Goal: Transaction & Acquisition: Purchase product/service

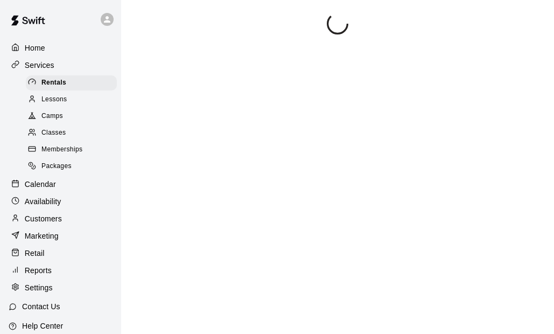
click at [201, 109] on div at bounding box center [337, 180] width 407 height 334
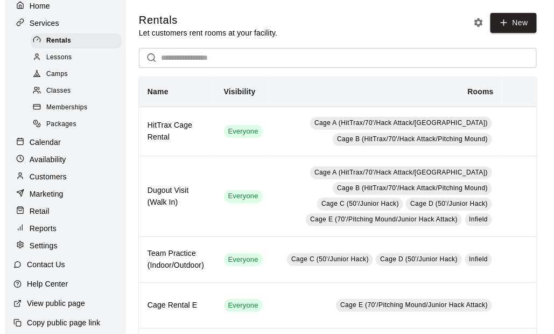
scroll to position [57, 0]
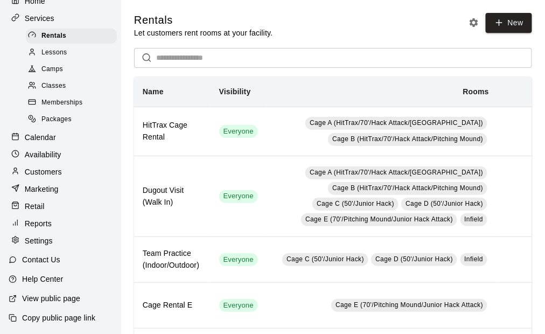
click at [38, 168] on p "Customers" at bounding box center [43, 171] width 37 height 11
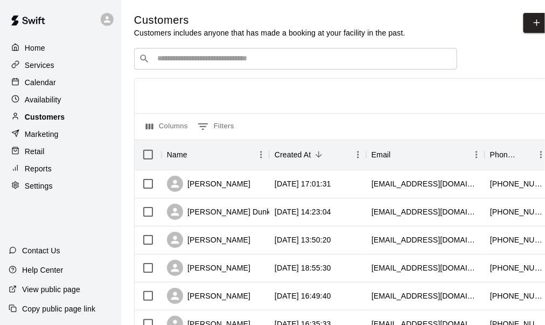
click at [58, 121] on p "Customers" at bounding box center [45, 116] width 40 height 11
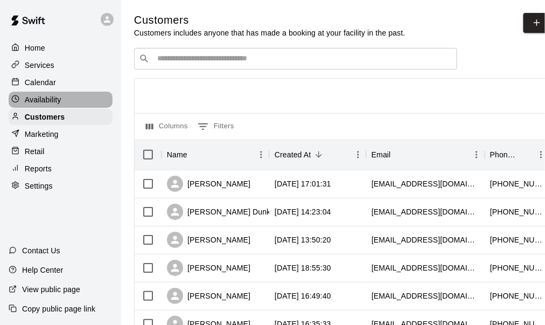
click at [48, 103] on p "Availability" at bounding box center [43, 99] width 37 height 11
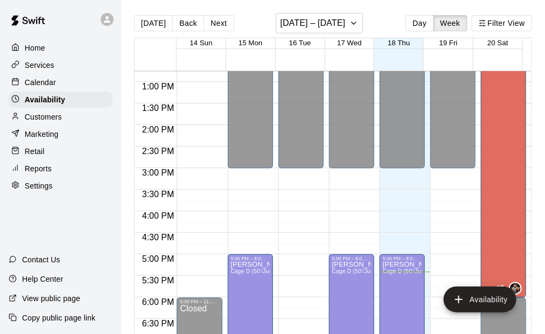
scroll to position [539, 0]
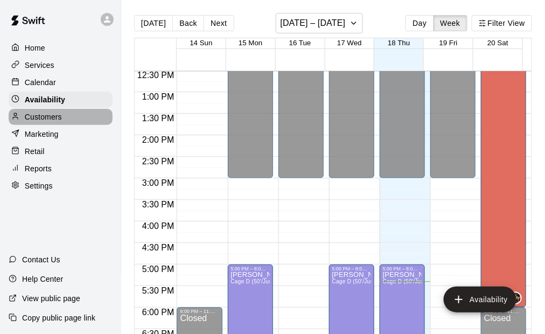
click at [41, 116] on p "Customers" at bounding box center [43, 116] width 37 height 11
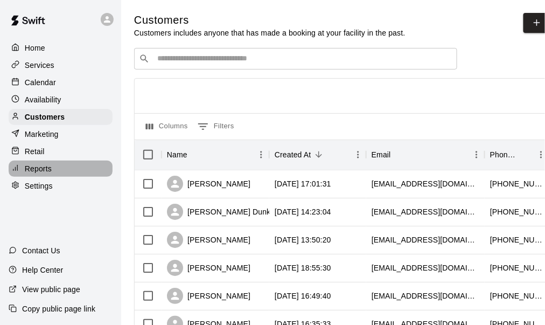
click at [40, 173] on p "Reports" at bounding box center [38, 168] width 27 height 11
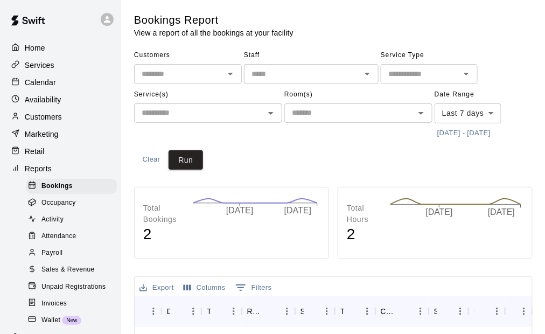
click at [52, 98] on p "Availability" at bounding box center [43, 99] width 37 height 11
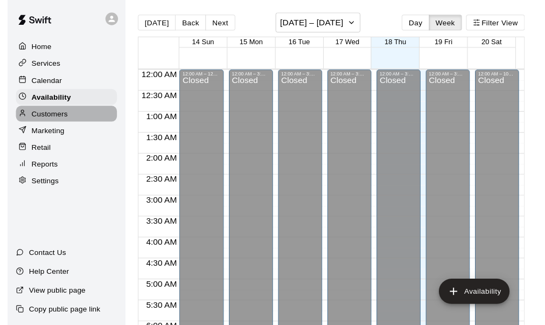
scroll to position [749, 0]
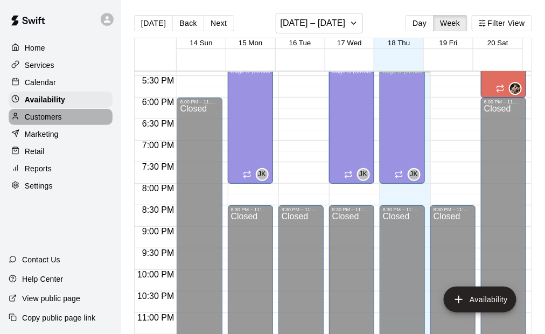
click at [45, 122] on p "Customers" at bounding box center [43, 116] width 37 height 11
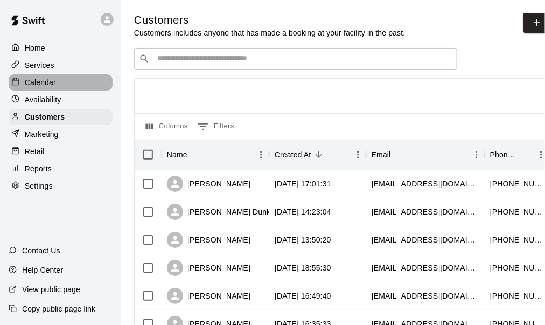
click at [38, 87] on p "Calendar" at bounding box center [40, 82] width 31 height 11
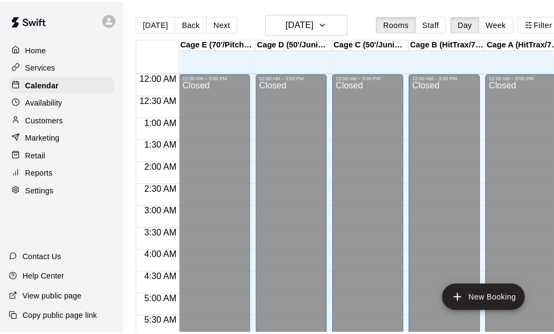
scroll to position [726, 0]
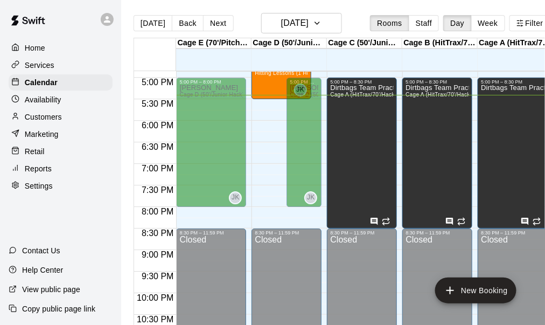
click at [51, 135] on p "Marketing" at bounding box center [42, 134] width 34 height 11
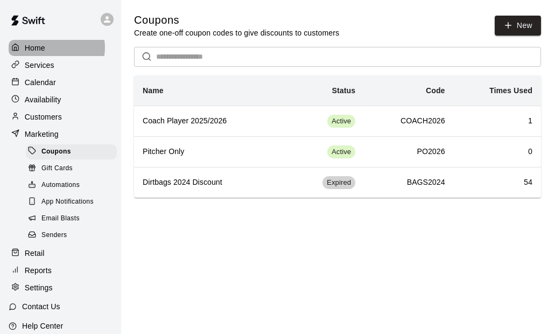
click at [53, 47] on div "Home" at bounding box center [61, 48] width 104 height 16
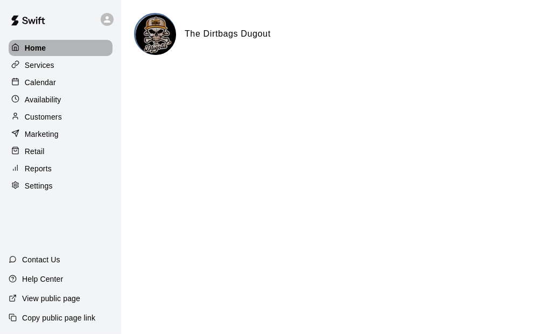
click at [42, 47] on p "Home" at bounding box center [36, 48] width 22 height 11
click at [50, 121] on p "Customers" at bounding box center [43, 116] width 37 height 11
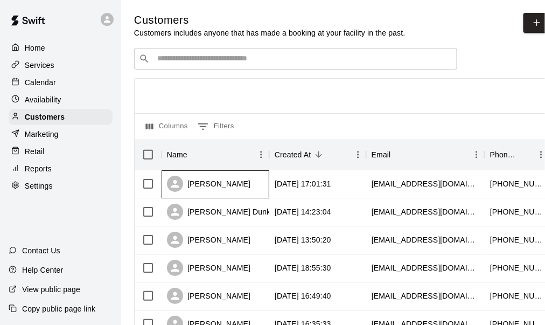
click at [220, 184] on div "[PERSON_NAME]" at bounding box center [208, 183] width 83 height 16
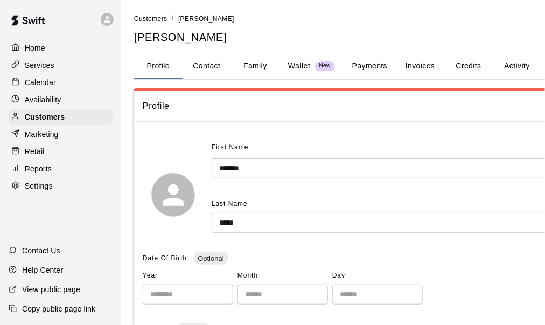
click at [369, 61] on button "Payments" at bounding box center [369, 66] width 52 height 26
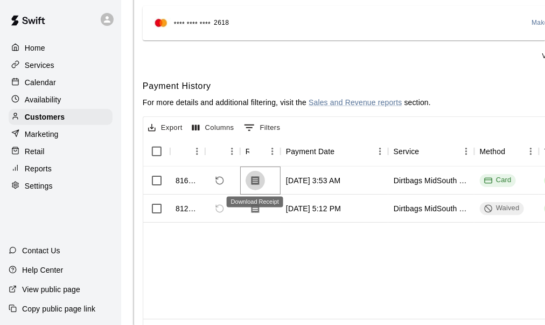
click at [257, 179] on icon "Download Receipt" at bounding box center [255, 180] width 11 height 11
click at [257, 181] on icon "Download Receipt" at bounding box center [255, 179] width 8 height 9
click at [257, 180] on icon "Download Receipt" at bounding box center [255, 179] width 8 height 9
click at [46, 115] on p "Customers" at bounding box center [45, 116] width 40 height 11
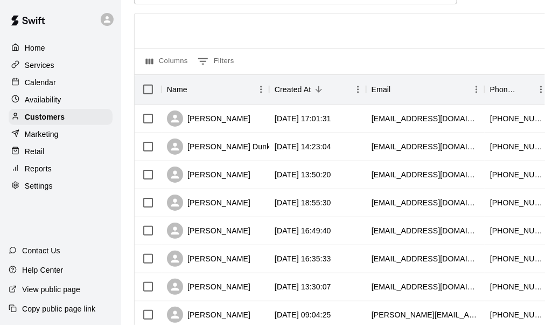
scroll to position [108, 0]
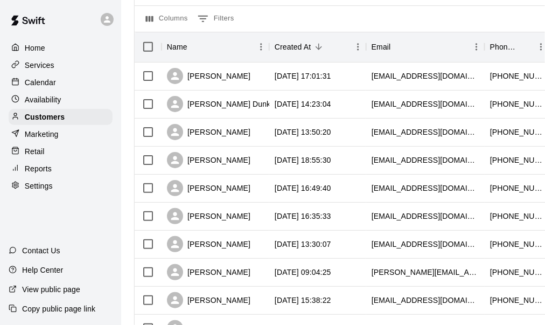
click at [46, 97] on p "Availability" at bounding box center [43, 99] width 37 height 11
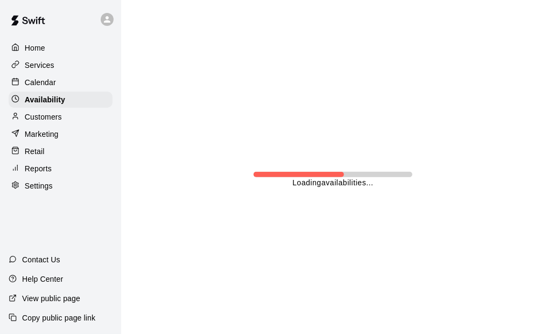
click at [51, 66] on p "Services" at bounding box center [40, 65] width 30 height 11
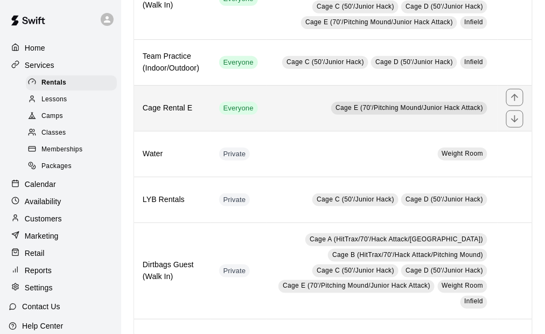
scroll to position [334, 0]
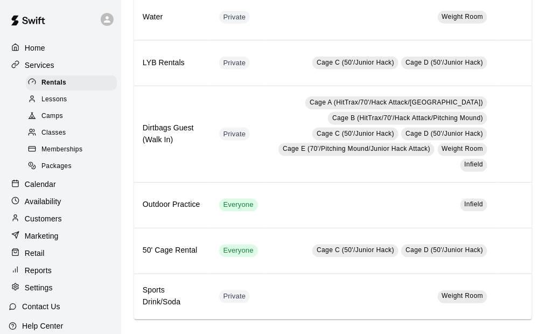
click at [73, 155] on span "Memberships" at bounding box center [61, 149] width 41 height 11
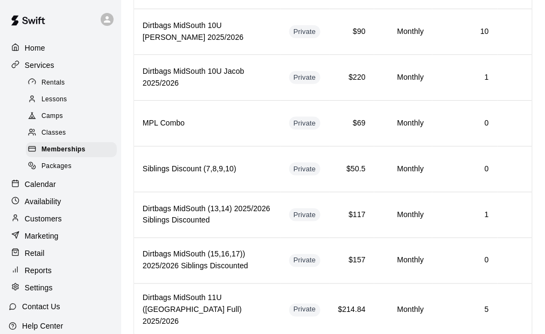
scroll to position [1334, 0]
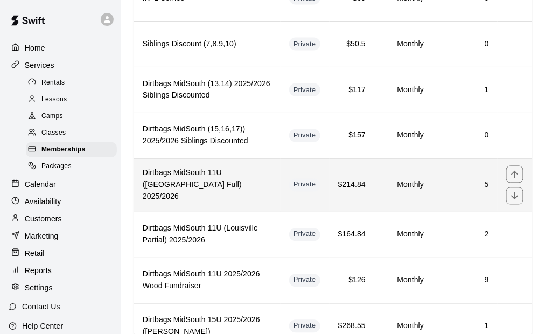
click at [221, 167] on h6 "Dirtbags MidSouth 11U ([GEOGRAPHIC_DATA] Full) 2025/2026" at bounding box center [207, 185] width 129 height 36
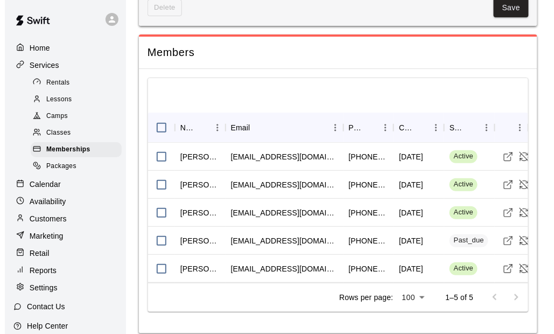
scroll to position [971, 0]
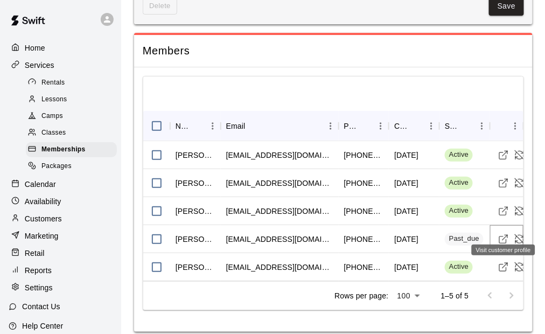
click at [503, 235] on line "Visit customer profile" at bounding box center [504, 237] width 5 height 5
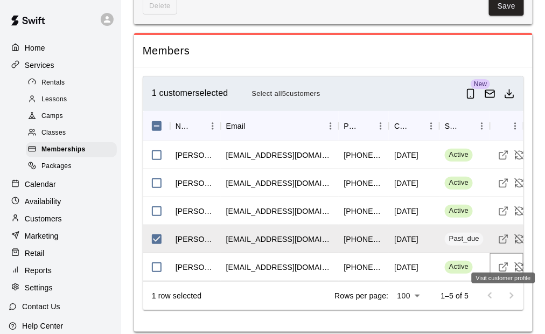
click at [509, 259] on button "Visit customer profile" at bounding box center [503, 267] width 16 height 16
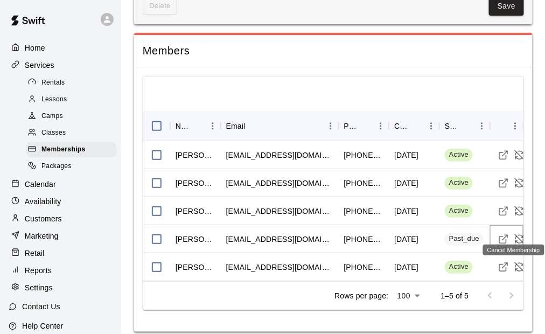
click at [520, 234] on icon "Cancel Membership" at bounding box center [519, 239] width 11 height 11
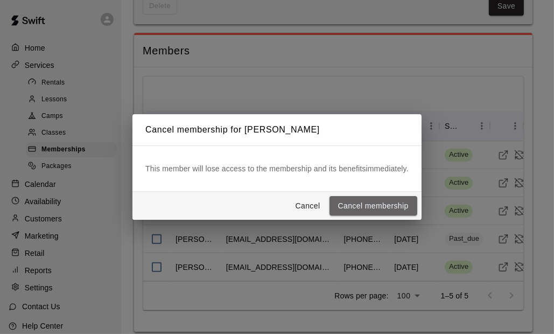
click at [369, 208] on button "Cancel membership" at bounding box center [373, 206] width 88 height 20
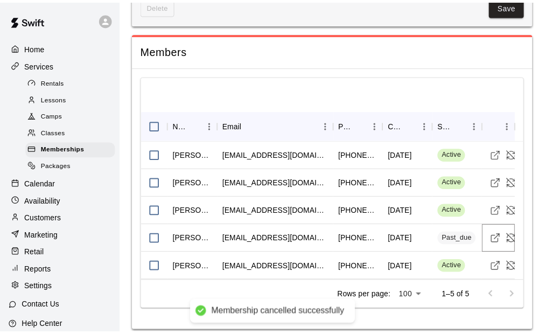
scroll to position [965, 0]
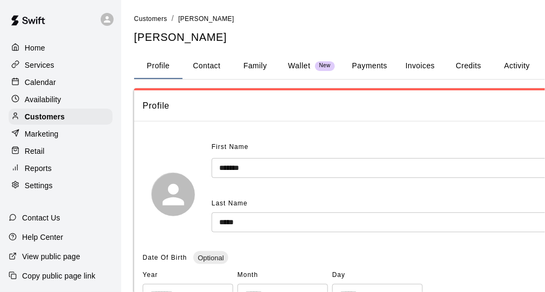
click at [382, 67] on button "Payments" at bounding box center [369, 66] width 52 height 26
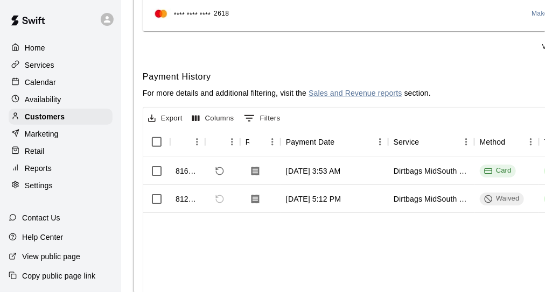
scroll to position [54, 0]
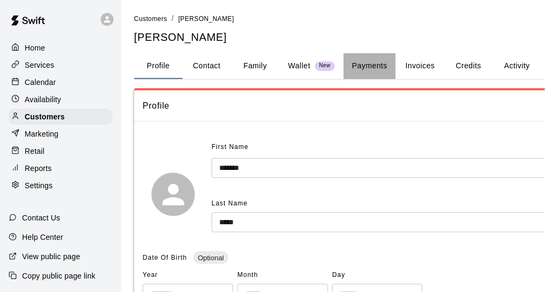
click at [376, 61] on button "Payments" at bounding box center [369, 66] width 52 height 26
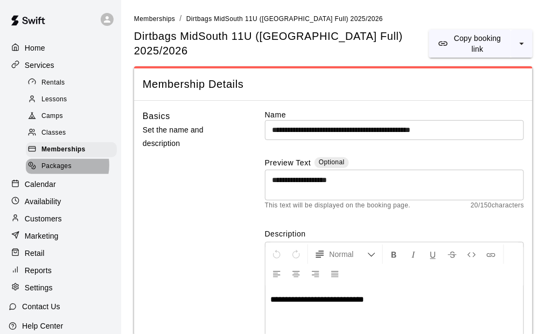
click at [58, 170] on span "Packages" at bounding box center [56, 166] width 30 height 11
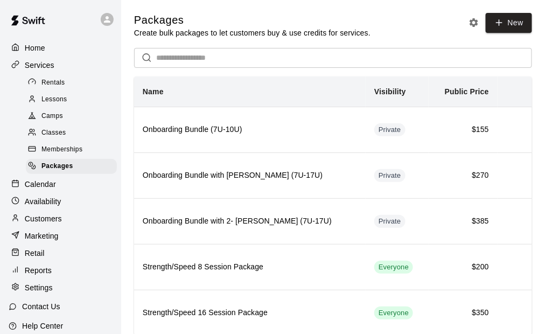
click at [73, 157] on div "Memberships" at bounding box center [71, 149] width 91 height 15
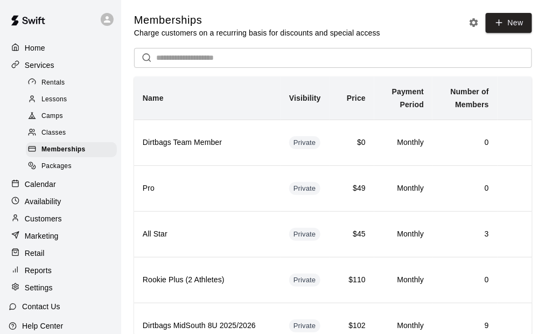
click at [39, 258] on p "Retail" at bounding box center [35, 253] width 20 height 11
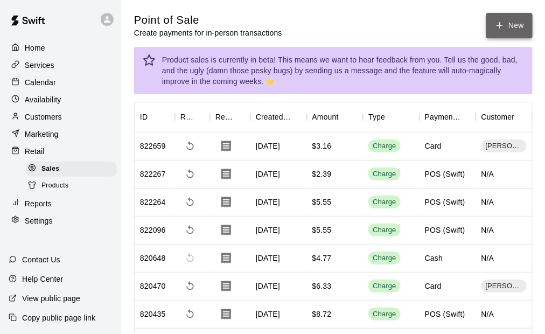
click at [510, 22] on button "New" at bounding box center [509, 25] width 46 height 25
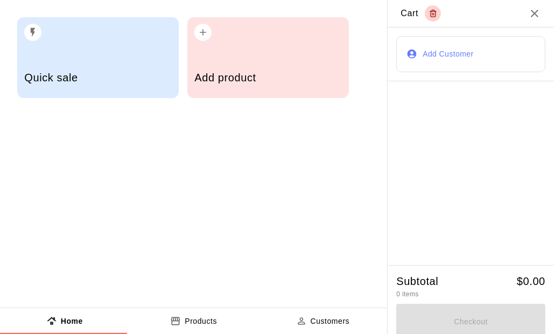
click at [237, 80] on h5 "Add product" at bounding box center [267, 78] width 147 height 15
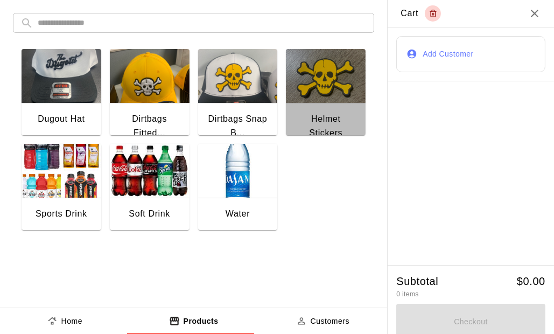
click at [319, 89] on img "button" at bounding box center [326, 76] width 80 height 54
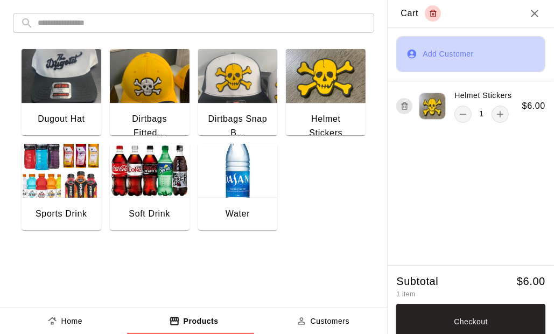
click at [454, 53] on button "Add Customer" at bounding box center [470, 54] width 149 height 36
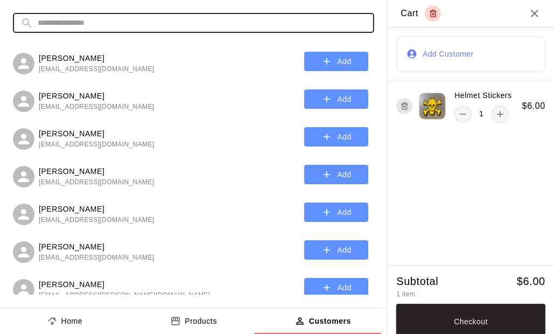
click at [150, 24] on input "text" at bounding box center [202, 23] width 329 height 20
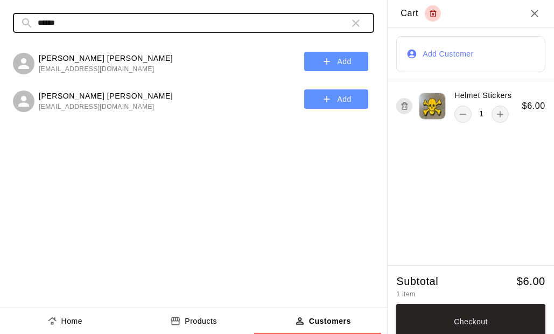
type input "******"
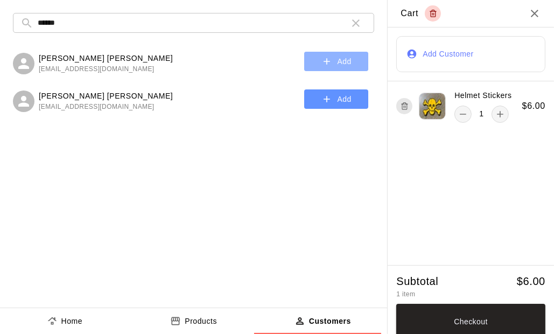
click at [330, 60] on icon "button" at bounding box center [326, 61] width 11 height 11
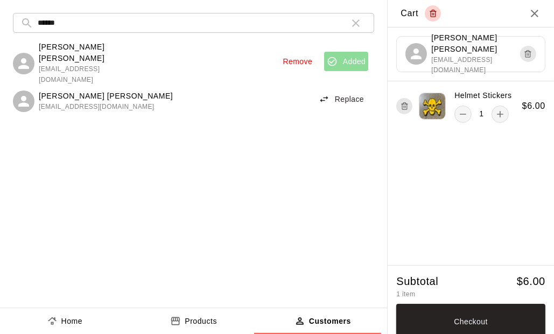
scroll to position [7, 0]
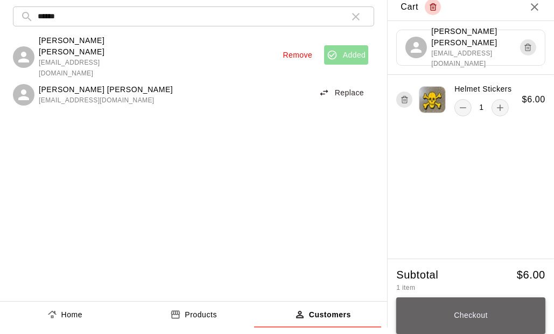
click at [479, 316] on button "Checkout" at bounding box center [470, 315] width 149 height 37
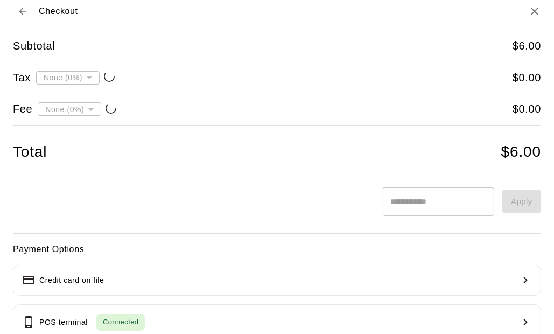
type input "**********"
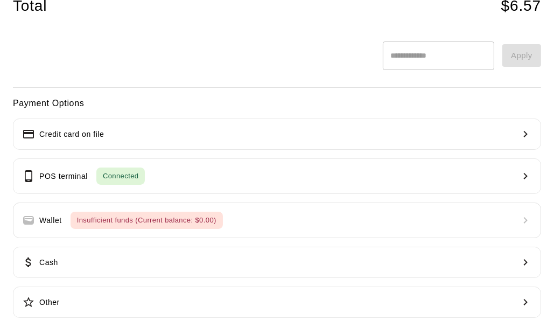
scroll to position [153, 0]
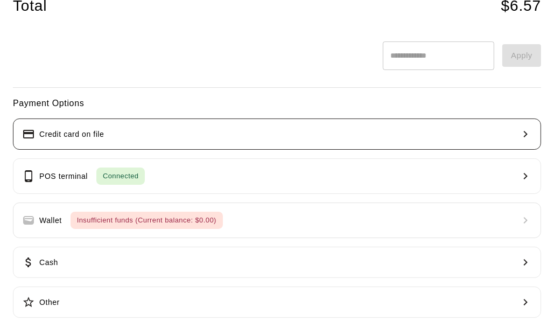
click at [131, 141] on button "Credit card on file" at bounding box center [277, 133] width 528 height 31
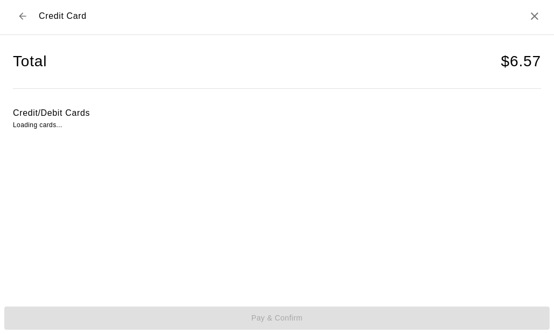
scroll to position [2, 0]
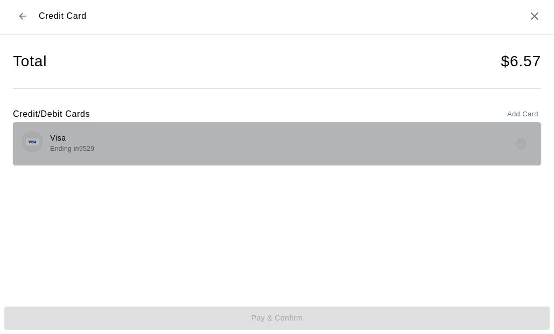
click at [391, 143] on div "Visa Ending in 9529" at bounding box center [277, 143] width 511 height 25
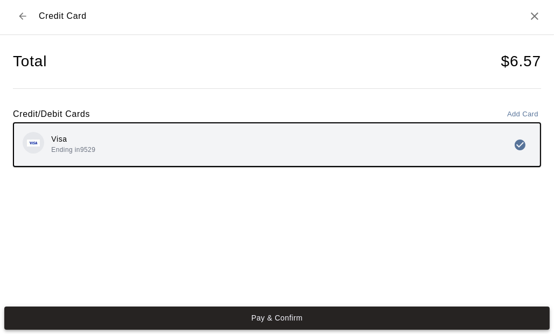
click at [311, 318] on button "Pay & Confirm" at bounding box center [276, 317] width 545 height 23
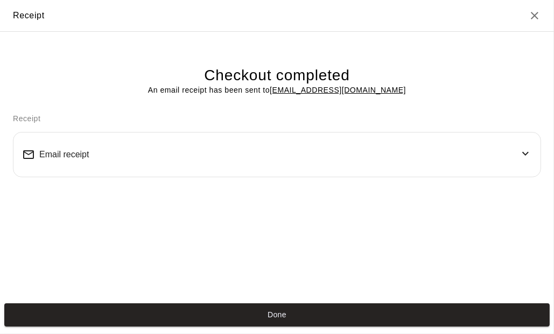
scroll to position [0, 0]
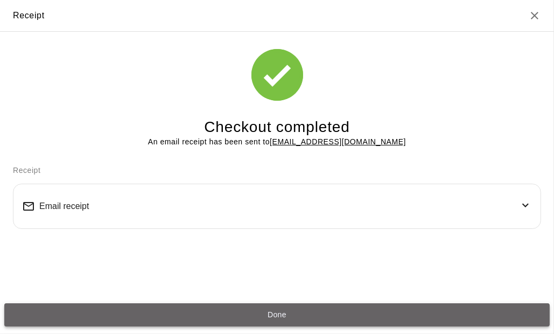
click at [294, 316] on button "Done" at bounding box center [276, 314] width 545 height 23
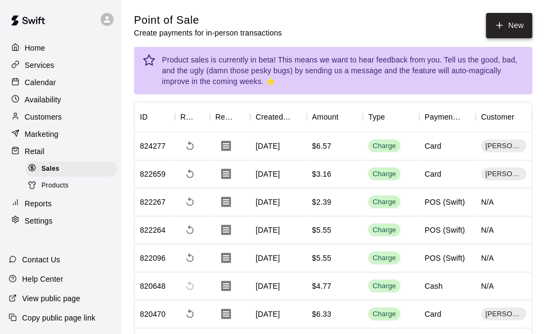
click at [515, 20] on button "New" at bounding box center [509, 25] width 46 height 25
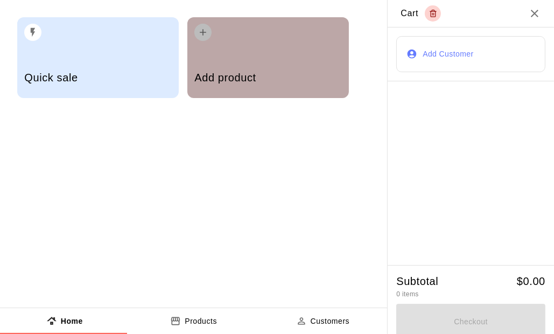
click at [250, 65] on div "Add product" at bounding box center [267, 79] width 147 height 38
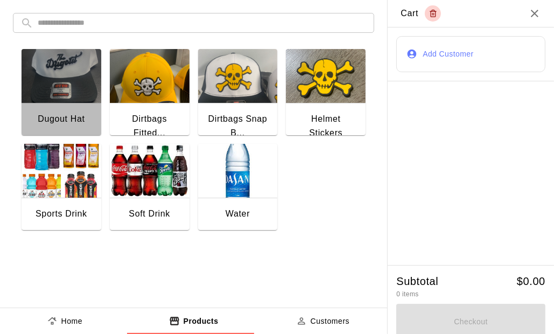
click at [87, 106] on div "Dugout Hat" at bounding box center [62, 120] width 80 height 34
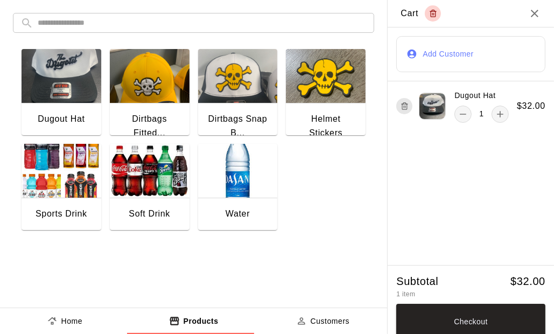
click at [246, 105] on div "Dirtbags Snap B..." at bounding box center [238, 127] width 80 height 48
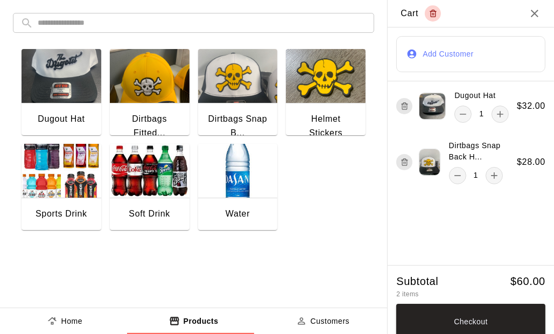
click at [323, 85] on img "button" at bounding box center [326, 76] width 80 height 54
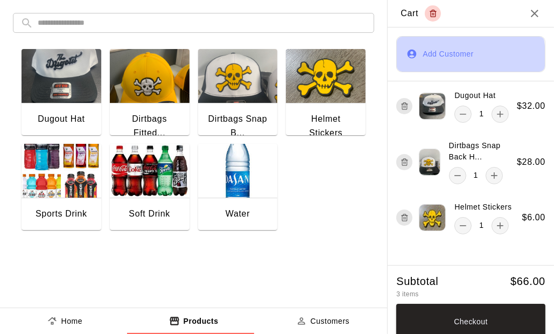
click at [436, 55] on button "Add Customer" at bounding box center [470, 54] width 149 height 36
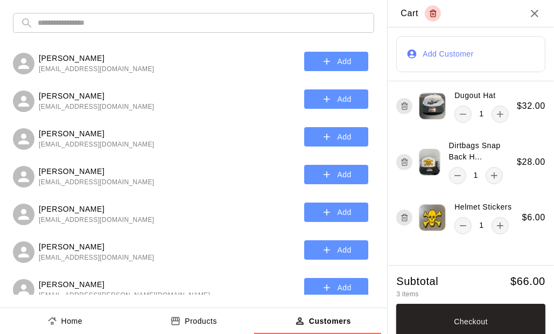
click at [118, 27] on input "text" at bounding box center [202, 23] width 329 height 20
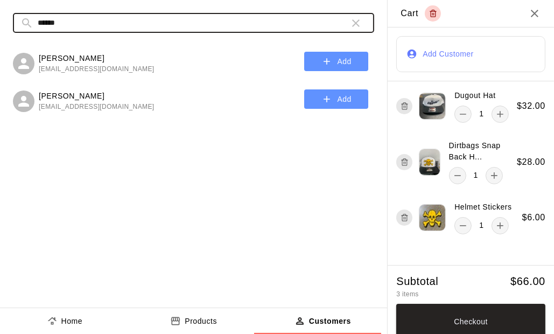
type input "******"
click at [337, 103] on button "Add" at bounding box center [336, 99] width 64 height 20
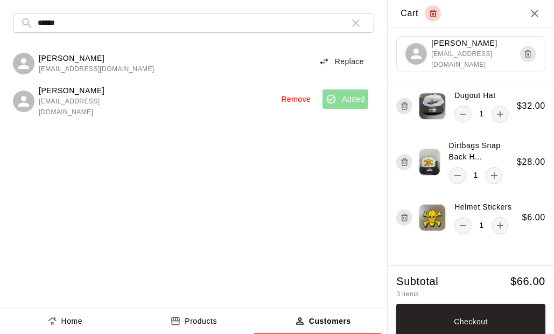
scroll to position [7, 0]
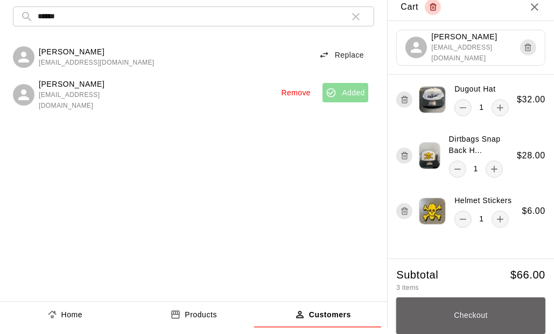
click at [481, 318] on button "Checkout" at bounding box center [470, 315] width 149 height 37
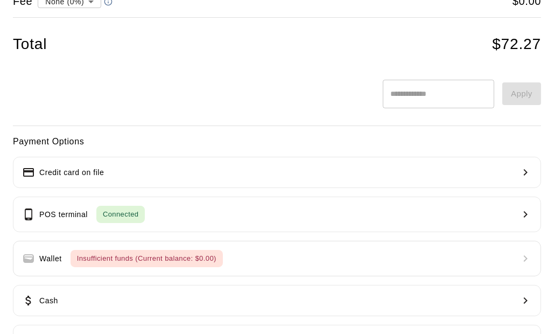
scroll to position [153, 0]
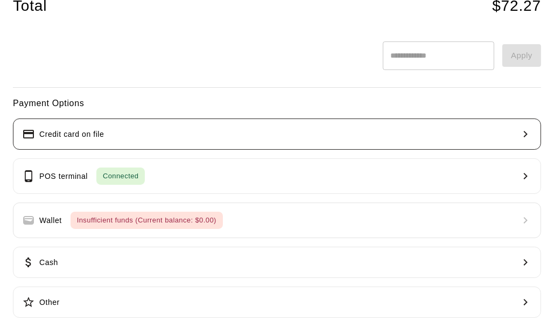
click at [124, 135] on button "Credit card on file" at bounding box center [277, 133] width 528 height 31
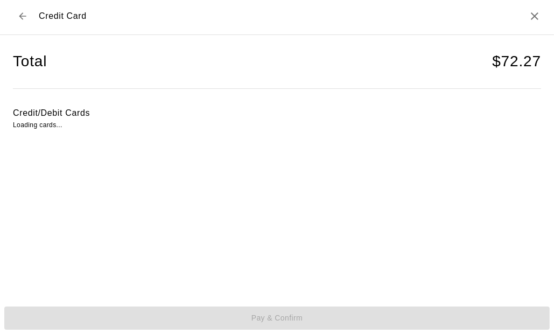
scroll to position [2, 0]
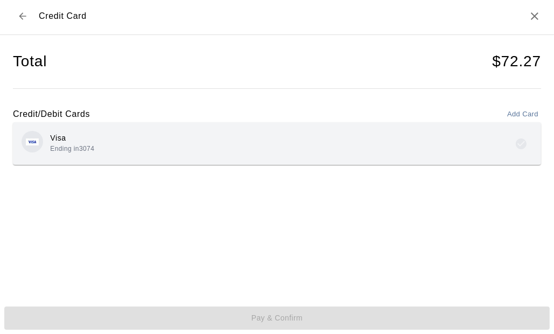
click at [218, 157] on div "Visa Ending in 3074" at bounding box center [277, 143] width 528 height 43
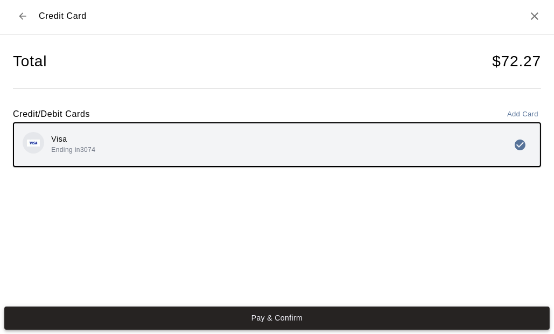
click at [304, 315] on button "Pay & Confirm" at bounding box center [276, 317] width 545 height 23
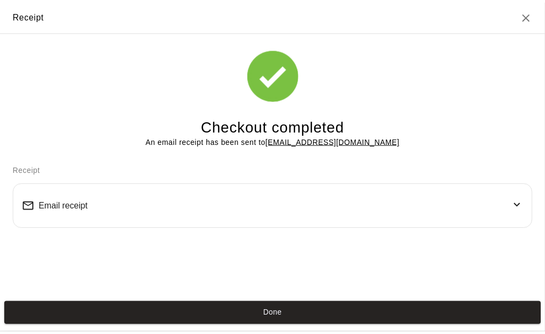
scroll to position [0, 0]
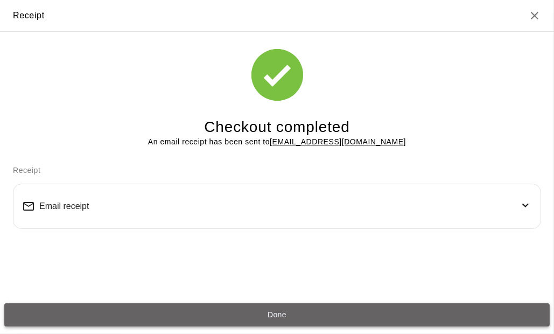
click at [317, 318] on button "Done" at bounding box center [276, 314] width 545 height 23
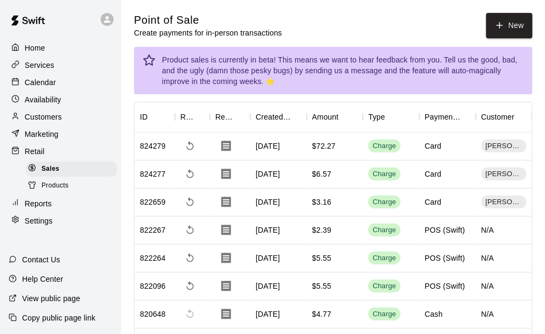
click at [316, 15] on div "Point of Sale Create payments for in-person transactions New" at bounding box center [333, 25] width 398 height 25
click at [39, 45] on p "Home" at bounding box center [35, 48] width 20 height 11
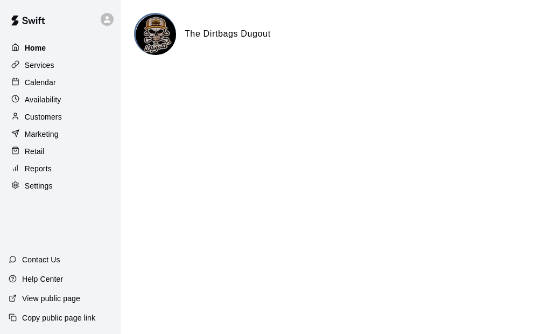
click at [46, 43] on div "Home" at bounding box center [61, 48] width 104 height 16
click at [42, 118] on p "Customers" at bounding box center [43, 116] width 37 height 11
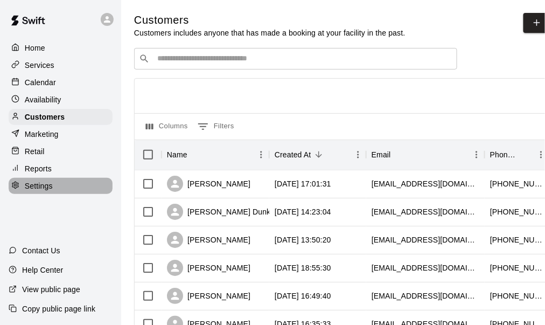
click at [49, 191] on p "Settings" at bounding box center [39, 185] width 28 height 11
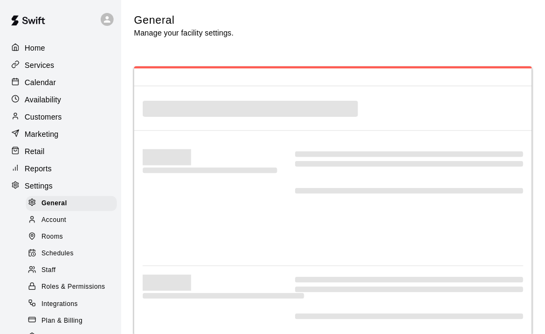
select select "**"
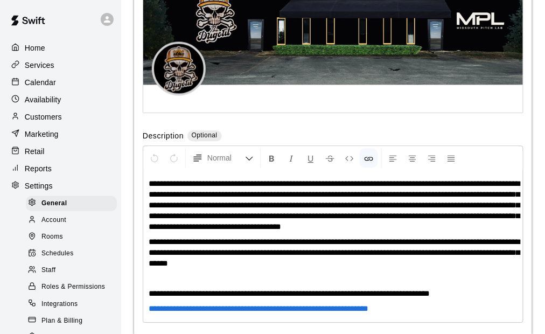
scroll to position [87, 0]
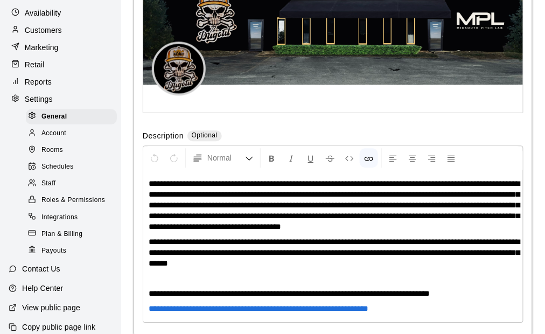
click at [64, 256] on span "Payouts" at bounding box center [53, 250] width 25 height 11
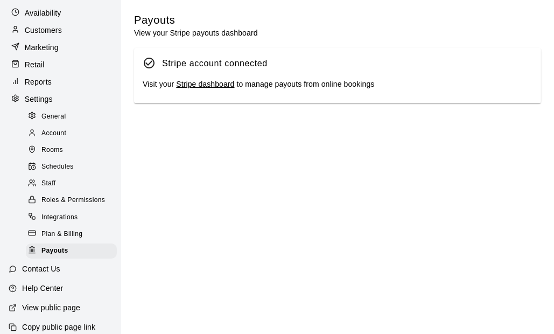
click at [197, 83] on link "Stripe dashboard" at bounding box center [205, 84] width 58 height 9
click at [35, 60] on div "Retail" at bounding box center [61, 65] width 104 height 16
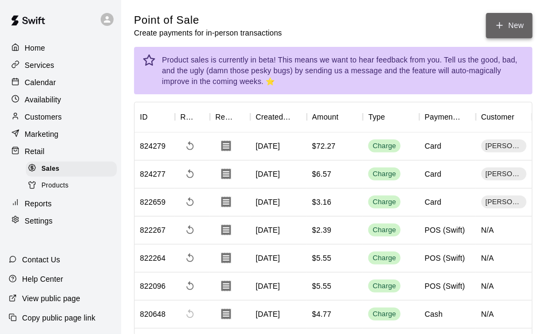
click at [513, 23] on button "New" at bounding box center [509, 25] width 46 height 25
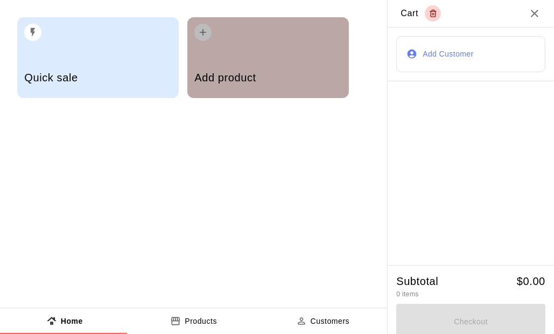
click at [249, 46] on div "Add product" at bounding box center [267, 57] width 161 height 81
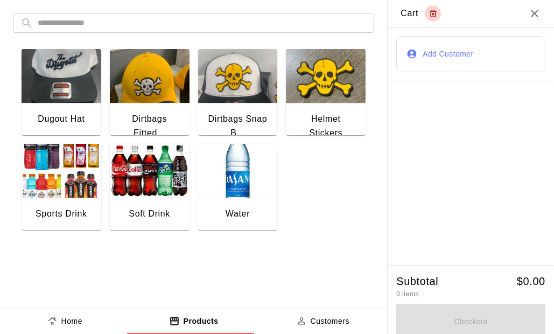
click at [229, 192] on img "button" at bounding box center [238, 171] width 80 height 54
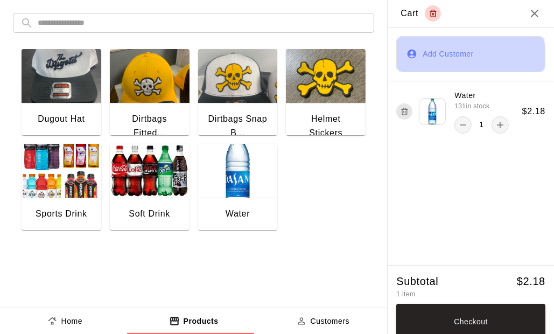
click at [454, 58] on button "Add Customer" at bounding box center [470, 54] width 149 height 36
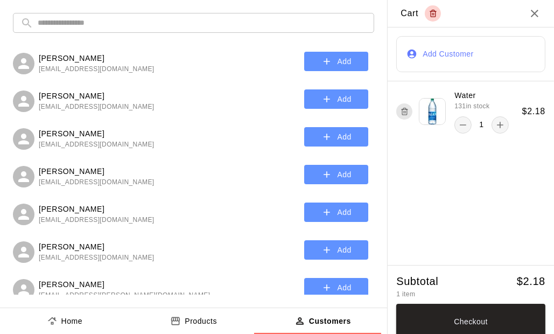
click at [107, 23] on input "text" at bounding box center [202, 23] width 329 height 20
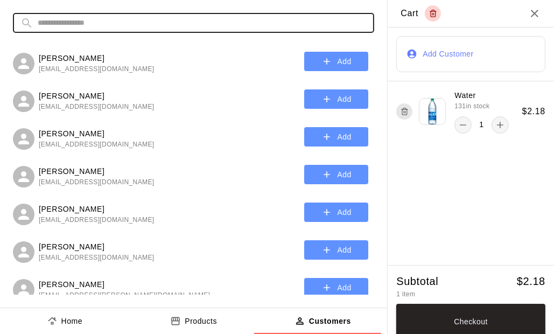
click at [70, 23] on input "text" at bounding box center [202, 23] width 329 height 20
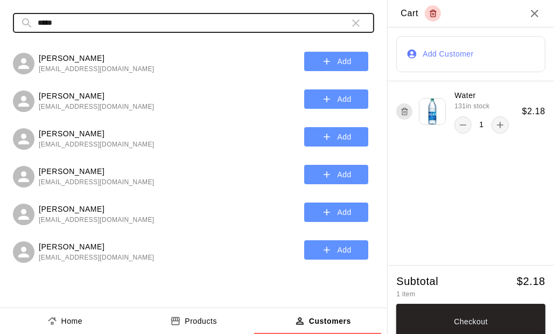
type input "*****"
click at [319, 60] on button "Add" at bounding box center [336, 62] width 64 height 20
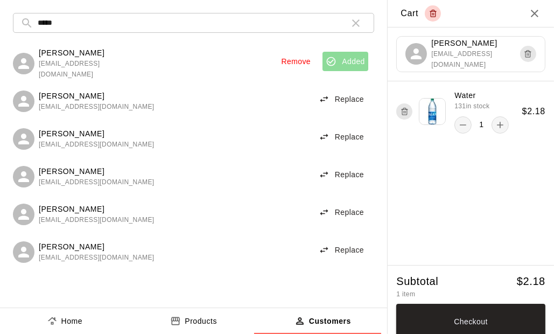
scroll to position [7, 0]
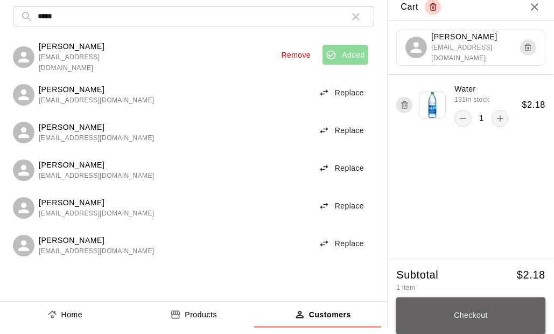
click at [495, 314] on button "Checkout" at bounding box center [470, 315] width 149 height 37
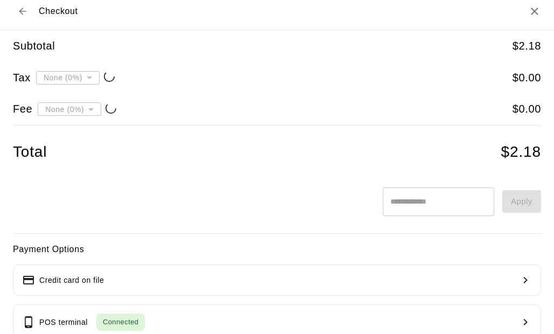
type input "**********"
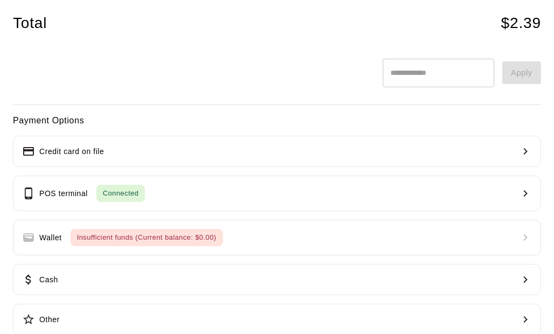
scroll to position [153, 0]
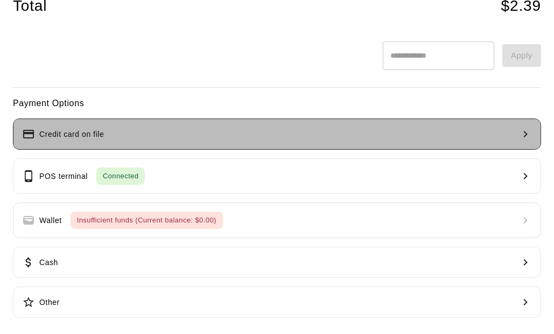
click at [300, 136] on button "Credit card on file" at bounding box center [277, 133] width 528 height 31
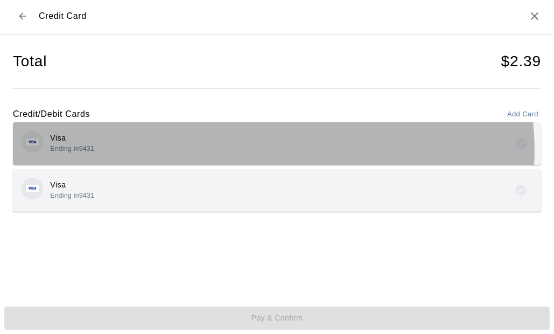
drag, startPoint x: 259, startPoint y: 150, endPoint x: 257, endPoint y: 165, distance: 15.7
click at [259, 150] on div "Visa Ending in 9431" at bounding box center [277, 143] width 511 height 25
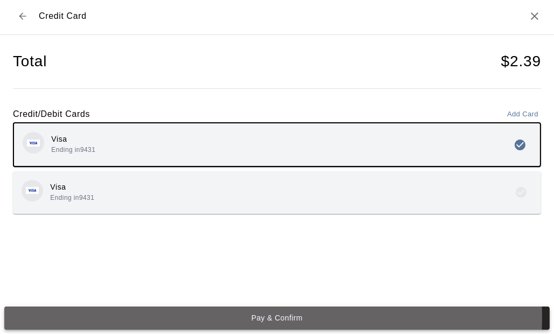
click at [235, 317] on button "Pay & Confirm" at bounding box center [276, 317] width 545 height 23
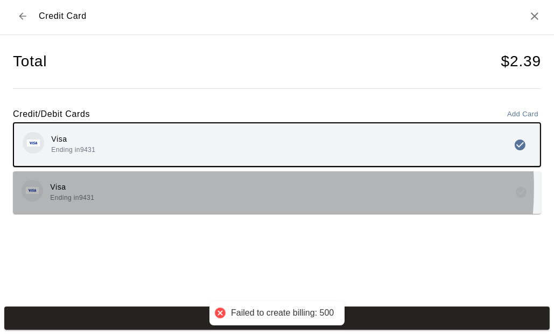
click at [219, 187] on div "Visa Ending in 9431" at bounding box center [277, 192] width 511 height 25
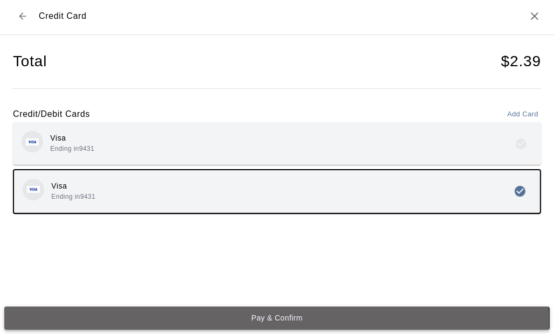
click at [276, 321] on button "Pay & Confirm" at bounding box center [276, 317] width 545 height 23
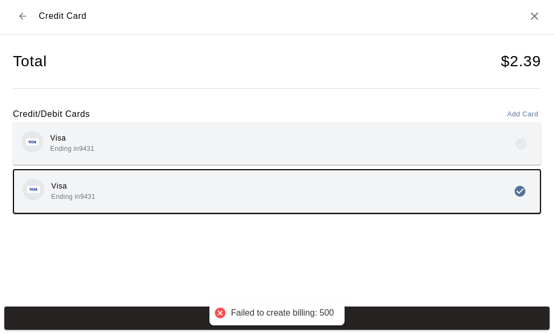
scroll to position [0, 0]
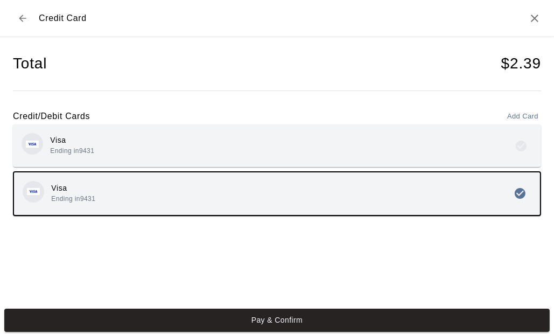
click at [28, 17] on button "Back to checkout" at bounding box center [22, 18] width 19 height 19
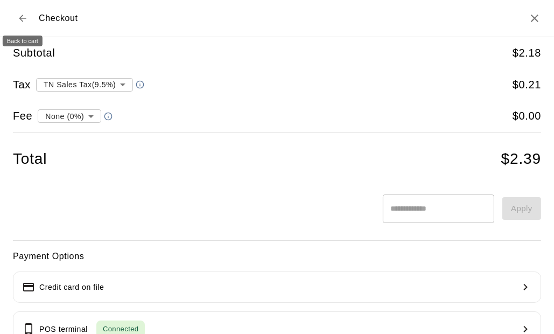
click at [29, 11] on button "Back to cart" at bounding box center [22, 18] width 19 height 19
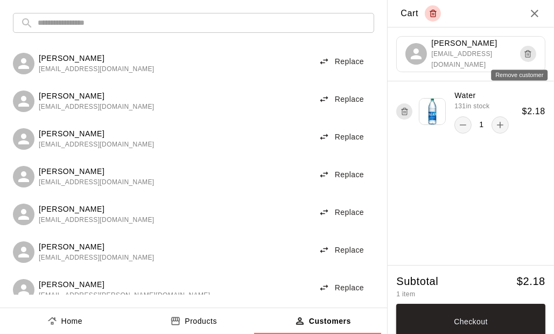
click at [525, 52] on icon "Remove customer" at bounding box center [528, 52] width 6 height 0
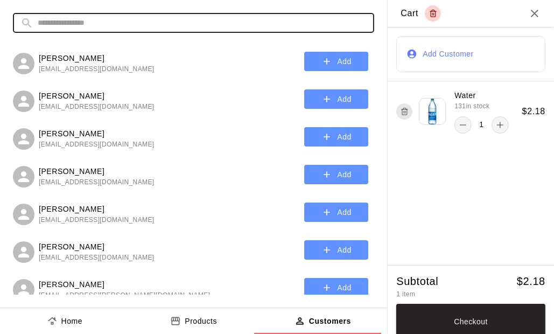
click at [67, 24] on input "text" at bounding box center [202, 23] width 329 height 20
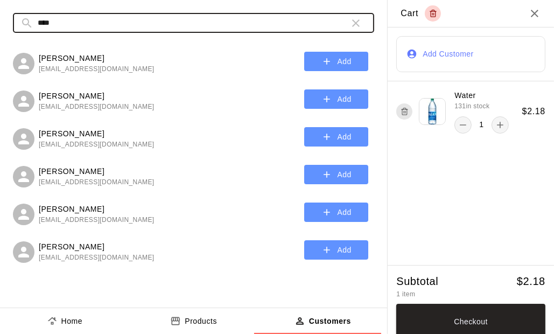
type input "****"
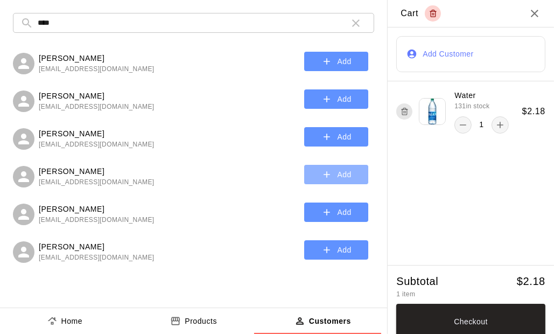
click at [334, 172] on button "Add" at bounding box center [336, 175] width 64 height 20
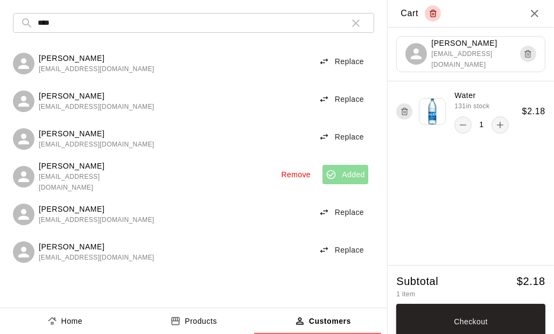
scroll to position [7, 0]
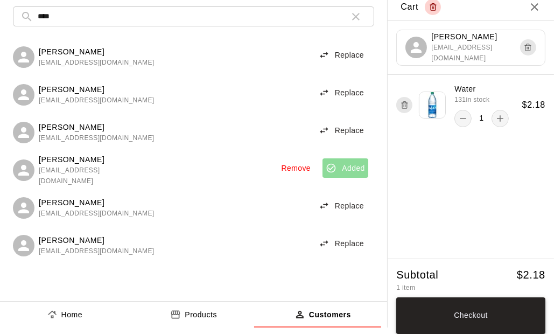
click at [491, 307] on button "Checkout" at bounding box center [470, 315] width 149 height 37
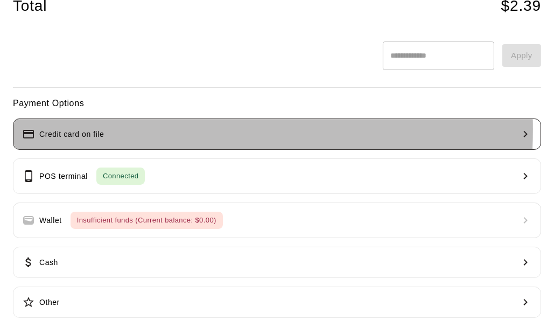
click at [104, 128] on button "Credit card on file" at bounding box center [277, 133] width 528 height 31
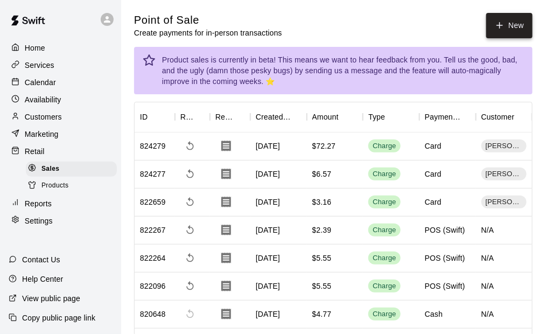
click at [512, 31] on button "New" at bounding box center [509, 25] width 46 height 25
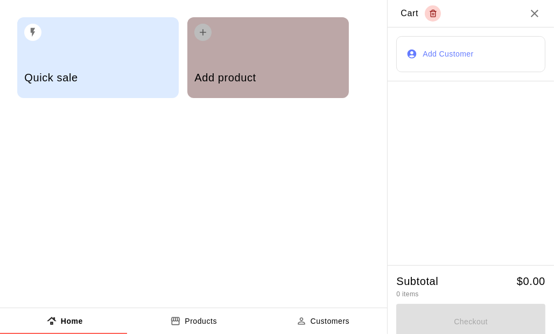
click at [235, 72] on h5 "Add product" at bounding box center [267, 78] width 147 height 15
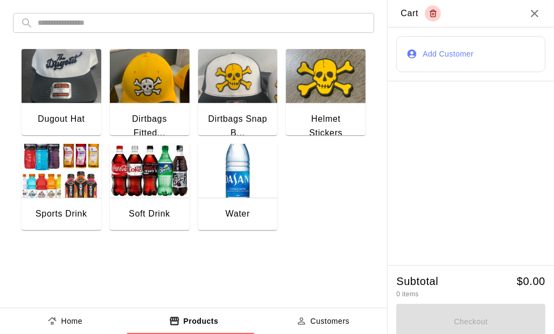
drag, startPoint x: 194, startPoint y: 178, endPoint x: 238, endPoint y: 181, distance: 44.2
click at [197, 178] on div "Water" at bounding box center [233, 182] width 88 height 95
click at [238, 180] on img "button" at bounding box center [238, 171] width 80 height 54
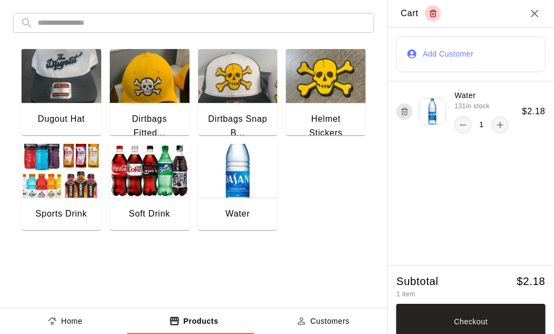
drag, startPoint x: 423, startPoint y: 53, endPoint x: 419, endPoint y: 41, distance: 12.6
click at [420, 44] on button "Add Customer" at bounding box center [470, 54] width 149 height 36
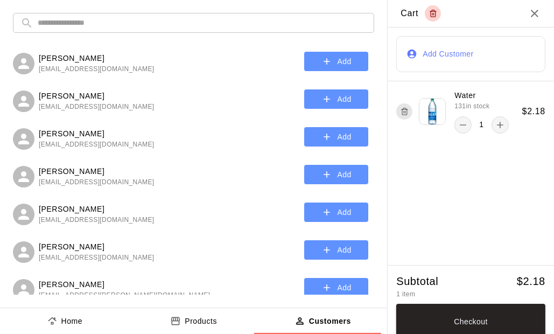
click at [98, 24] on input "text" at bounding box center [202, 23] width 329 height 20
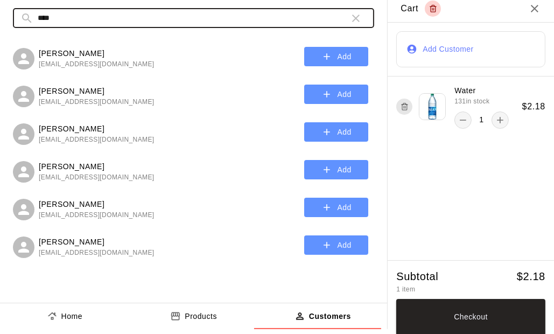
scroll to position [7, 0]
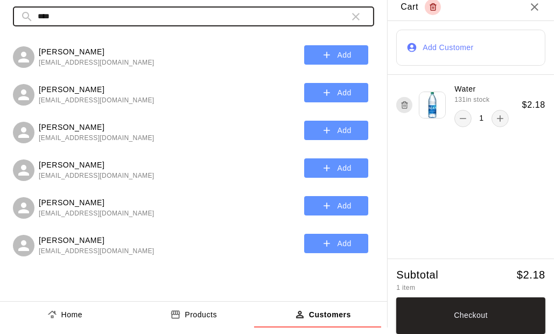
type input "****"
click at [172, 117] on div "Whitney Moore wmoore1002@yahoo.com Add" at bounding box center [190, 130] width 355 height 26
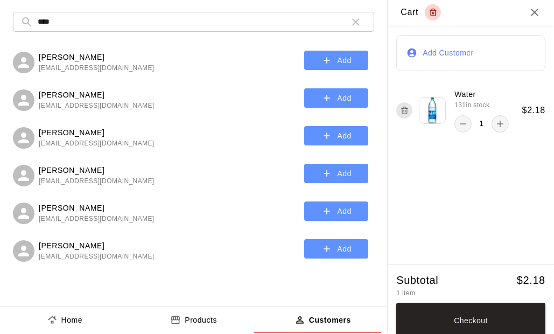
scroll to position [0, 0]
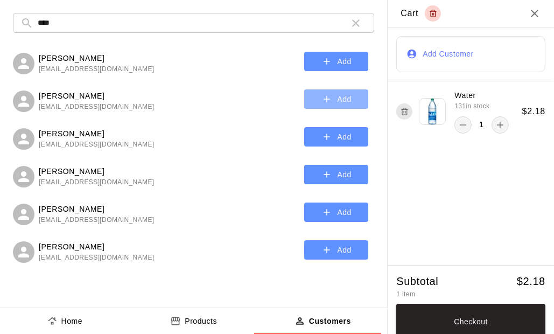
click at [343, 97] on button "Add" at bounding box center [336, 99] width 64 height 20
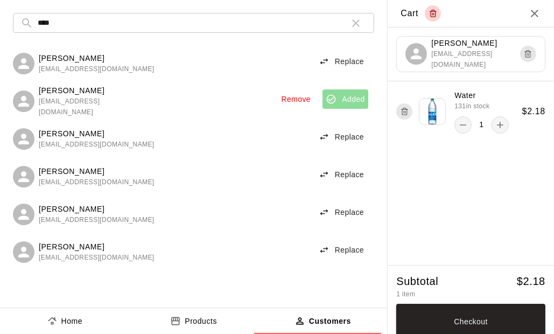
scroll to position [7, 0]
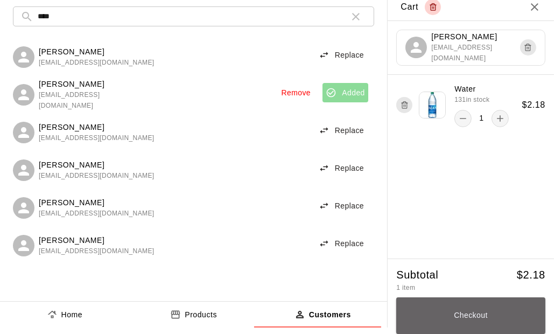
click at [488, 311] on button "Checkout" at bounding box center [470, 315] width 149 height 37
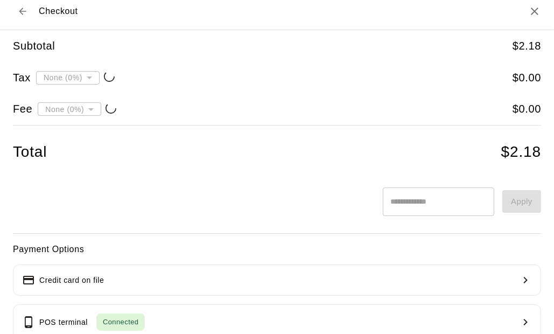
type input "**********"
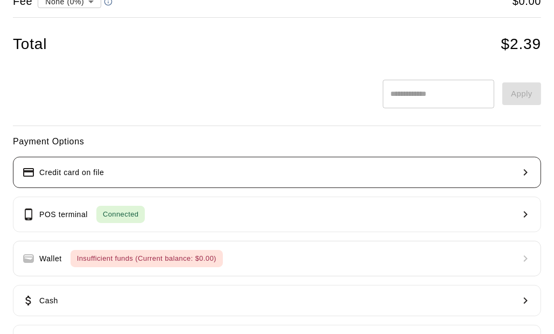
click at [162, 179] on button "Credit card on file" at bounding box center [277, 172] width 528 height 31
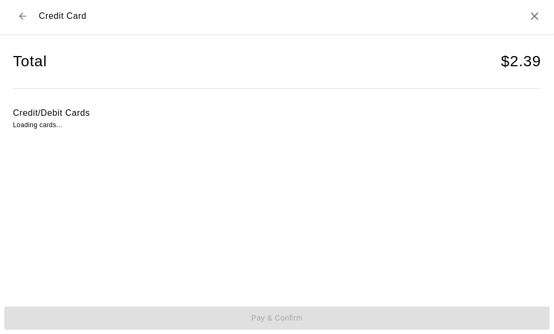
scroll to position [2, 0]
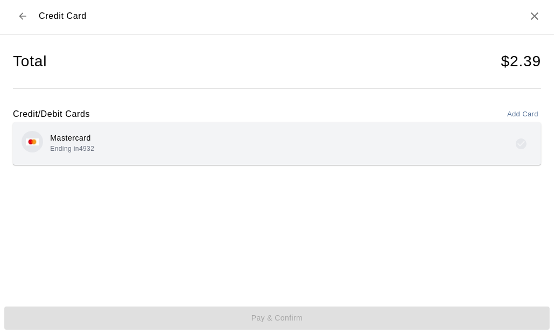
click at [28, 16] on button "Back to checkout" at bounding box center [22, 15] width 19 height 19
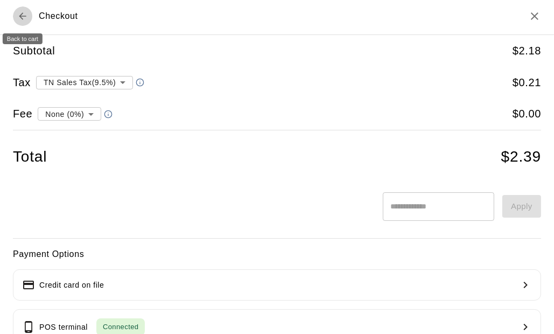
click at [27, 16] on icon "Back to cart" at bounding box center [22, 16] width 11 height 11
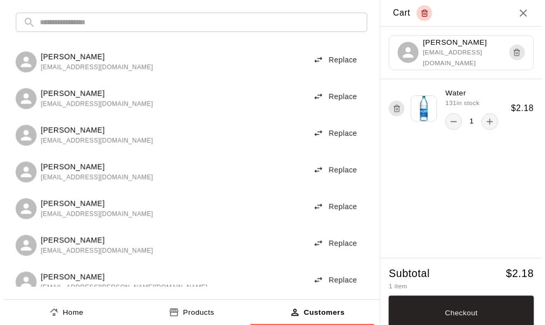
scroll to position [7, 0]
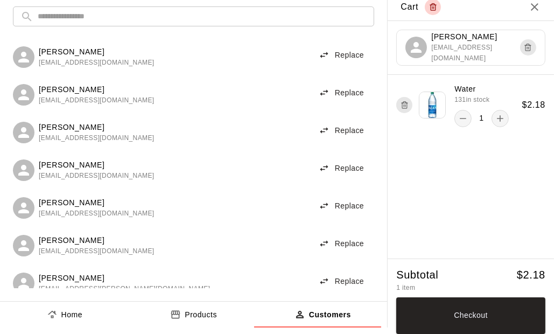
click at [61, 17] on input "text" at bounding box center [202, 16] width 329 height 20
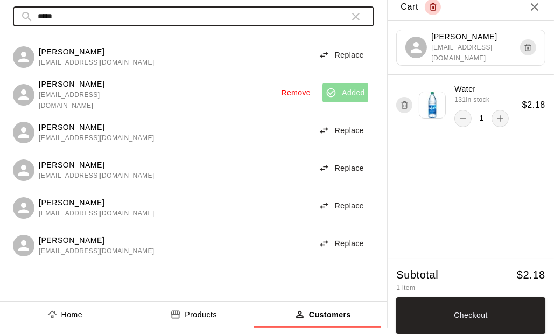
type input "*****"
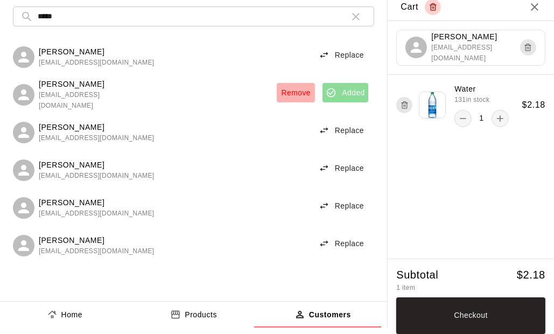
click at [291, 90] on button "Remove" at bounding box center [296, 93] width 38 height 20
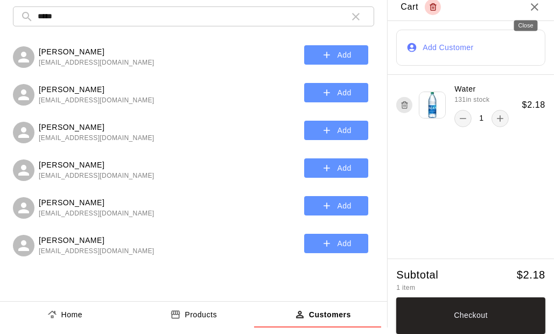
click at [528, 6] on icon "Close" at bounding box center [534, 7] width 13 height 13
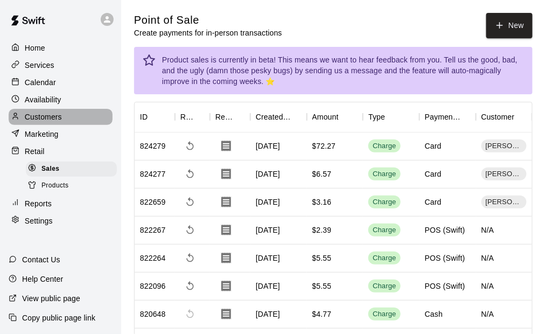
click at [53, 113] on div "Customers" at bounding box center [61, 117] width 104 height 16
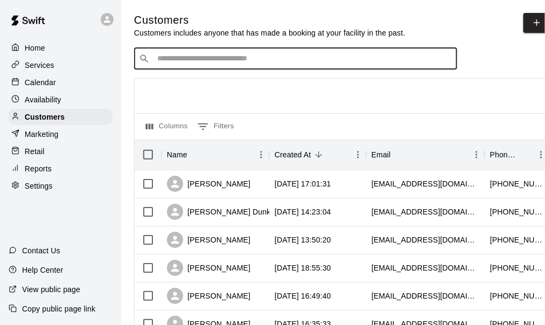
drag, startPoint x: 53, startPoint y: 113, endPoint x: 198, endPoint y: 57, distance: 155.4
click at [198, 58] on input "Search customers by name or email" at bounding box center [303, 58] width 298 height 11
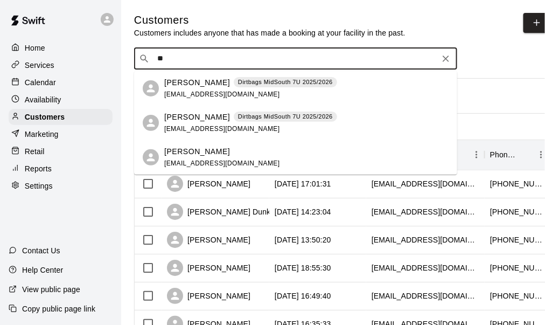
type input "*"
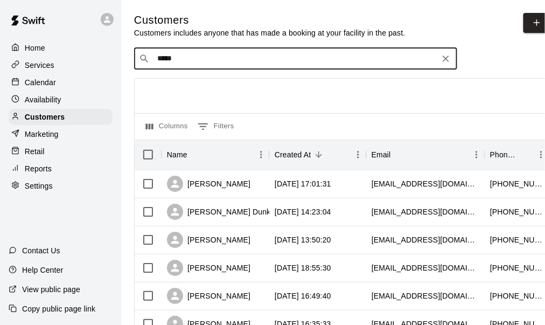
type input "******"
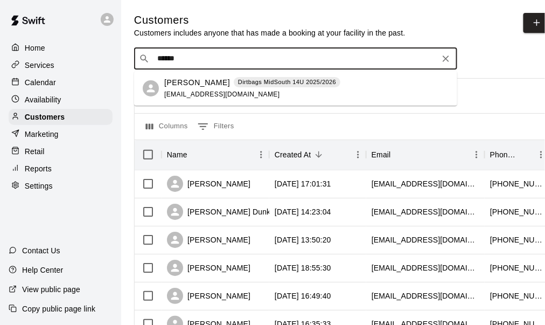
click at [194, 87] on p "Melody Moore" at bounding box center [197, 82] width 66 height 11
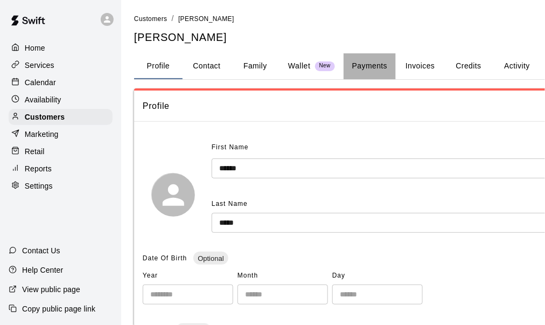
click at [378, 64] on button "Payments" at bounding box center [369, 66] width 52 height 26
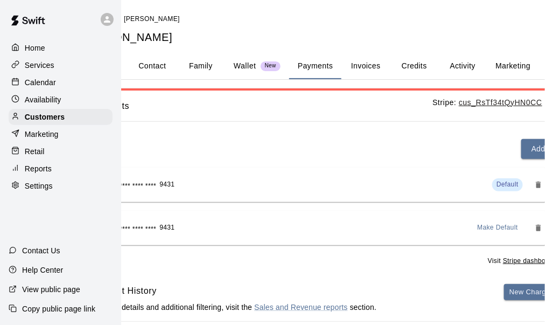
scroll to position [0, 117]
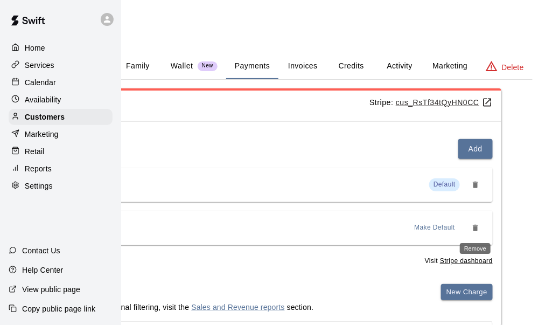
click at [477, 224] on icon "Remove" at bounding box center [475, 227] width 9 height 9
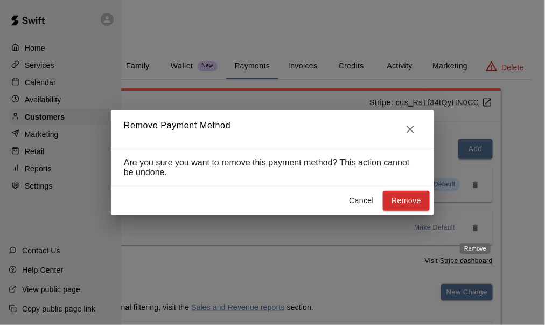
scroll to position [0, 108]
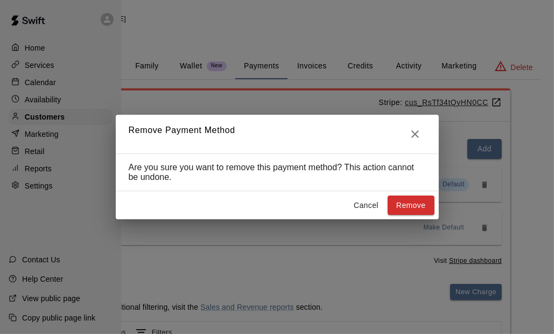
click at [418, 207] on button "Remove" at bounding box center [411, 205] width 47 height 20
click at [365, 205] on button "Cancel" at bounding box center [366, 205] width 34 height 20
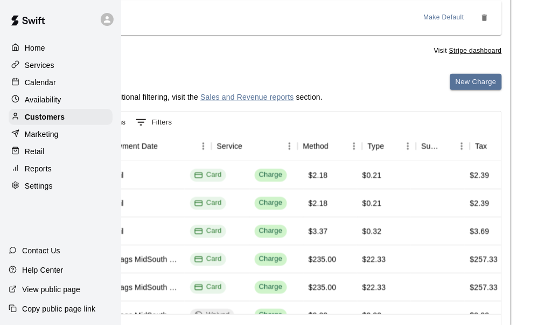
scroll to position [0, 0]
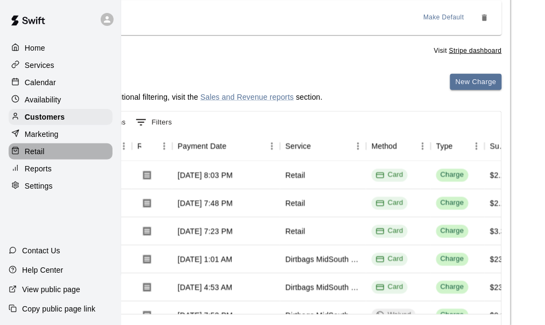
click at [42, 157] on p "Retail" at bounding box center [35, 151] width 20 height 11
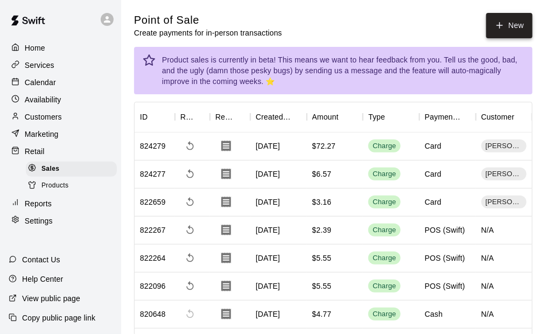
click at [502, 23] on icon "button" at bounding box center [500, 25] width 10 height 10
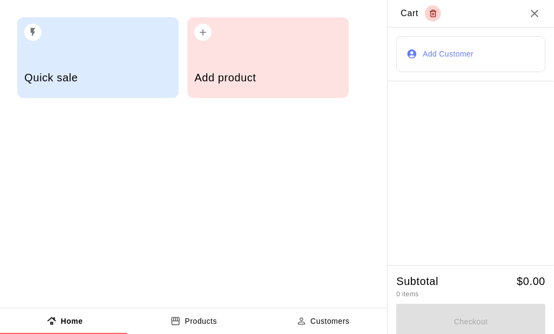
click at [239, 78] on h5 "Add product" at bounding box center [267, 78] width 147 height 15
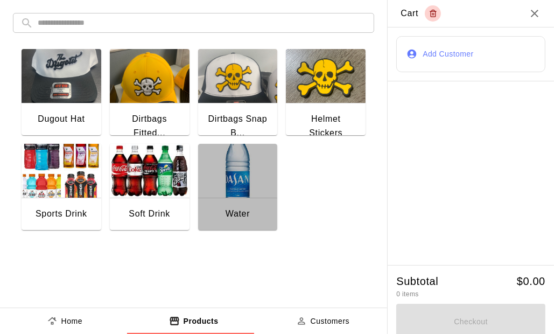
click at [245, 185] on img "button" at bounding box center [238, 171] width 80 height 54
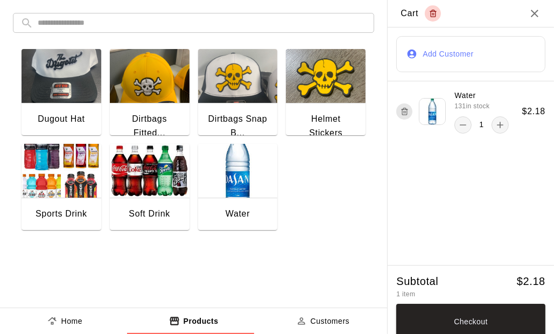
click at [434, 51] on button "Add Customer" at bounding box center [470, 54] width 149 height 36
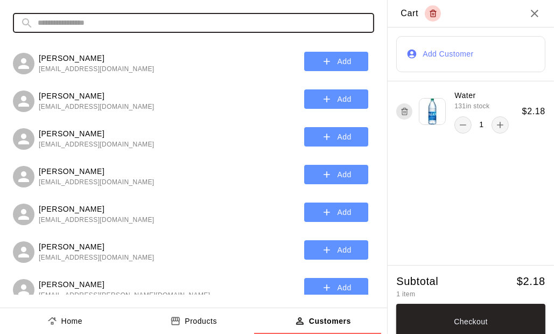
click at [100, 23] on input "text" at bounding box center [202, 23] width 329 height 20
type input "*****"
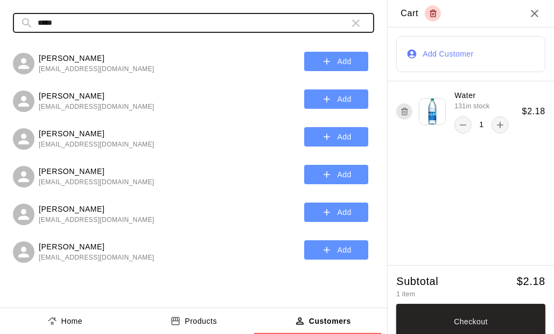
click at [321, 57] on icon "button" at bounding box center [326, 61] width 11 height 11
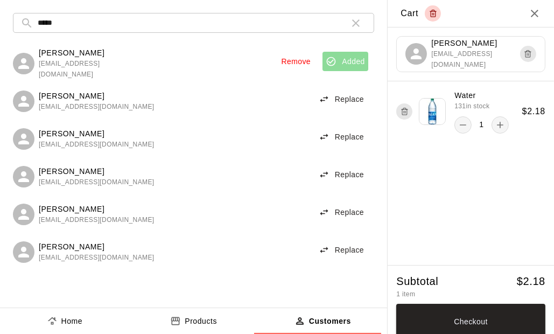
scroll to position [7, 0]
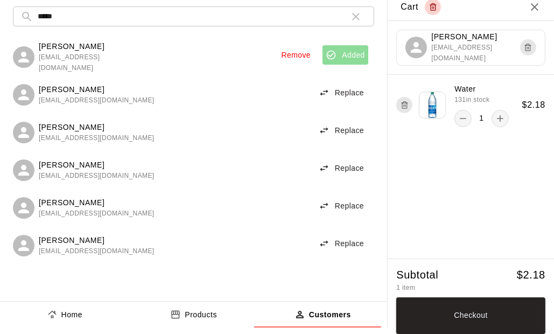
click at [454, 319] on button "Checkout" at bounding box center [470, 315] width 149 height 37
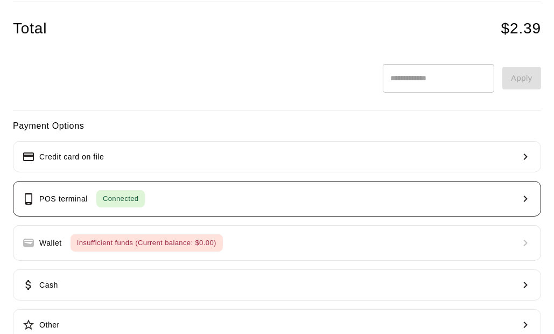
scroll to position [153, 0]
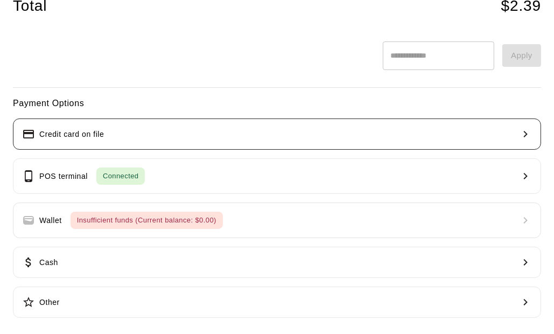
click at [112, 135] on button "Credit card on file" at bounding box center [277, 133] width 528 height 31
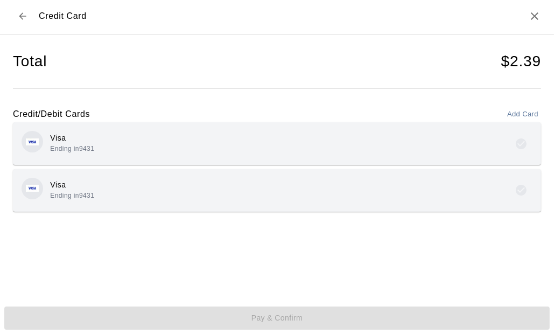
click at [177, 198] on div "Visa Ending in 9431" at bounding box center [277, 190] width 511 height 25
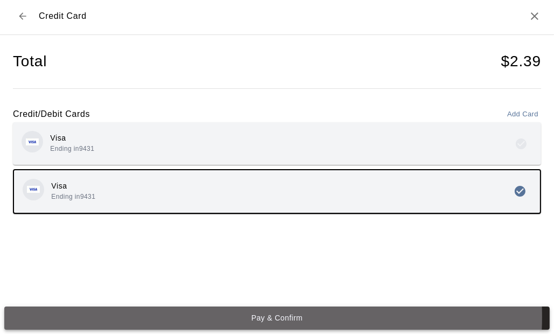
click at [256, 316] on button "Pay & Confirm" at bounding box center [276, 317] width 545 height 23
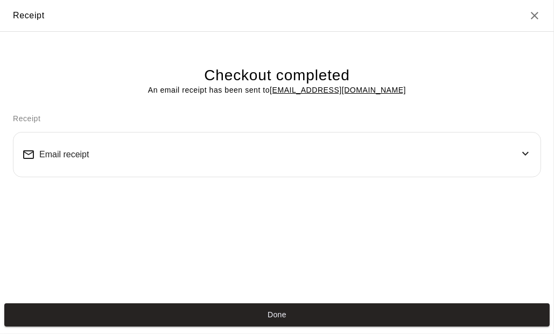
scroll to position [0, 0]
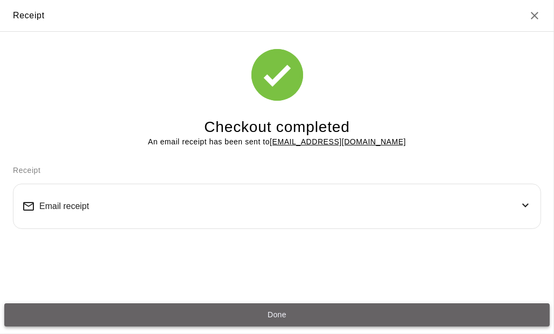
click at [288, 313] on button "Done" at bounding box center [276, 314] width 545 height 23
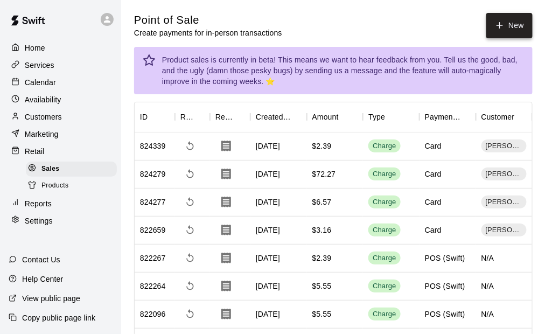
click at [519, 29] on button "New" at bounding box center [509, 25] width 46 height 25
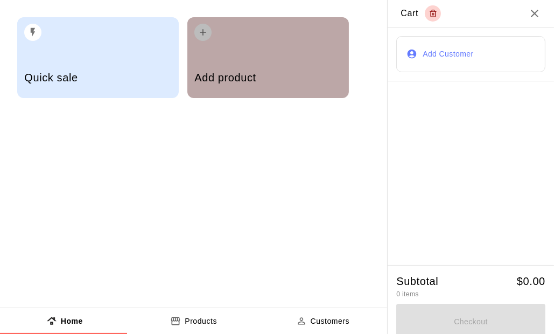
click at [258, 74] on h5 "Add product" at bounding box center [267, 78] width 147 height 15
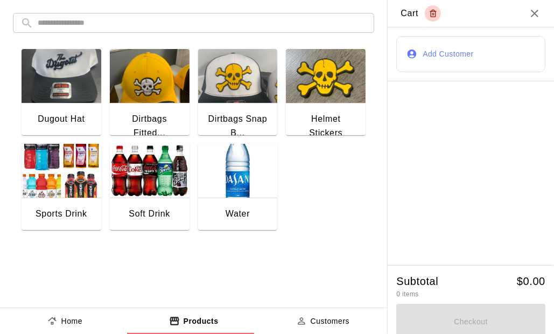
click at [60, 179] on img "button" at bounding box center [62, 171] width 80 height 54
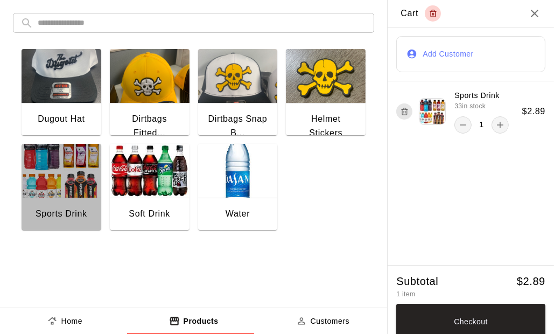
click at [60, 180] on img "button" at bounding box center [62, 171] width 80 height 54
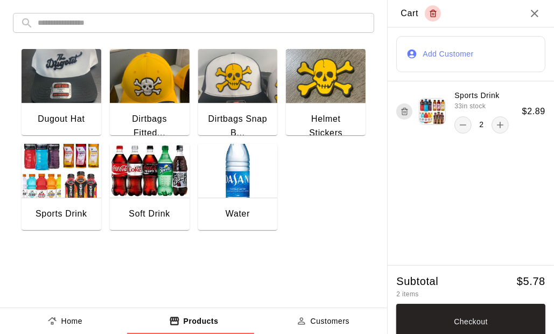
click at [409, 65] on button "Add Customer" at bounding box center [470, 54] width 149 height 36
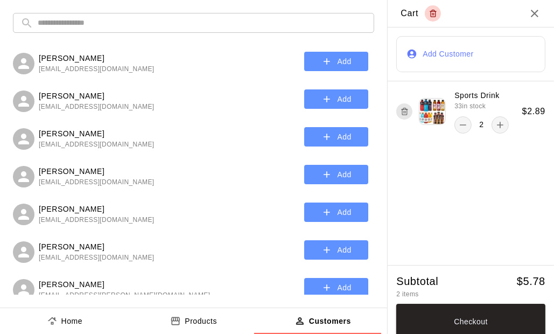
click at [112, 23] on input "text" at bounding box center [202, 23] width 329 height 20
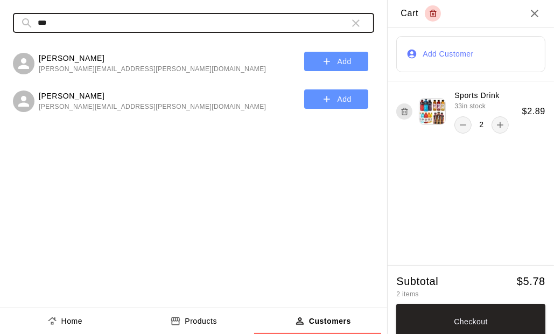
type input "***"
click at [95, 68] on span "john.wiedman@yahoo.com" at bounding box center [152, 69] width 227 height 11
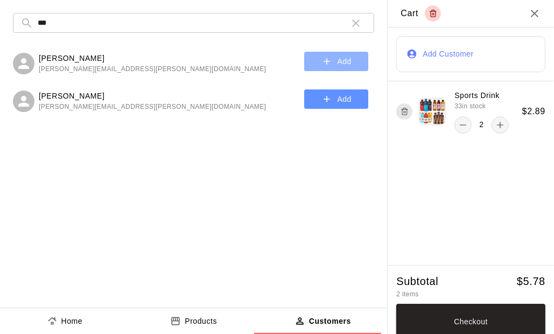
click at [334, 65] on button "Add" at bounding box center [336, 62] width 64 height 20
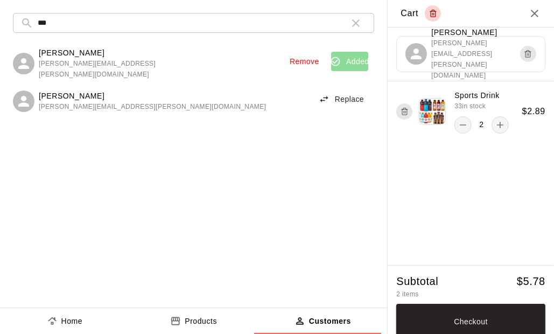
scroll to position [7, 0]
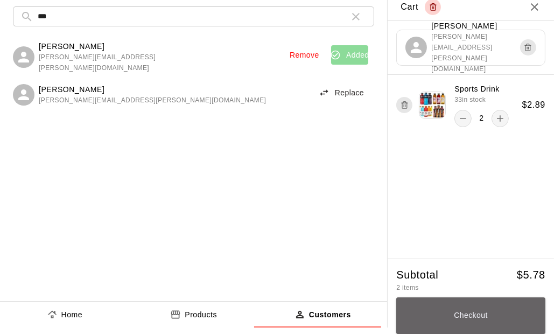
click at [475, 303] on button "Checkout" at bounding box center [470, 315] width 149 height 37
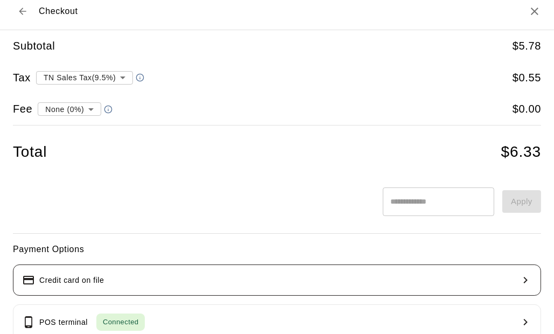
click at [85, 287] on button "Credit card on file" at bounding box center [277, 279] width 528 height 31
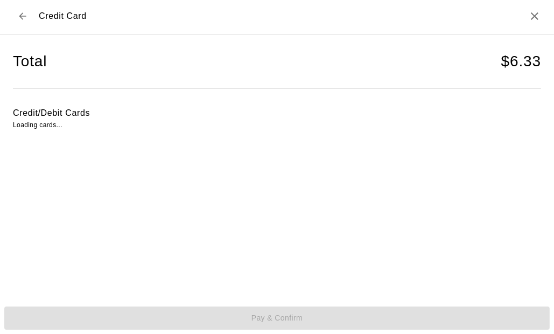
scroll to position [2, 0]
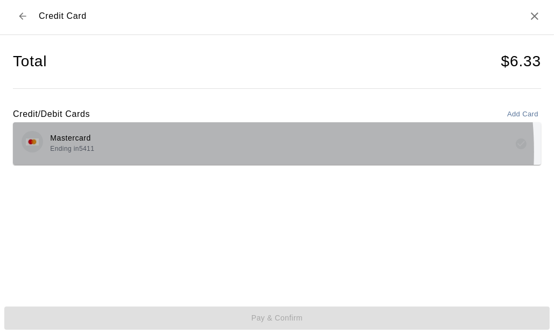
click at [195, 151] on div "Mastercard Ending in 5411" at bounding box center [277, 143] width 511 height 25
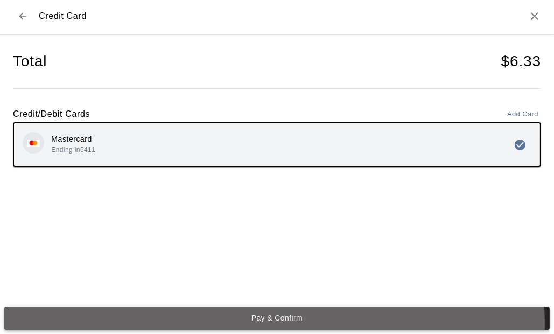
click at [274, 323] on button "Pay & Confirm" at bounding box center [276, 317] width 545 height 23
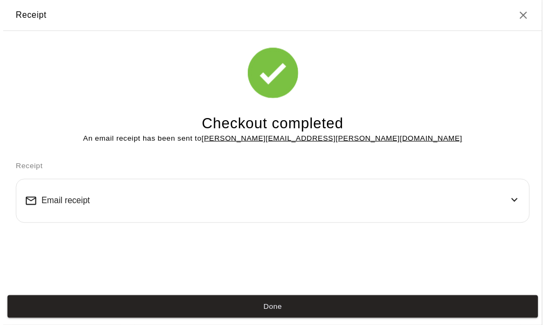
scroll to position [0, 0]
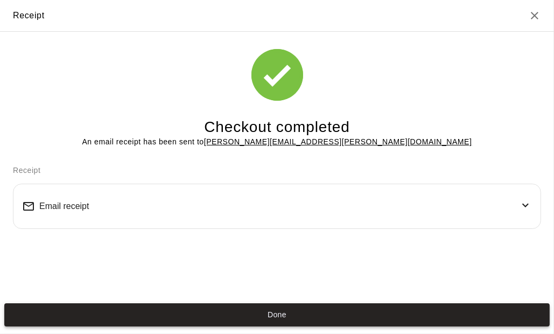
click at [309, 312] on button "Done" at bounding box center [276, 314] width 545 height 23
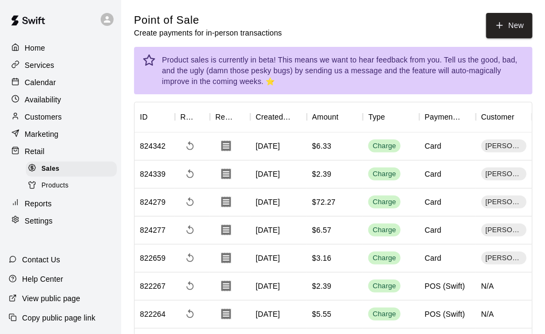
click at [59, 113] on div "Customers" at bounding box center [61, 117] width 104 height 16
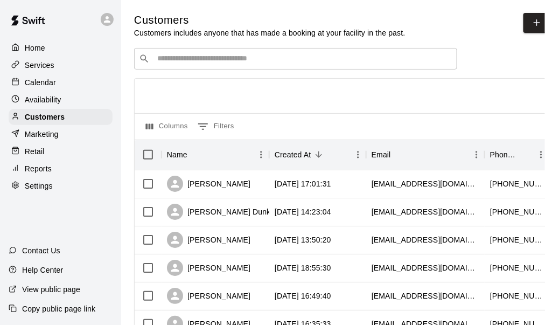
click at [173, 62] on input "Search customers by name or email" at bounding box center [303, 58] width 298 height 11
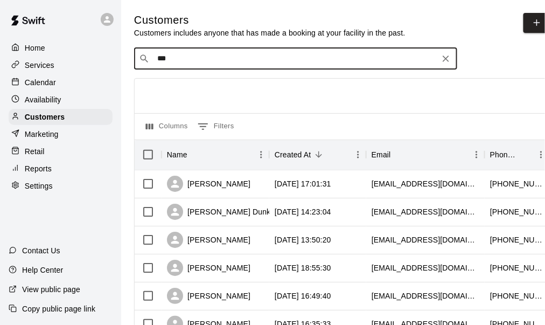
type input "****"
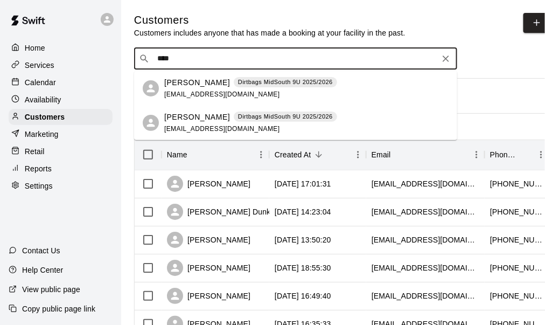
click at [199, 90] on span "ajpugh79@gmail.com" at bounding box center [222, 94] width 116 height 8
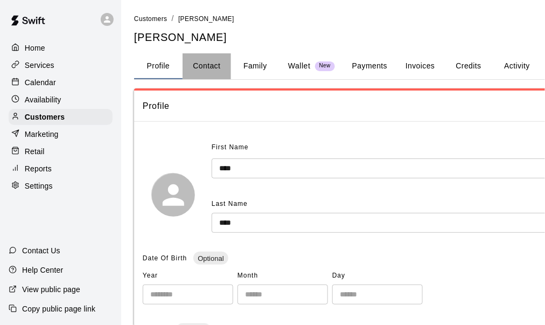
click at [210, 67] on button "Contact" at bounding box center [206, 66] width 48 height 26
select select "**"
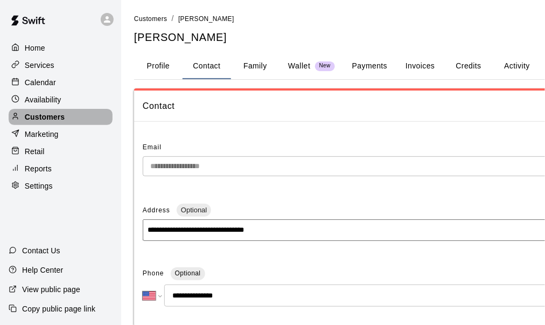
click at [50, 118] on p "Customers" at bounding box center [45, 116] width 40 height 11
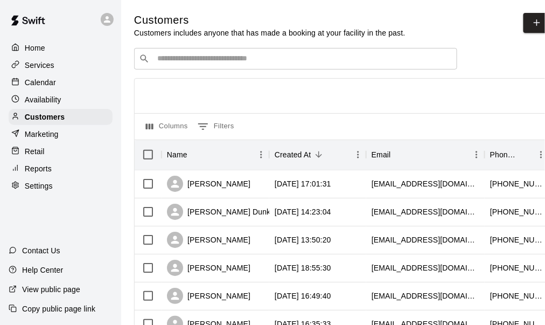
click at [45, 154] on div "Retail" at bounding box center [61, 151] width 104 height 16
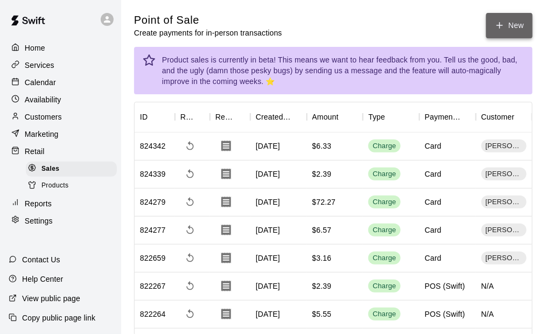
click at [505, 26] on button "New" at bounding box center [509, 25] width 46 height 25
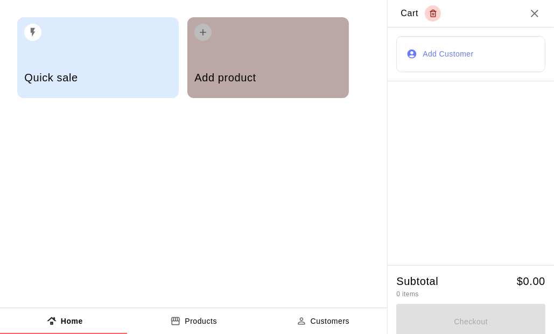
click at [263, 41] on div "Add product" at bounding box center [267, 57] width 161 height 81
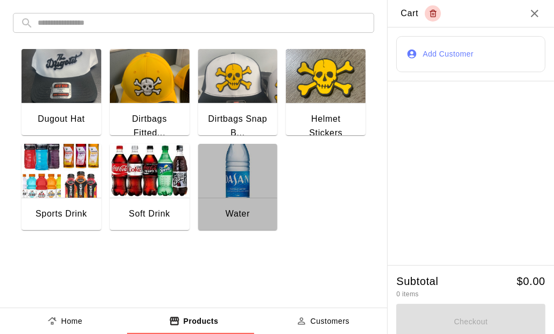
click at [228, 188] on img "button" at bounding box center [238, 171] width 80 height 54
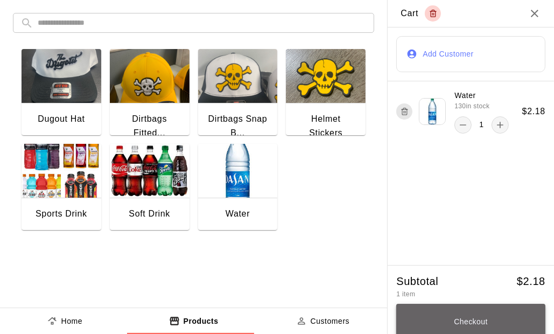
click at [468, 319] on button "Checkout" at bounding box center [470, 322] width 149 height 37
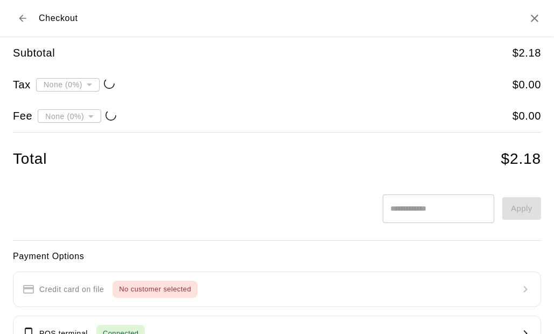
type input "**********"
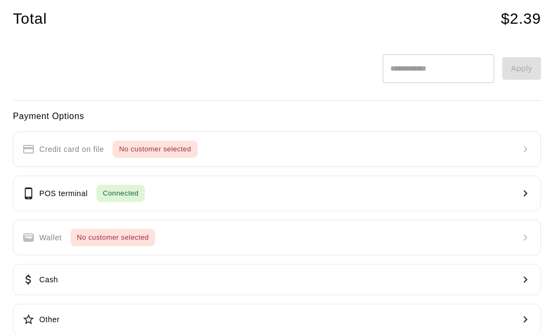
scroll to position [157, 0]
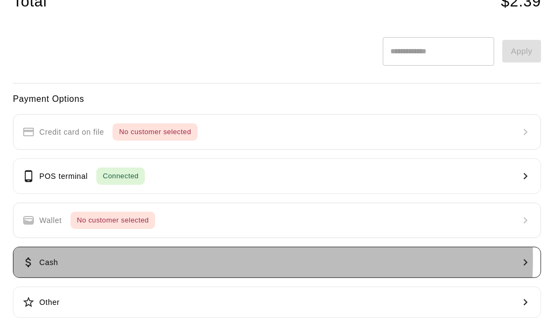
click at [74, 255] on button "Cash" at bounding box center [277, 262] width 528 height 31
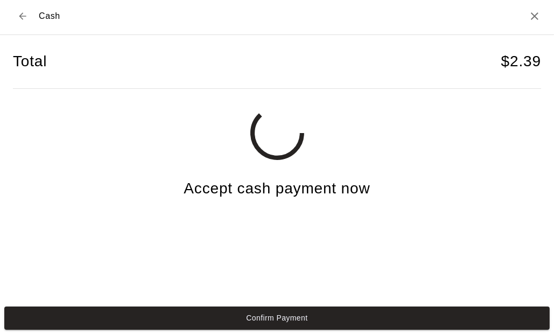
click at [282, 316] on button "Confirm Payment" at bounding box center [276, 317] width 545 height 23
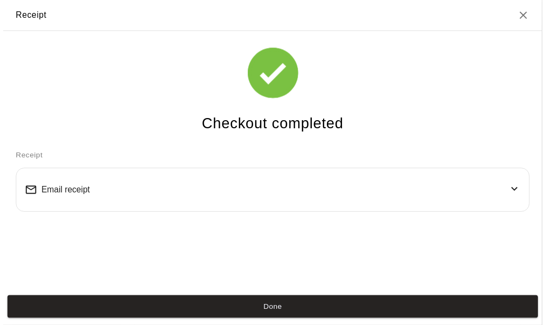
scroll to position [0, 0]
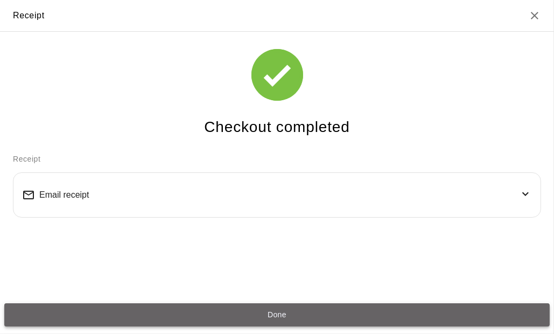
click at [287, 311] on button "Done" at bounding box center [276, 314] width 545 height 23
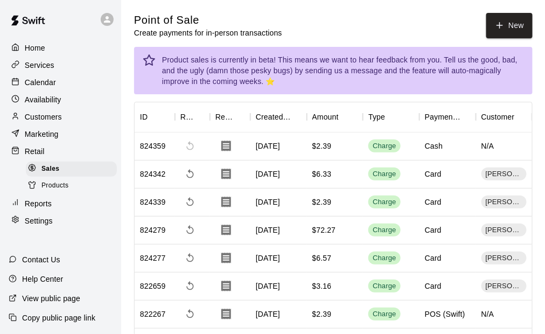
click at [47, 116] on p "Customers" at bounding box center [43, 116] width 37 height 11
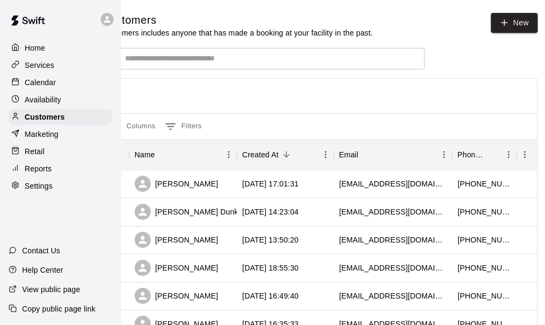
scroll to position [0, 45]
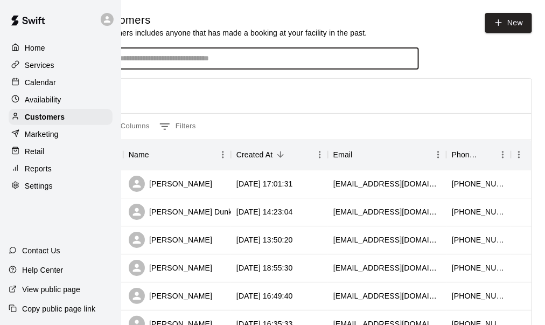
click at [207, 58] on input "Search customers by name or email" at bounding box center [265, 58] width 298 height 11
type input "*****"
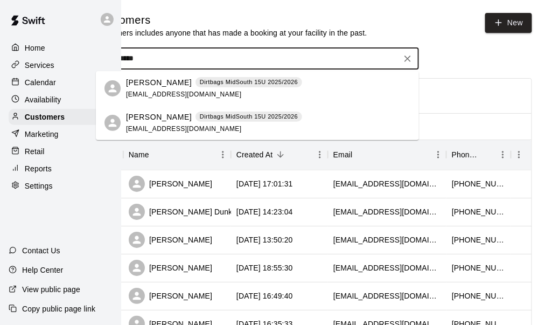
click at [156, 87] on p "[PERSON_NAME]" at bounding box center [159, 82] width 66 height 11
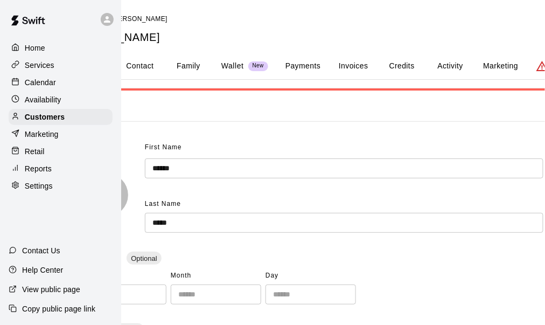
scroll to position [0, 73]
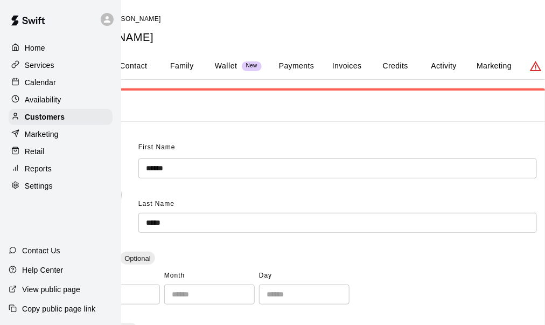
click at [307, 60] on button "Payments" at bounding box center [296, 66] width 52 height 26
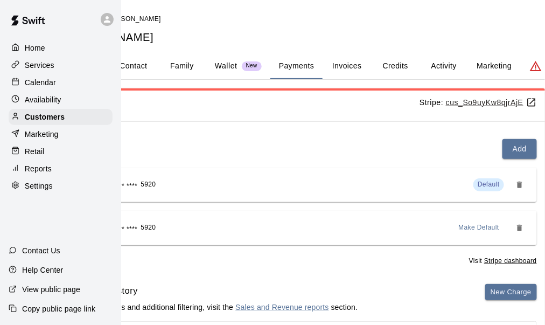
scroll to position [0, 117]
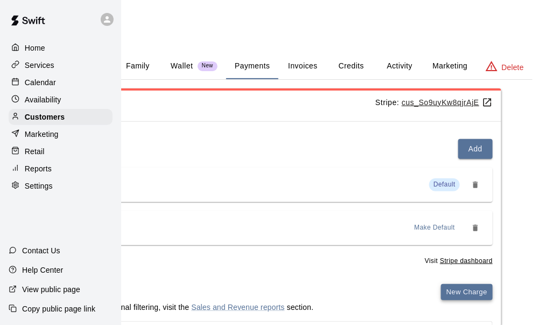
click at [460, 294] on button "New Charge" at bounding box center [467, 292] width 52 height 17
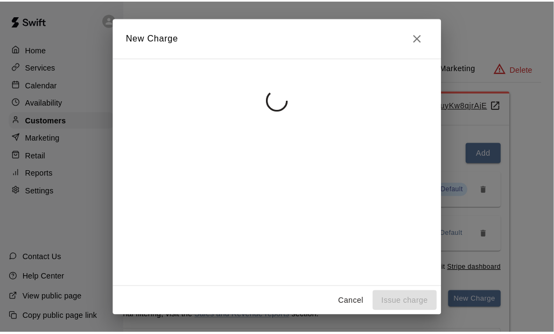
scroll to position [0, 108]
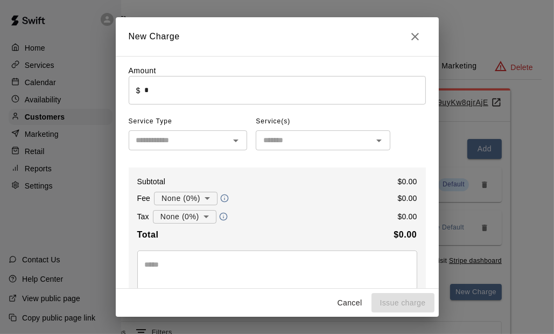
click at [180, 87] on input "*" at bounding box center [284, 90] width 281 height 29
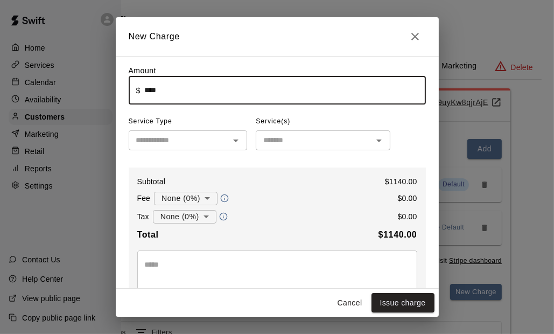
type input "*******"
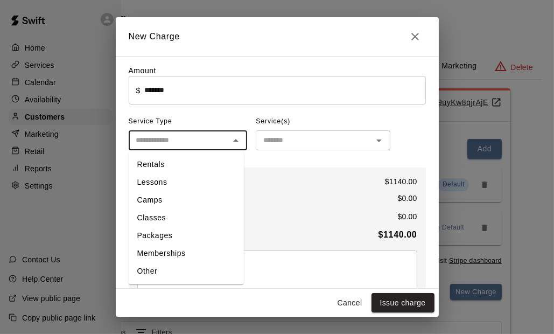
click at [179, 141] on input "text" at bounding box center [179, 139] width 95 height 13
click at [167, 256] on li "Memberships" at bounding box center [186, 253] width 115 height 18
type input "**********"
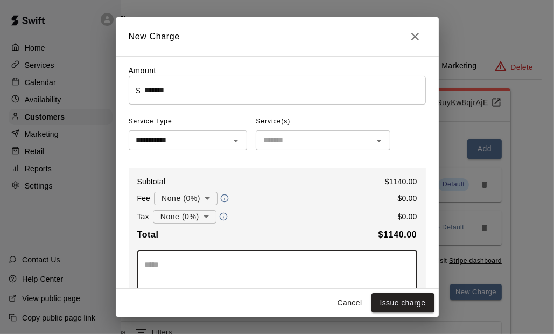
click at [246, 271] on textarea at bounding box center [277, 270] width 265 height 22
type textarea "**********"
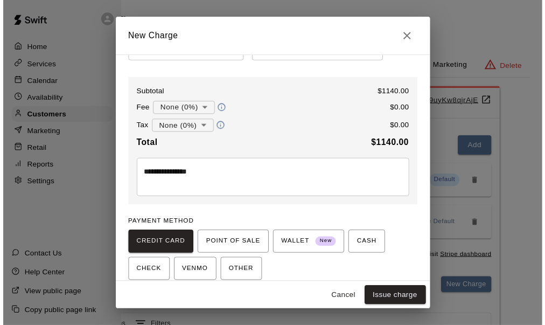
scroll to position [132, 0]
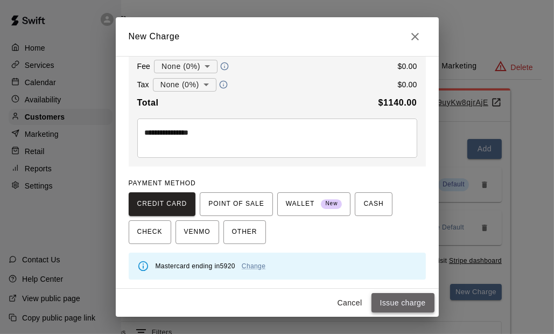
click at [388, 304] on button "Issue charge" at bounding box center [402, 303] width 63 height 20
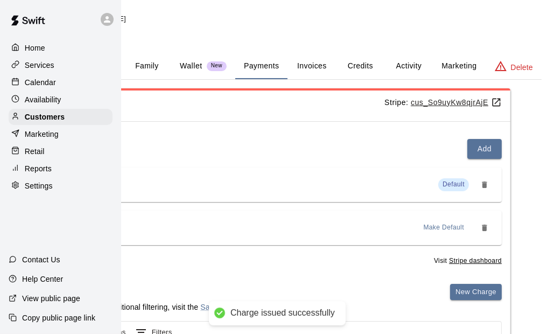
type input "*"
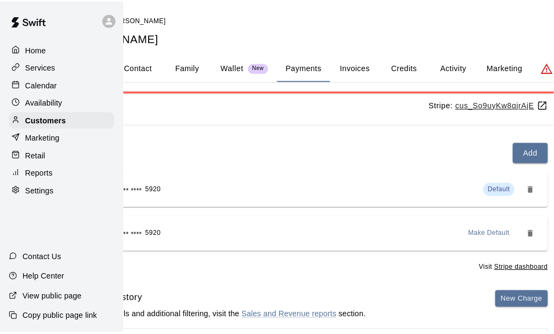
scroll to position [0, 0]
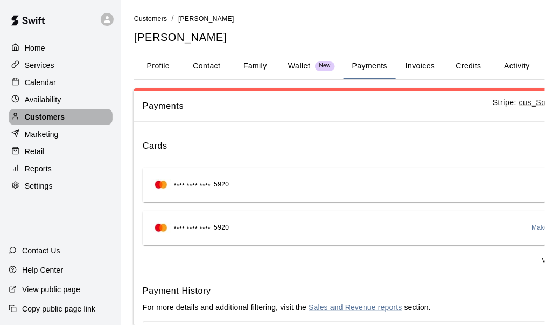
click at [57, 125] on div "Customers" at bounding box center [61, 117] width 104 height 16
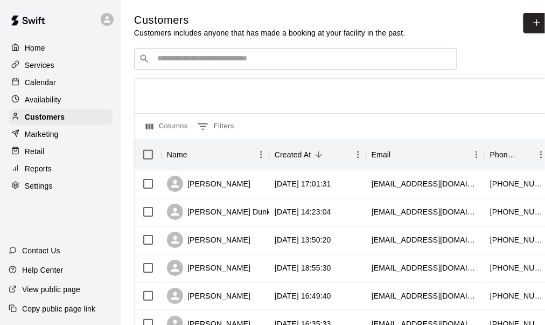
click at [41, 67] on p "Services" at bounding box center [40, 65] width 30 height 11
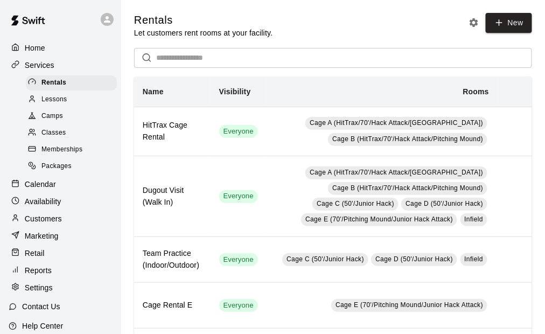
click at [54, 116] on span "Camps" at bounding box center [52, 116] width 22 height 11
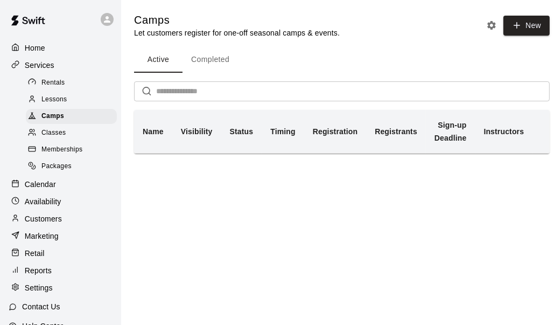
click at [45, 51] on p "Home" at bounding box center [35, 48] width 20 height 11
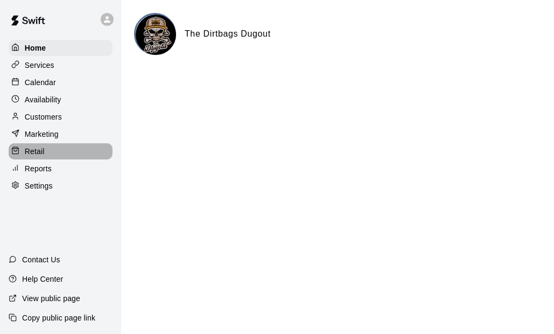
click at [41, 151] on p "Retail" at bounding box center [35, 151] width 20 height 11
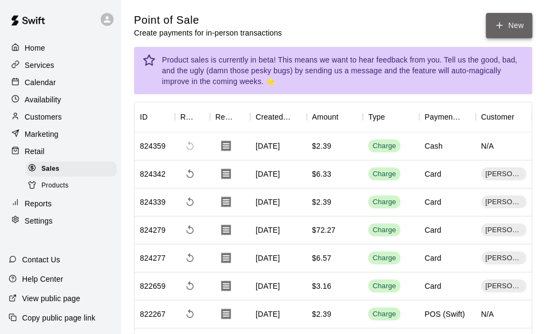
click at [509, 30] on button "New" at bounding box center [509, 25] width 46 height 25
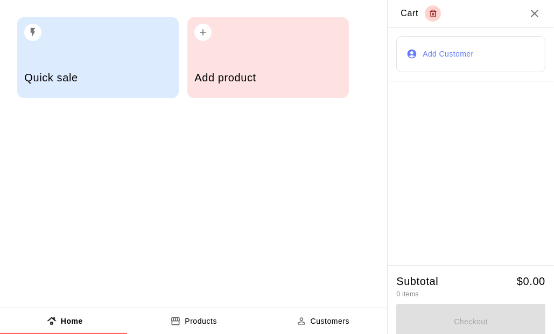
click at [252, 61] on div "Add product" at bounding box center [267, 79] width 147 height 38
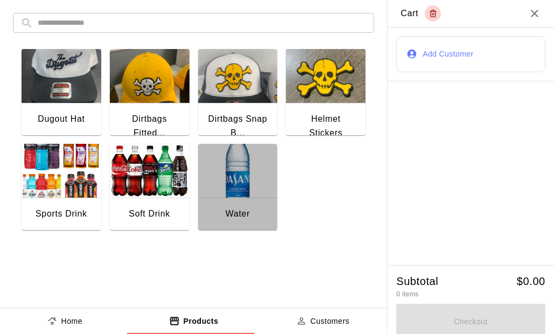
click at [244, 180] on img "button" at bounding box center [238, 171] width 80 height 54
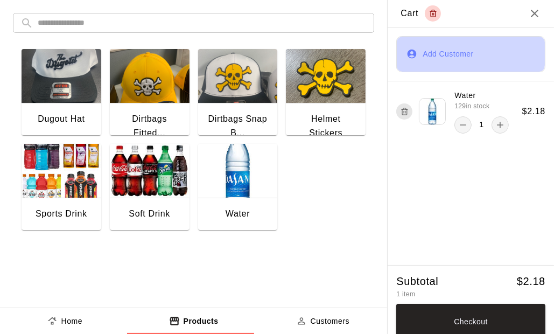
click at [432, 51] on button "Add Customer" at bounding box center [470, 54] width 149 height 36
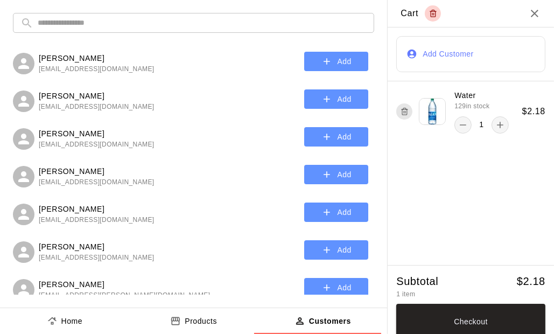
click at [97, 28] on input "text" at bounding box center [202, 23] width 329 height 20
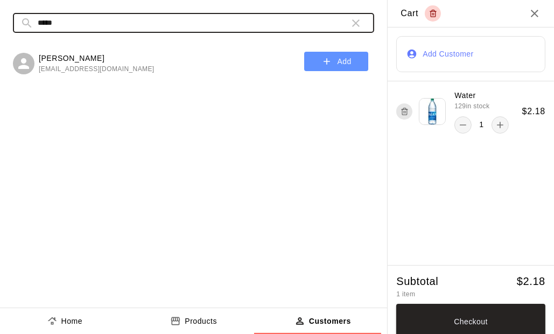
type input "*****"
click at [329, 62] on icon "button" at bounding box center [326, 61] width 11 height 11
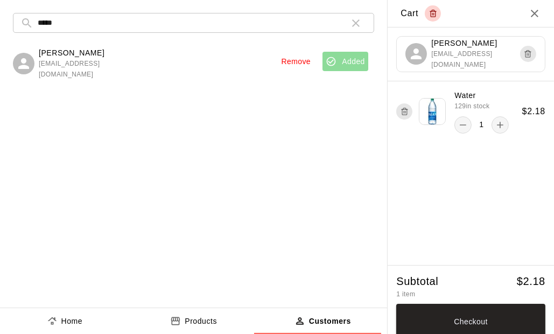
scroll to position [7, 0]
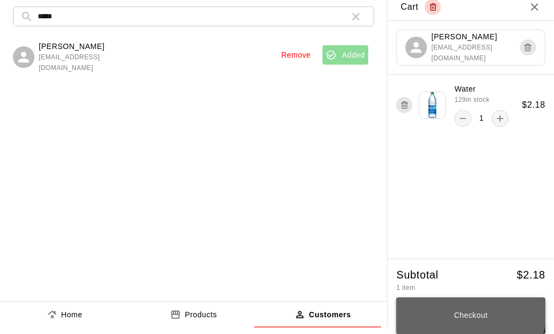
click at [463, 312] on button "Checkout" at bounding box center [470, 315] width 149 height 37
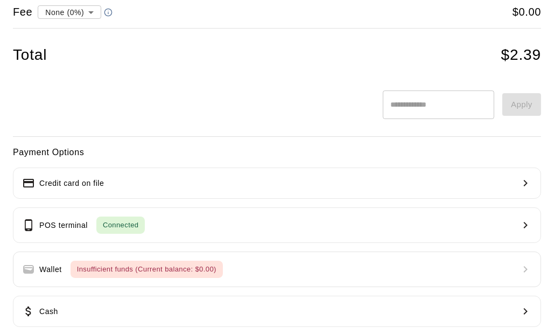
scroll to position [153, 0]
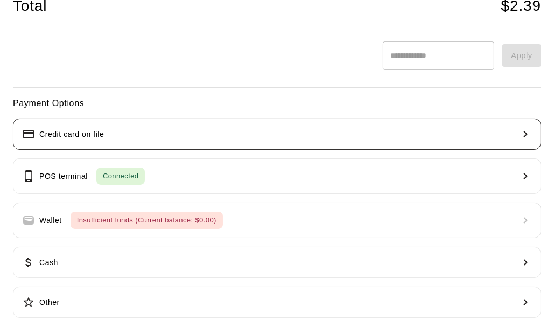
click at [93, 129] on p "Credit card on file" at bounding box center [71, 134] width 65 height 11
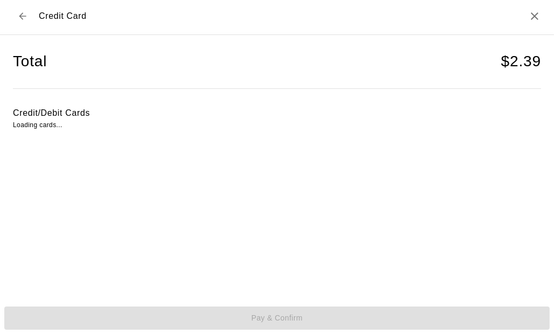
scroll to position [2, 0]
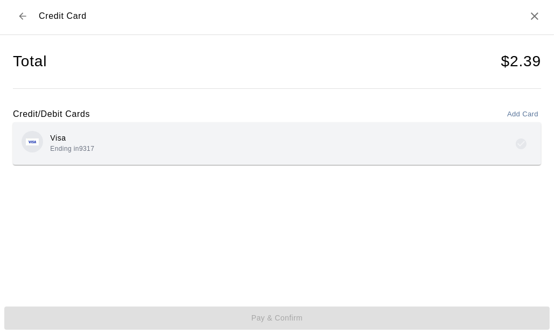
click at [207, 153] on div "Visa Ending in 9317" at bounding box center [277, 143] width 511 height 25
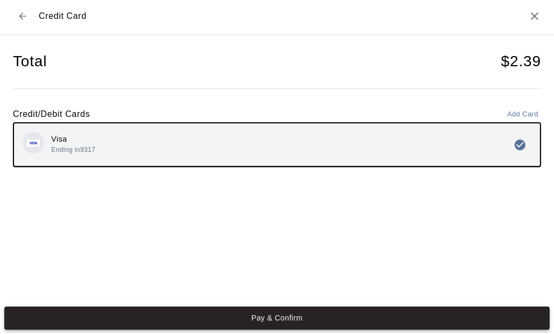
click at [307, 316] on button "Pay & Confirm" at bounding box center [276, 317] width 545 height 23
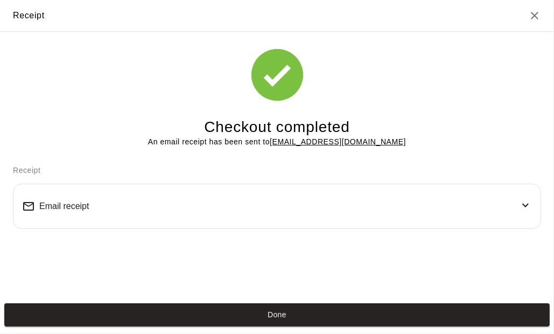
scroll to position [0, 0]
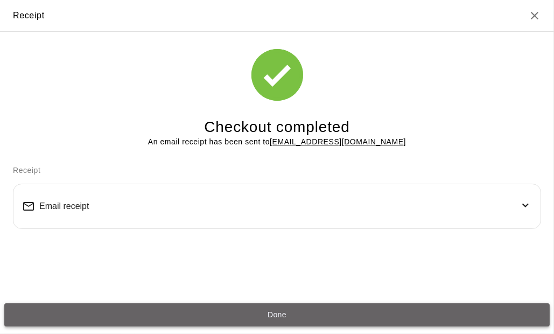
click at [273, 316] on button "Done" at bounding box center [276, 314] width 545 height 23
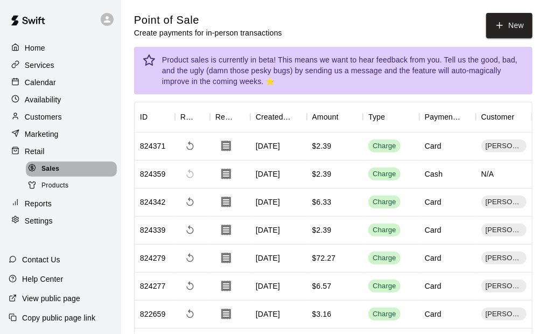
click at [61, 174] on div "Sales" at bounding box center [71, 168] width 91 height 15
click at [511, 24] on button "New" at bounding box center [509, 25] width 46 height 25
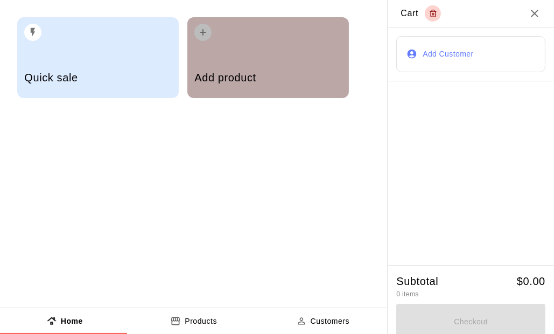
click at [249, 66] on div "Add product" at bounding box center [267, 79] width 147 height 38
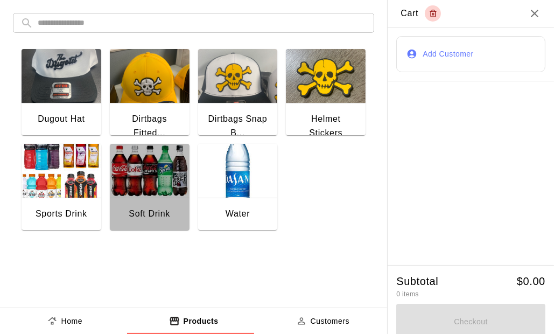
click at [149, 178] on img "button" at bounding box center [150, 171] width 80 height 54
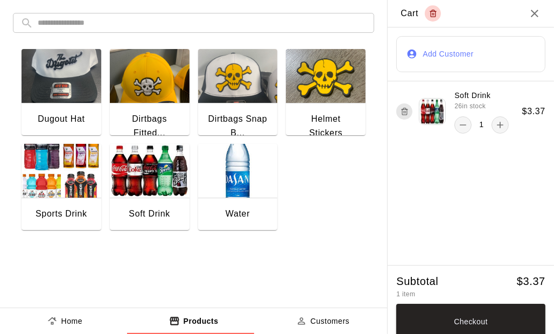
click at [441, 58] on button "Add Customer" at bounding box center [470, 54] width 149 height 36
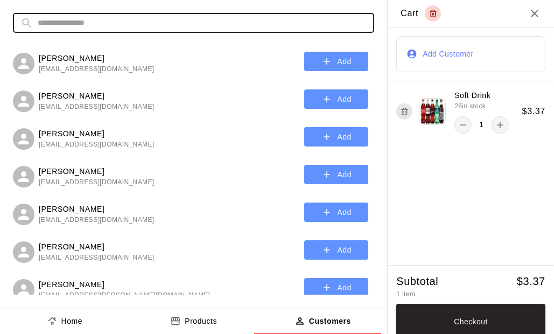
click at [78, 25] on input "text" at bounding box center [202, 23] width 329 height 20
click at [93, 29] on input "text" at bounding box center [202, 23] width 329 height 20
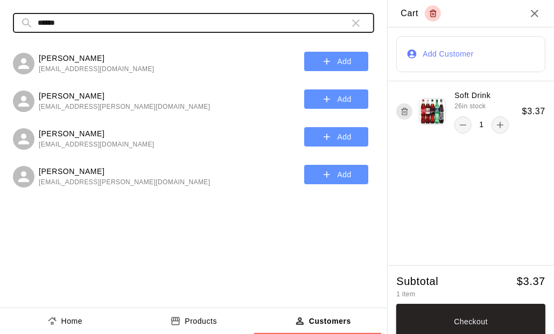
type input "******"
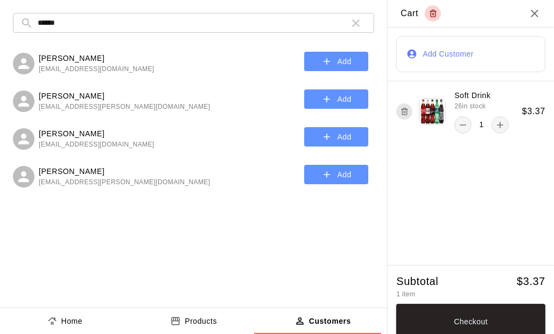
scroll to position [7, 0]
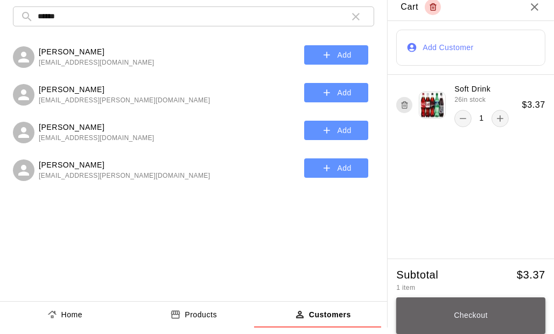
click at [479, 317] on button "Checkout" at bounding box center [470, 315] width 149 height 37
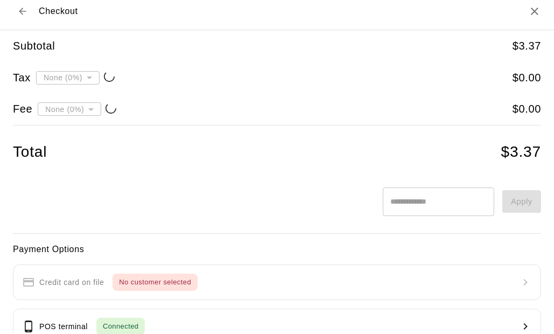
type input "**********"
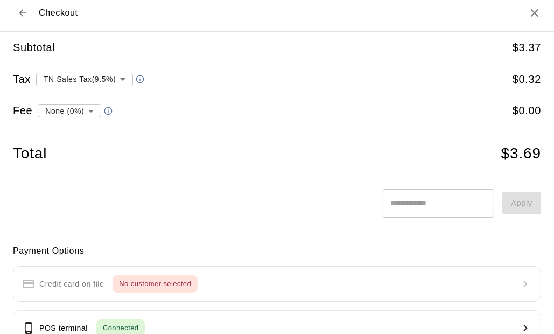
scroll to position [0, 0]
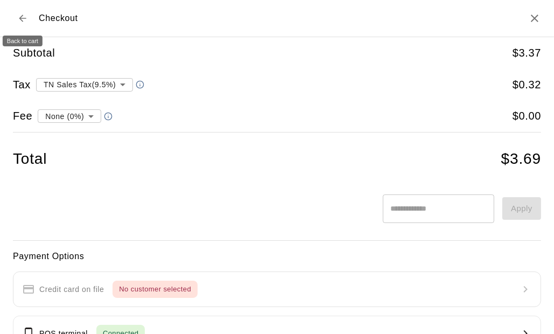
click at [24, 19] on icon "Back to cart" at bounding box center [22, 18] width 11 height 11
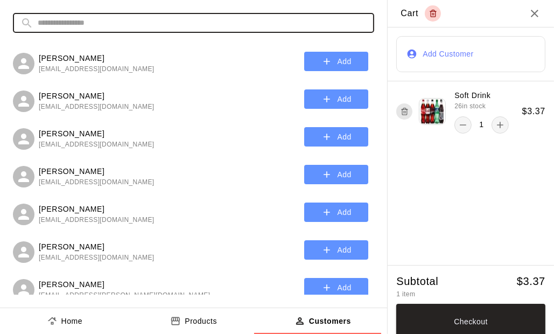
click at [98, 24] on input "text" at bounding box center [202, 23] width 329 height 20
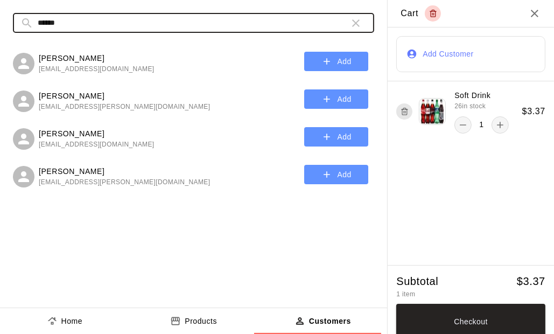
type input "******"
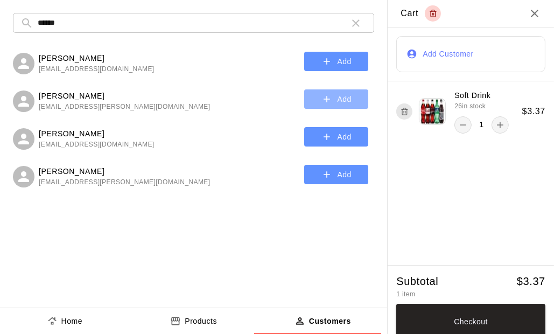
click at [326, 97] on icon "button" at bounding box center [326, 99] width 6 height 6
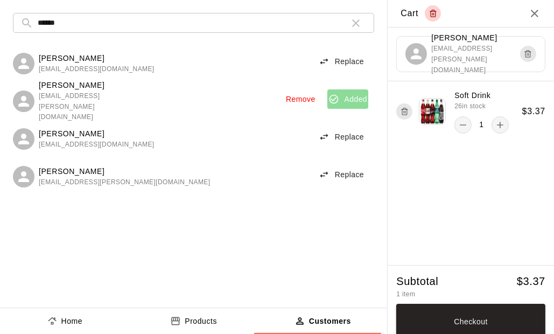
scroll to position [7, 0]
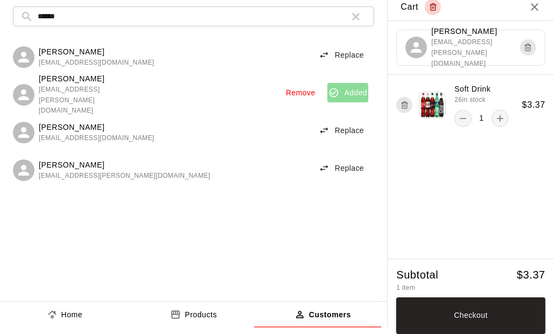
click at [457, 324] on button "Checkout" at bounding box center [470, 315] width 149 height 37
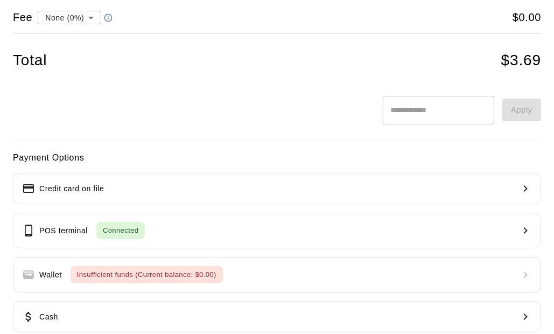
scroll to position [149, 0]
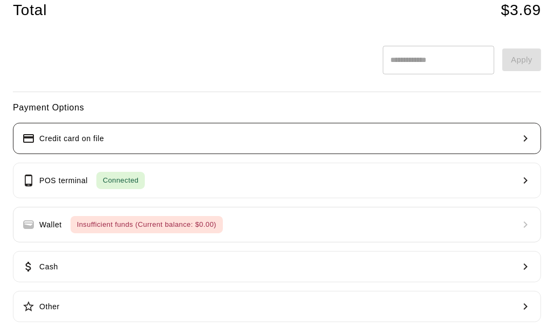
click at [149, 132] on button "Credit card on file" at bounding box center [277, 138] width 528 height 31
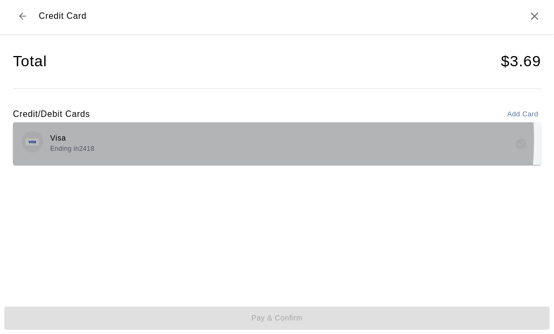
click at [218, 139] on div "Visa Ending in 2418" at bounding box center [277, 143] width 511 height 25
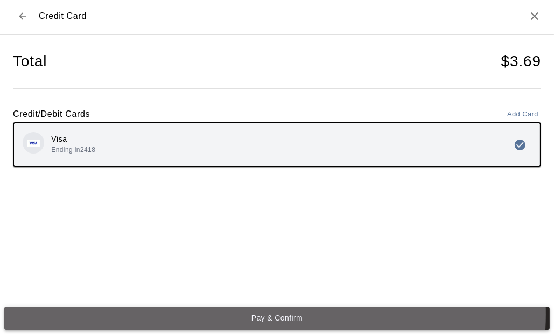
click at [275, 314] on button "Pay & Confirm" at bounding box center [276, 317] width 545 height 23
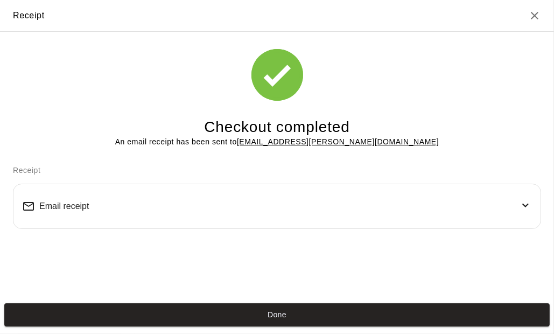
scroll to position [0, 0]
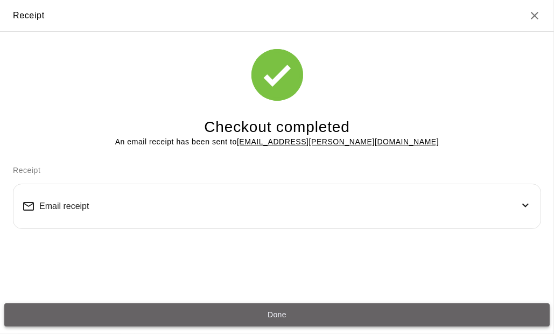
click at [277, 315] on button "Done" at bounding box center [276, 314] width 545 height 23
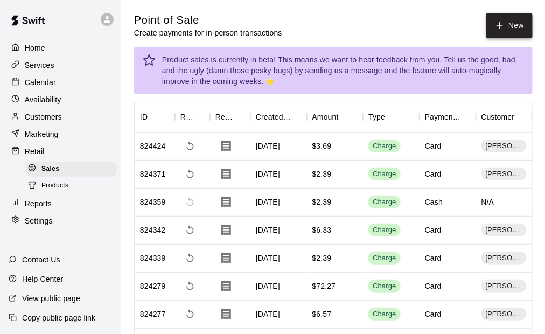
click at [513, 32] on button "New" at bounding box center [509, 25] width 46 height 25
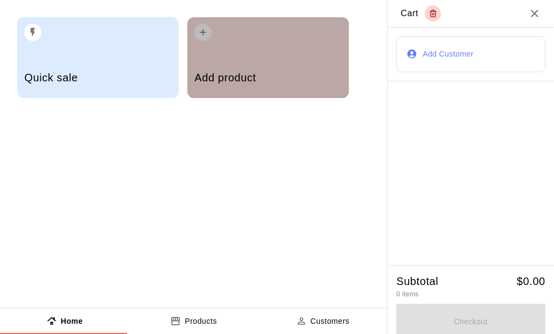
click at [264, 62] on div "Add product" at bounding box center [267, 79] width 147 height 38
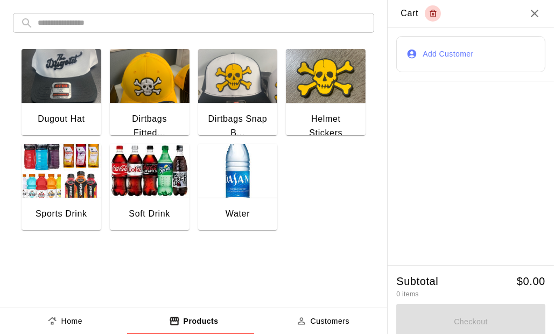
click at [230, 180] on img "button" at bounding box center [238, 171] width 80 height 54
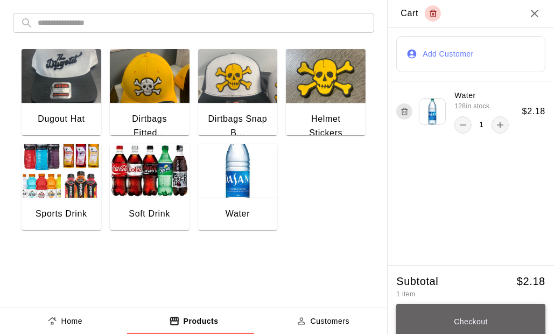
click at [466, 324] on button "Checkout" at bounding box center [470, 322] width 149 height 37
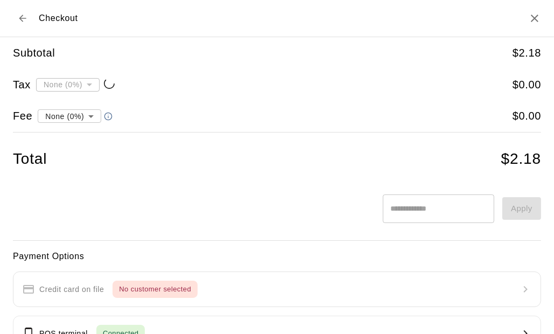
type input "**********"
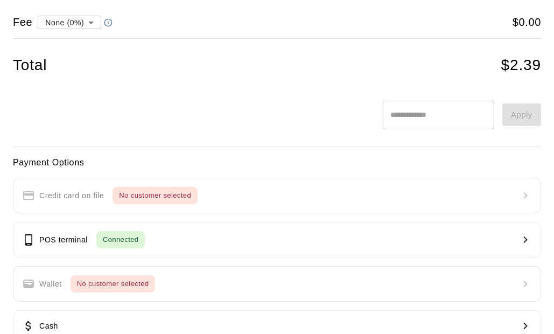
scroll to position [157, 0]
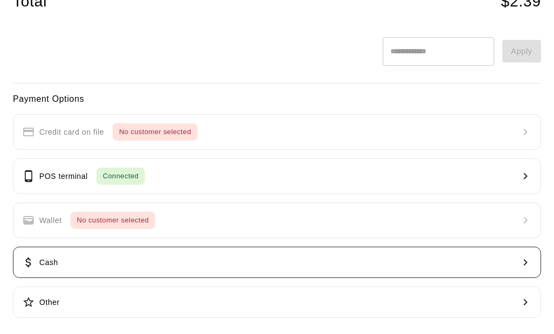
click at [71, 266] on button "Cash" at bounding box center [277, 262] width 528 height 31
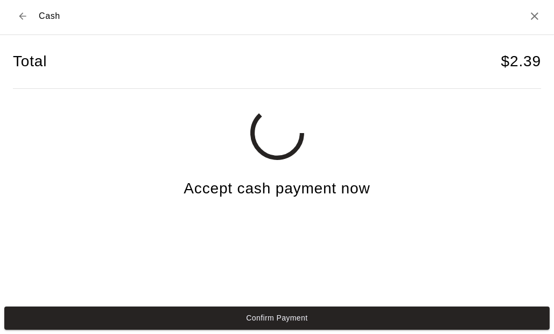
scroll to position [2, 0]
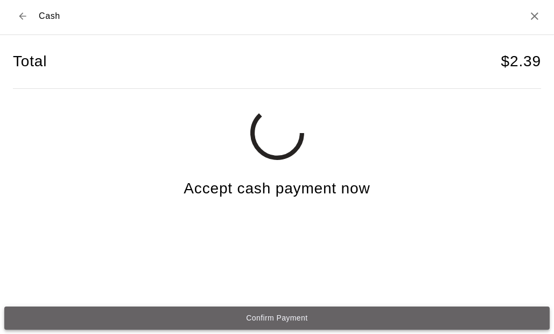
click at [297, 319] on button "Confirm Payment" at bounding box center [276, 317] width 545 height 23
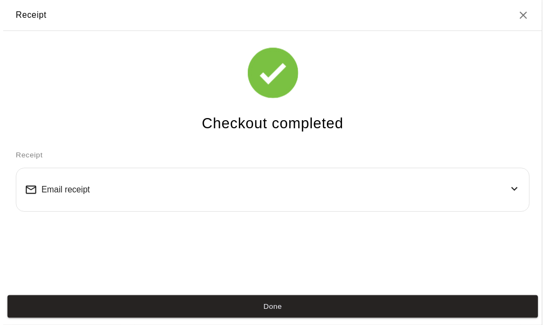
scroll to position [0, 0]
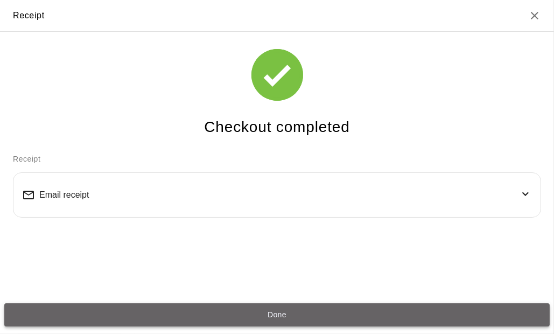
click at [333, 305] on button "Done" at bounding box center [276, 314] width 545 height 23
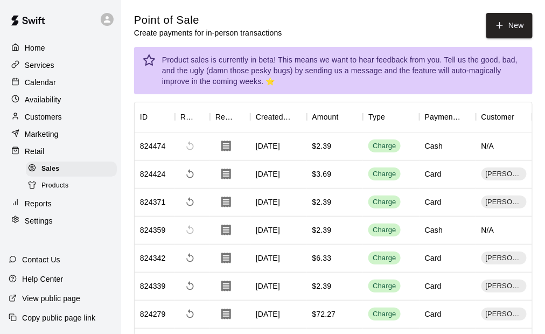
click at [34, 122] on p "Customers" at bounding box center [43, 116] width 37 height 11
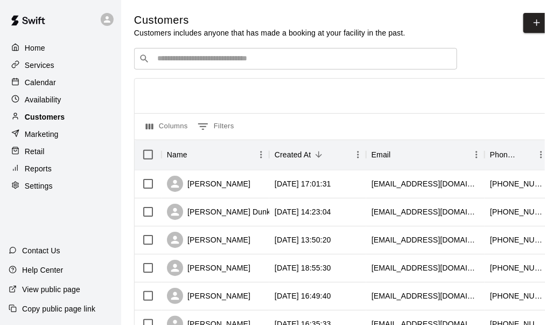
click at [46, 122] on p "Customers" at bounding box center [45, 116] width 40 height 11
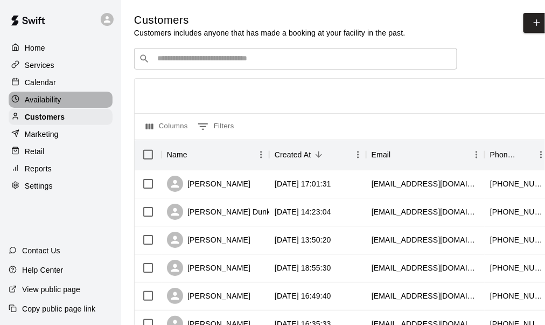
click at [43, 103] on p "Availability" at bounding box center [43, 99] width 37 height 11
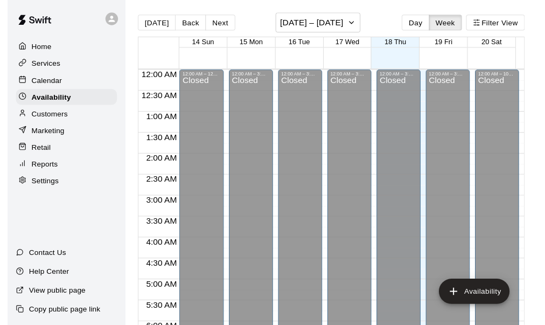
scroll to position [758, 0]
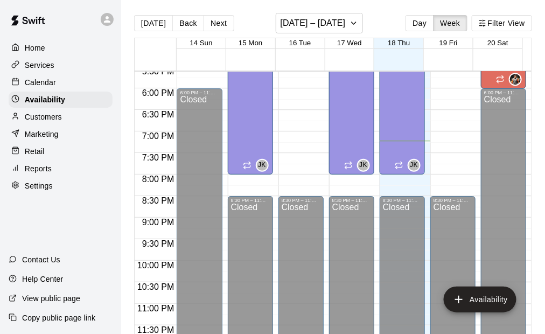
click at [61, 118] on p "Customers" at bounding box center [43, 116] width 37 height 11
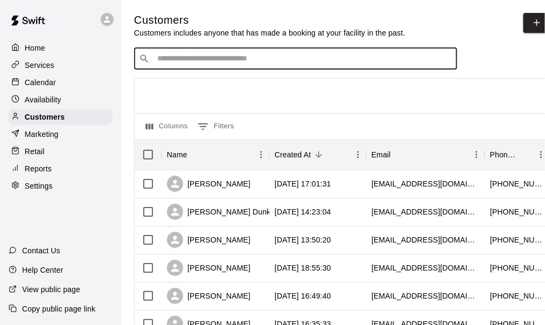
click at [194, 59] on input "Search customers by name or email" at bounding box center [303, 58] width 298 height 11
type input "*****"
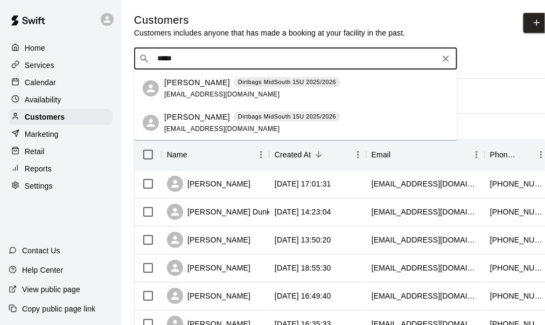
click at [187, 118] on p "Weston Bruff" at bounding box center [197, 116] width 66 height 11
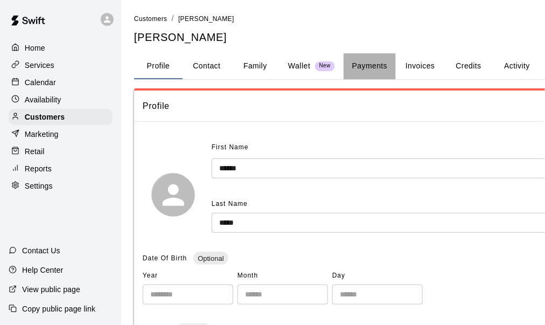
click at [367, 67] on button "Payments" at bounding box center [369, 66] width 52 height 26
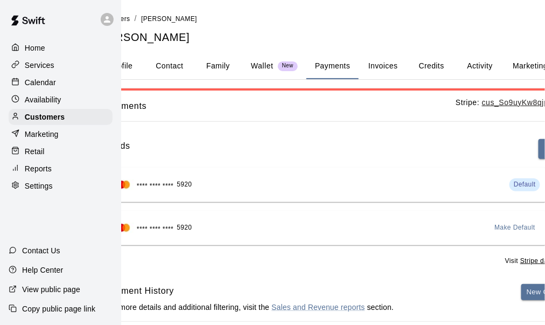
scroll to position [0, 88]
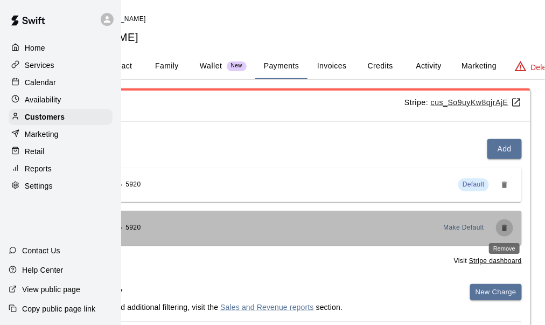
click at [503, 226] on icon "Remove" at bounding box center [504, 227] width 5 height 6
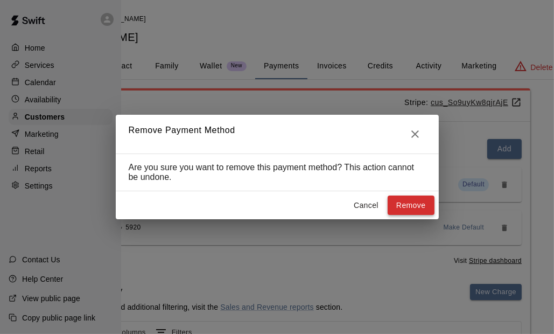
click at [412, 203] on button "Remove" at bounding box center [411, 205] width 47 height 20
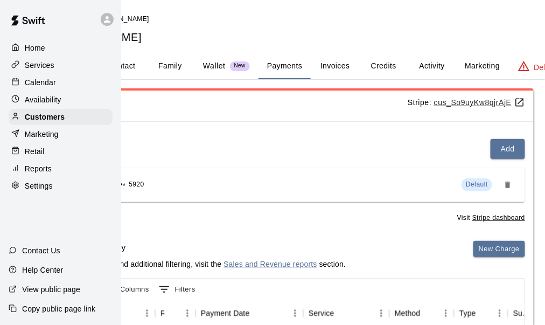
scroll to position [0, 0]
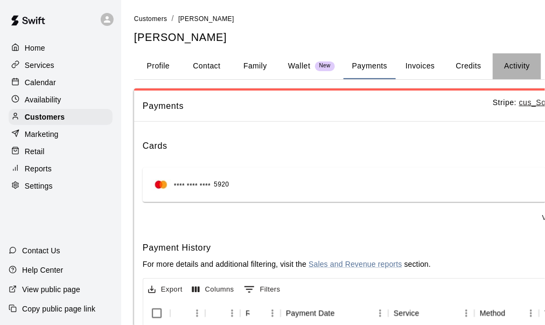
click at [505, 64] on button "Activity" at bounding box center [516, 66] width 48 height 26
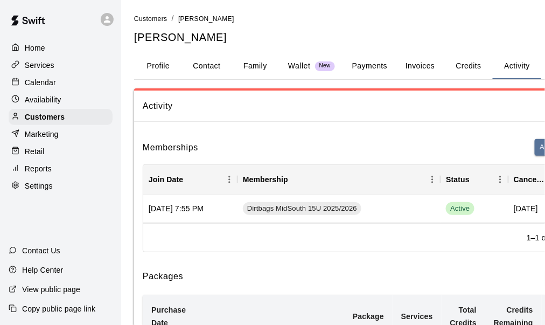
scroll to position [0, 117]
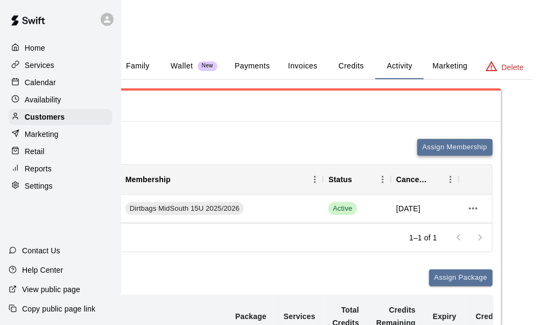
click at [475, 148] on button "Assign Membership" at bounding box center [454, 147] width 75 height 17
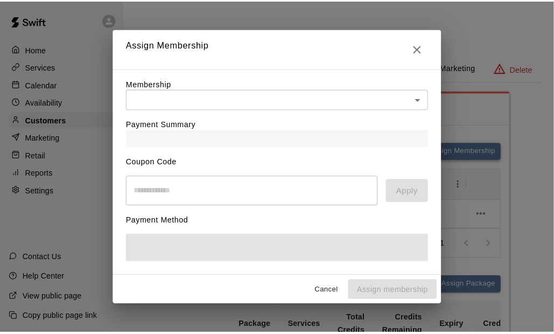
scroll to position [0, 108]
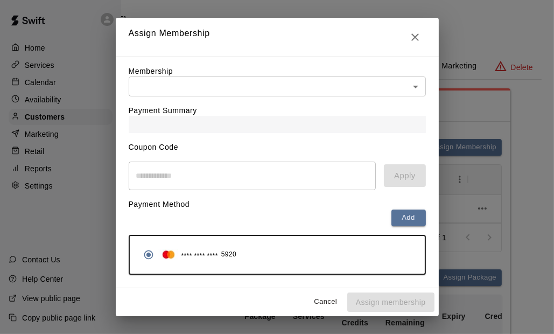
click at [199, 100] on div "Payment Summary" at bounding box center [277, 114] width 297 height 37
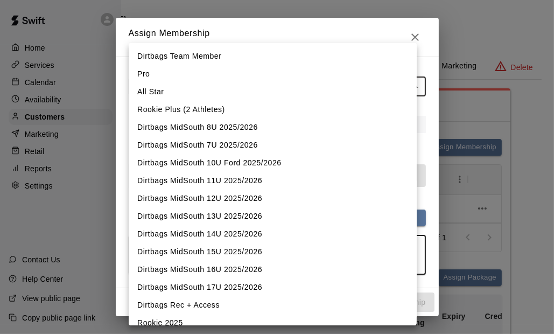
click at [200, 94] on body "Home Services Calendar Availability Customers Marketing Retail Reports Settings…" at bounding box center [169, 291] width 554 height 582
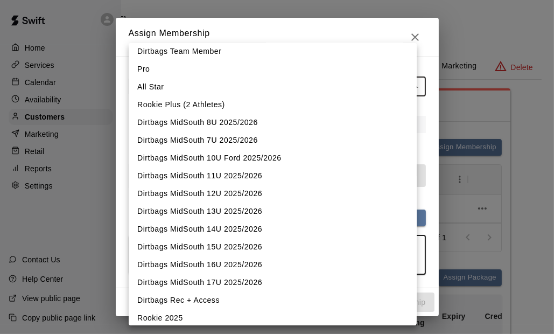
scroll to position [0, 0]
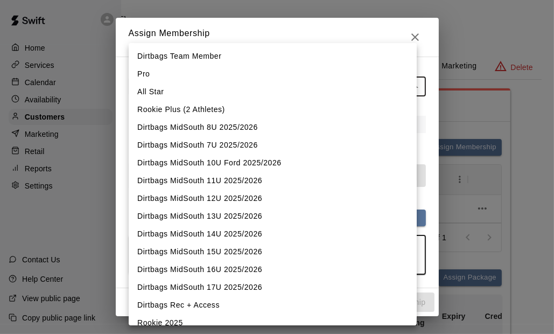
click at [215, 53] on li "Dirtbags Team Member" at bounding box center [273, 56] width 288 height 18
type input "**********"
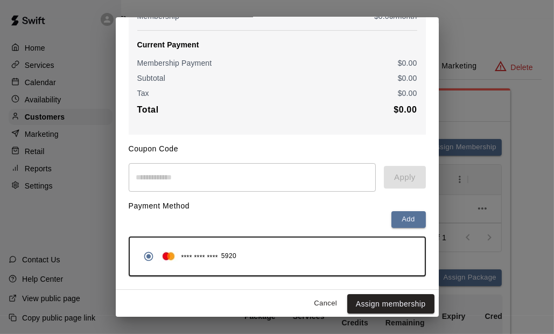
scroll to position [136, 0]
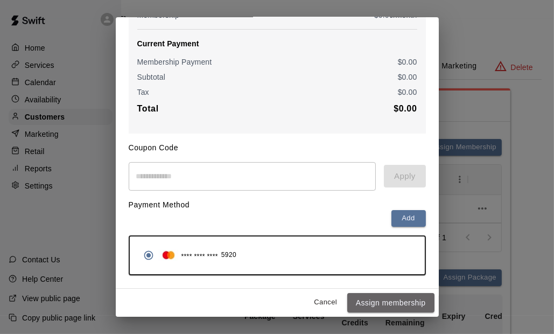
click at [375, 299] on button "Assign membership" at bounding box center [390, 303] width 87 height 20
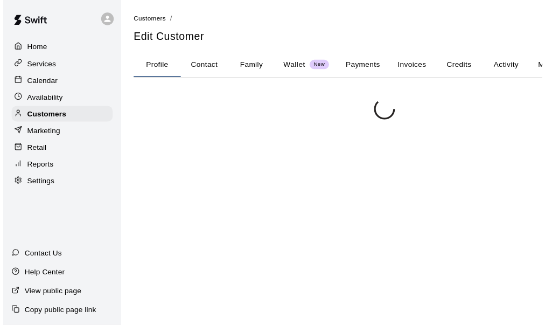
scroll to position [0, 108]
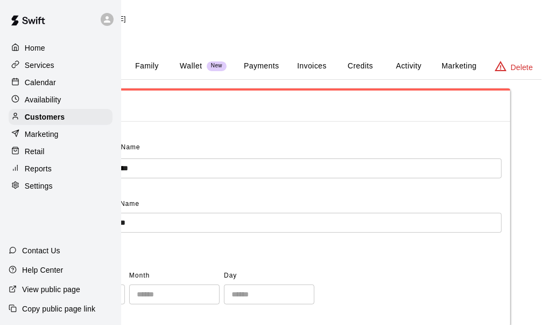
click at [421, 65] on button "Activity" at bounding box center [408, 66] width 48 height 26
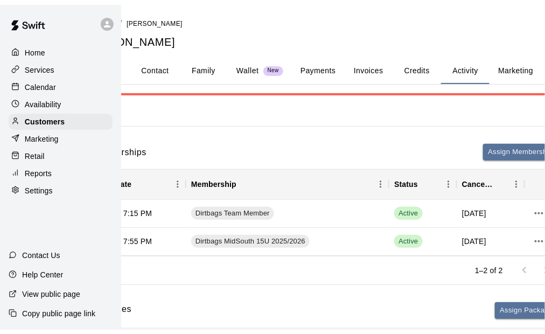
scroll to position [0, 0]
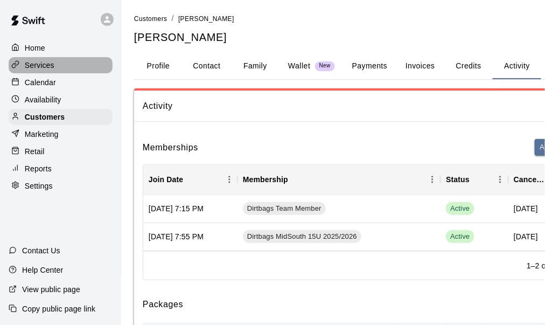
click at [34, 68] on p "Services" at bounding box center [40, 65] width 30 height 11
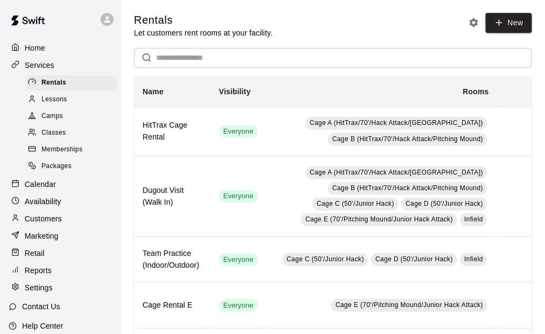
click at [92, 152] on div "Memberships" at bounding box center [71, 149] width 91 height 15
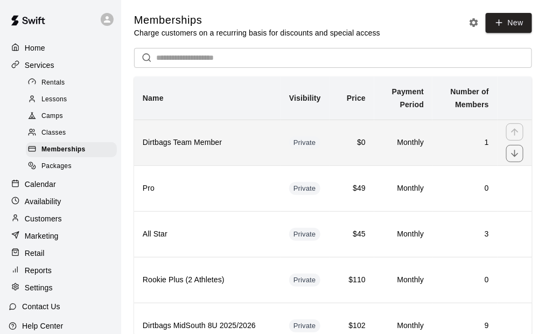
click at [240, 144] on h6 "Dirtbags Team Member" at bounding box center [207, 143] width 129 height 12
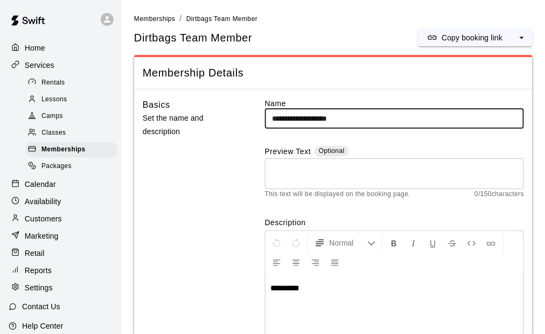
click at [364, 114] on input "**********" at bounding box center [394, 119] width 259 height 20
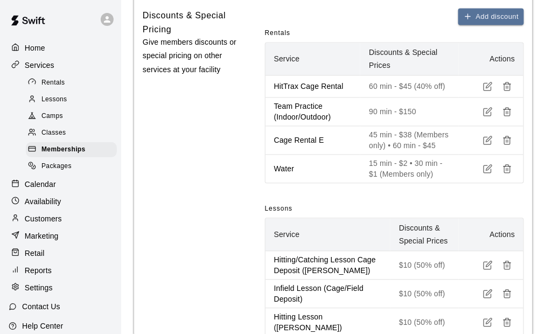
scroll to position [985, 0]
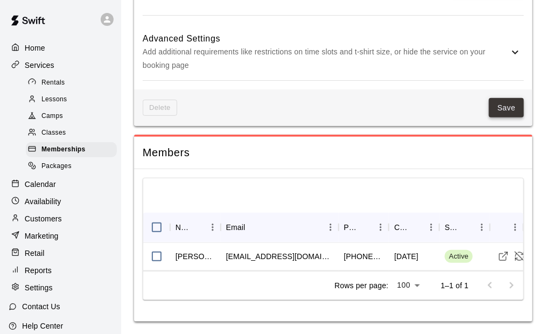
type input "**********"
drag, startPoint x: 520, startPoint y: 107, endPoint x: 480, endPoint y: 154, distance: 61.9
click at [522, 104] on button "Save" at bounding box center [507, 108] width 36 height 20
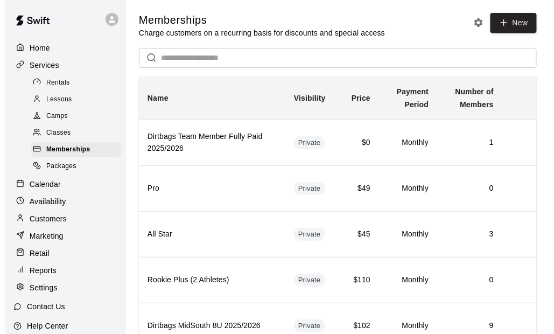
scroll to position [57, 0]
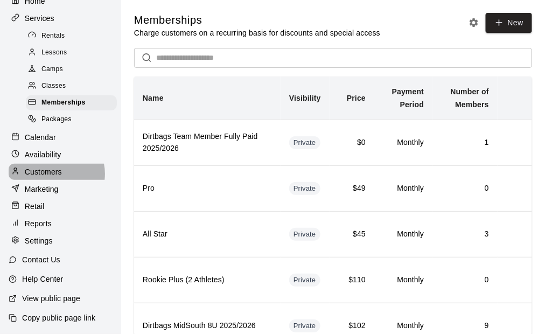
click at [53, 171] on p "Customers" at bounding box center [43, 171] width 37 height 11
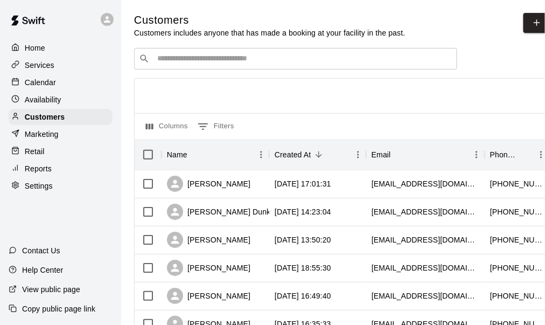
click at [220, 62] on input "Search customers by name or email" at bounding box center [303, 58] width 298 height 11
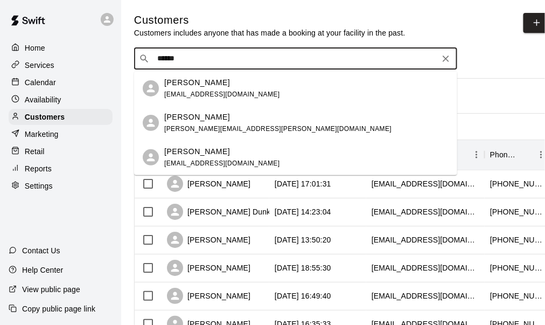
type input "*******"
click at [197, 125] on span "tabitha.neal@nashville.gov" at bounding box center [277, 129] width 227 height 8
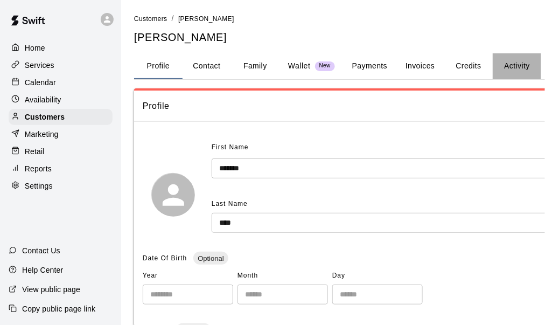
click at [513, 62] on button "Activity" at bounding box center [516, 66] width 48 height 26
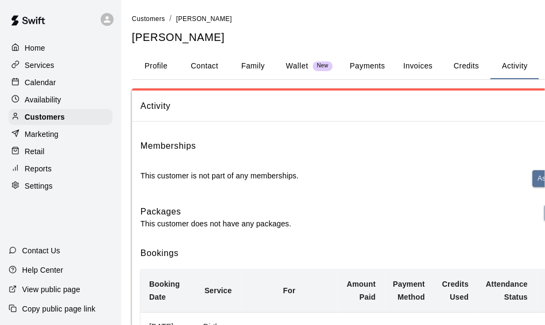
scroll to position [0, 5]
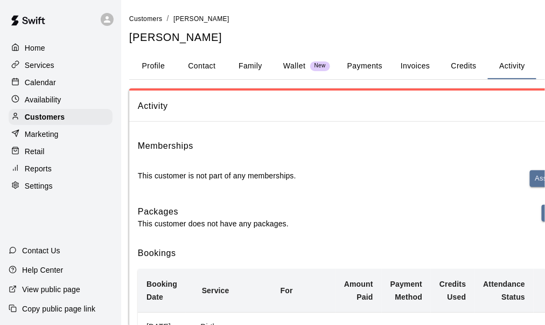
click at [371, 66] on button "Payments" at bounding box center [365, 66] width 52 height 26
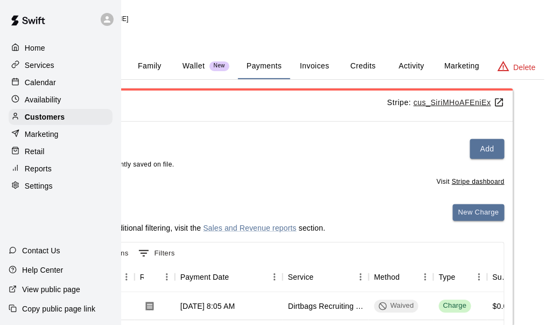
scroll to position [0, 0]
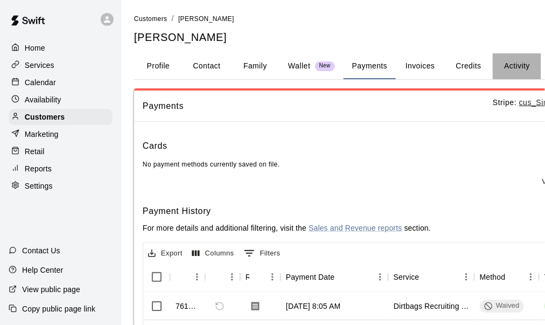
click at [518, 68] on button "Activity" at bounding box center [516, 66] width 48 height 26
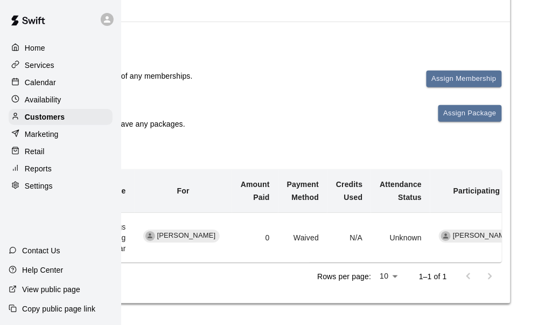
scroll to position [107, 117]
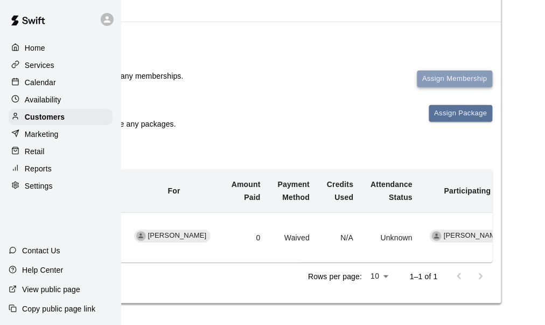
click at [445, 71] on button "Assign Membership" at bounding box center [454, 79] width 75 height 17
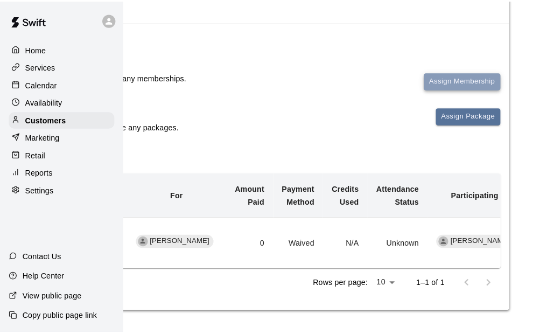
scroll to position [98, 108]
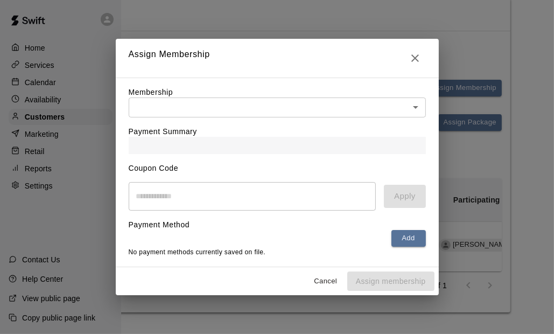
click at [182, 109] on body "Home Services Calendar Availability Customers Marketing Retail Reports Settings…" at bounding box center [169, 122] width 554 height 424
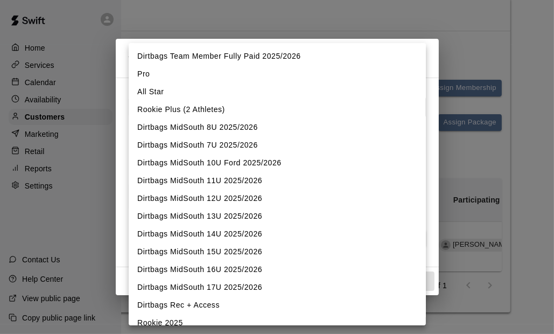
click at [251, 58] on li "Dirtbags Team Member Fully Paid 2025/2026" at bounding box center [277, 56] width 297 height 18
type input "**********"
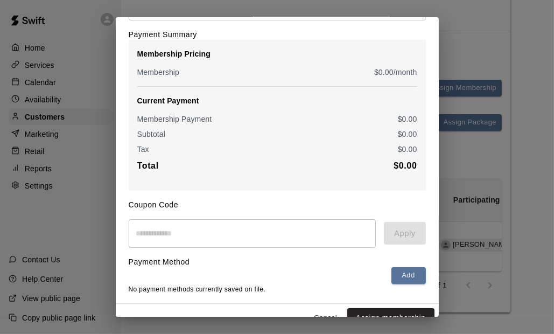
scroll to position [96, 0]
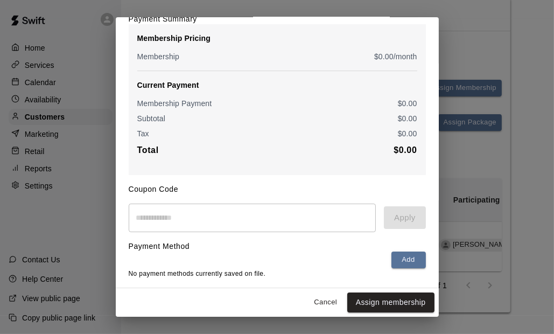
click at [375, 304] on button "Assign membership" at bounding box center [390, 302] width 87 height 20
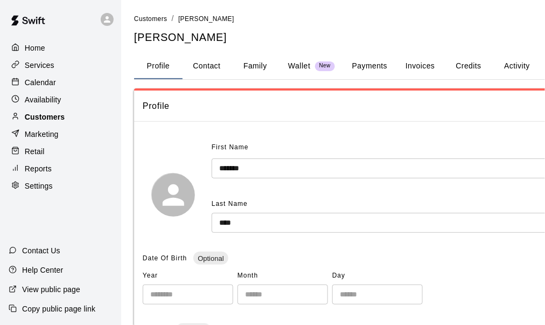
click at [50, 121] on p "Customers" at bounding box center [45, 116] width 40 height 11
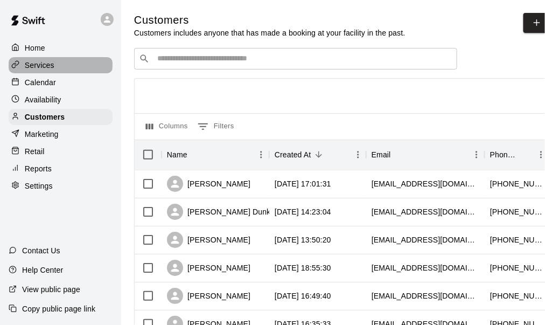
click at [41, 65] on p "Services" at bounding box center [40, 65] width 30 height 11
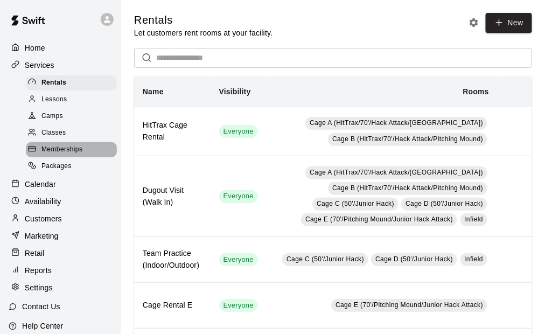
click at [73, 155] on span "Memberships" at bounding box center [61, 149] width 41 height 11
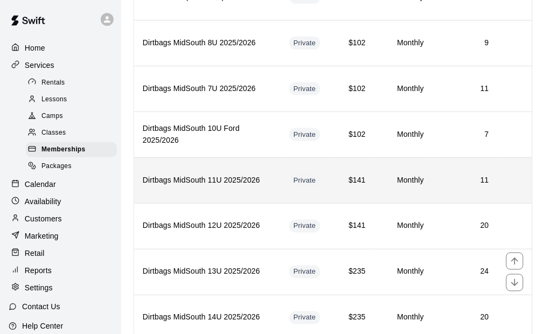
scroll to position [215, 0]
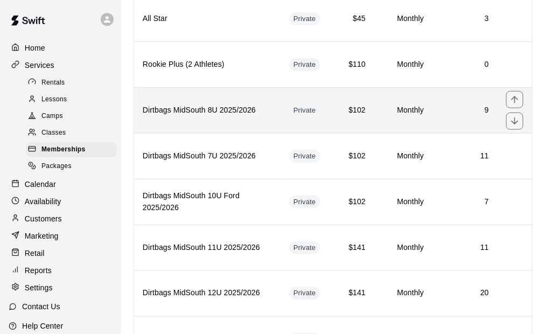
click at [224, 119] on th "Dirtbags MidSouth 8U 2025/2026" at bounding box center [207, 110] width 146 height 46
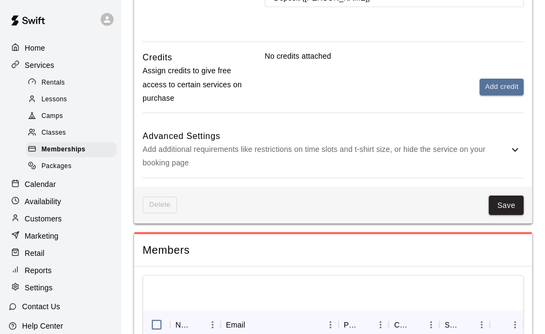
scroll to position [760, 0]
click at [59, 223] on p "Customers" at bounding box center [43, 218] width 37 height 11
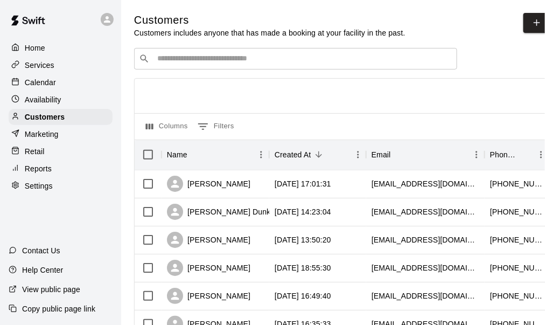
click at [196, 56] on input "Search customers by name or email" at bounding box center [303, 58] width 298 height 11
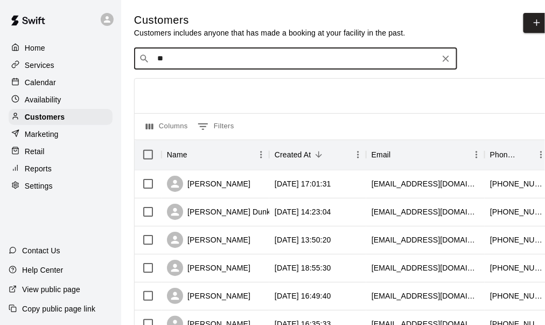
type input "*"
type input "******"
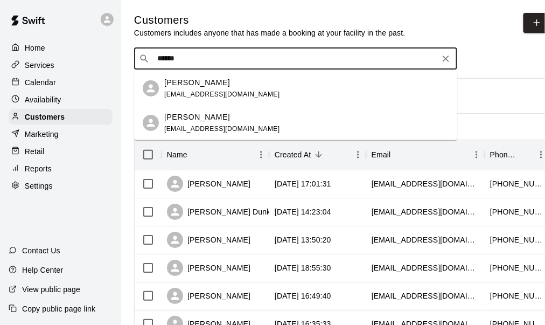
click at [202, 92] on span "[EMAIL_ADDRESS][DOMAIN_NAME]" at bounding box center [222, 94] width 116 height 8
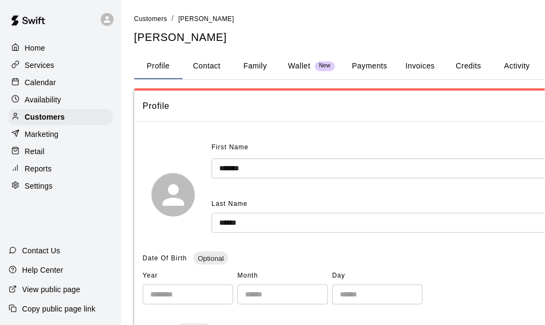
click at [375, 67] on button "Payments" at bounding box center [369, 66] width 52 height 26
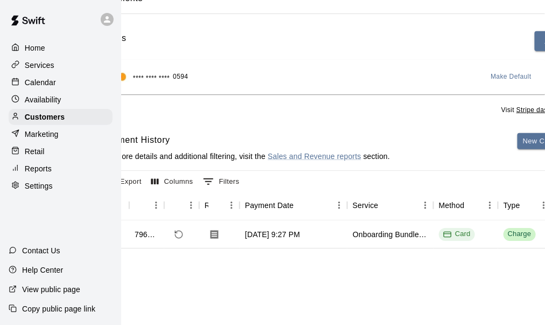
scroll to position [108, 117]
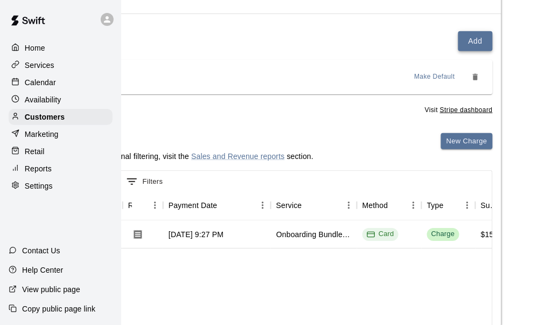
click at [482, 39] on button "Add" at bounding box center [475, 41] width 34 height 20
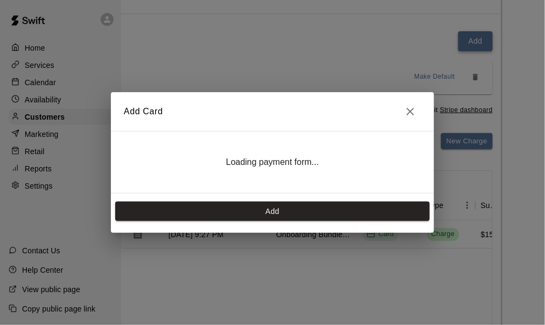
scroll to position [108, 108]
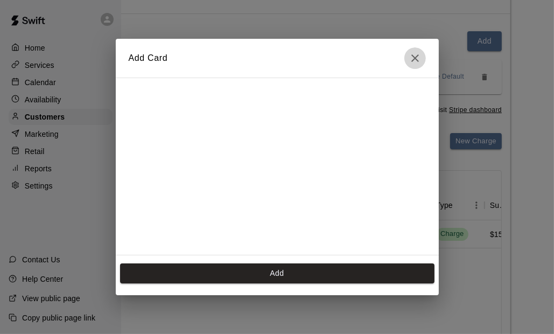
click at [416, 58] on icon "Close" at bounding box center [415, 58] width 13 height 13
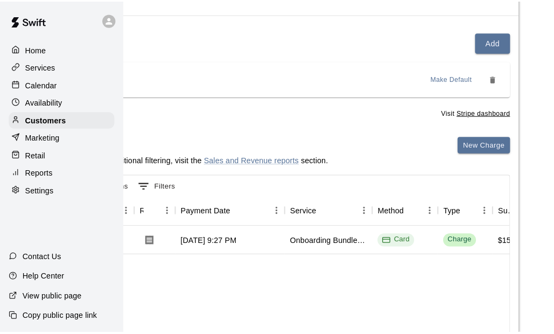
scroll to position [0, 108]
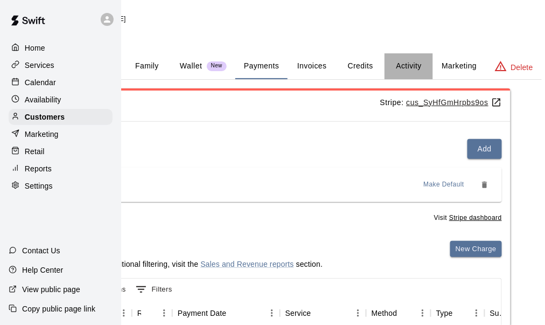
click at [419, 60] on button "Activity" at bounding box center [408, 66] width 48 height 26
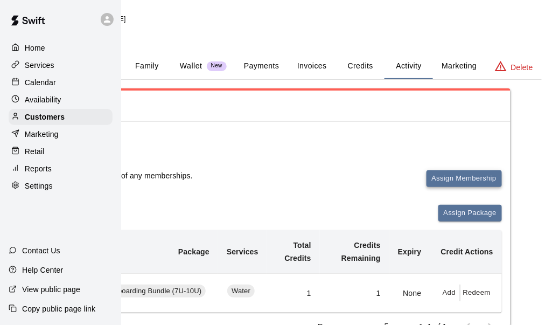
click at [449, 174] on button "Assign Membership" at bounding box center [463, 178] width 75 height 17
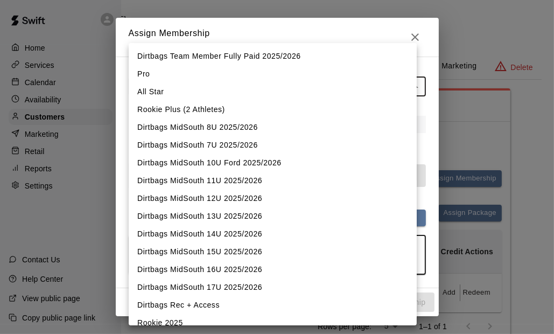
click at [192, 83] on body "Home Services Calendar Availability Customers Marketing Retail Reports Settings…" at bounding box center [169, 203] width 554 height 407
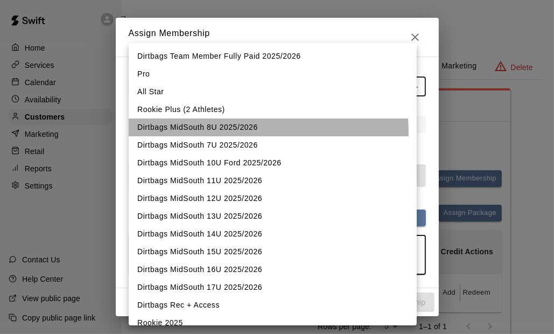
click at [233, 132] on li "Dirtbags MidSouth 8U 2025/2026" at bounding box center [273, 127] width 288 height 18
type input "**********"
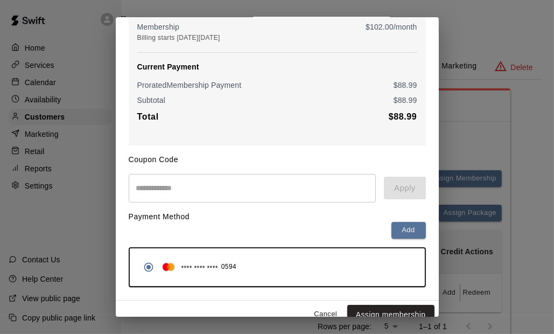
scroll to position [136, 0]
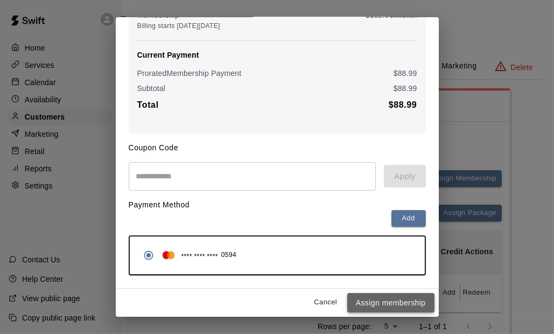
click at [403, 304] on button "Assign membership" at bounding box center [390, 303] width 87 height 20
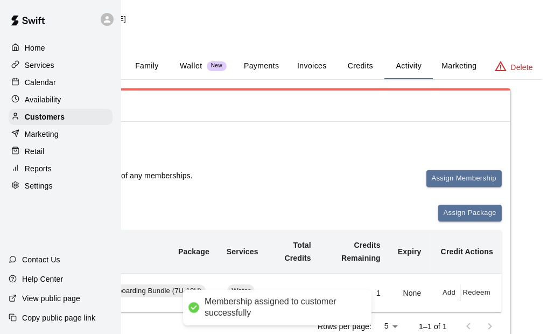
scroll to position [1, 0]
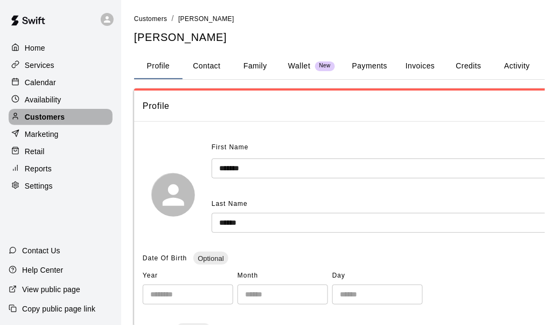
click at [46, 116] on p "Customers" at bounding box center [45, 116] width 40 height 11
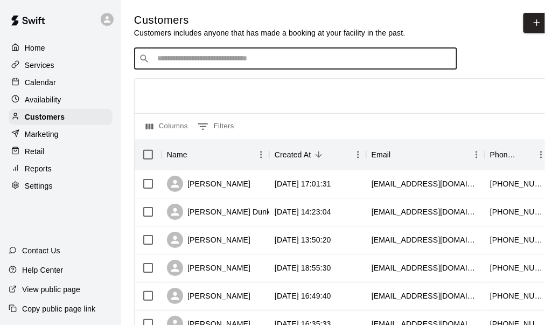
click at [227, 61] on input "Search customers by name or email" at bounding box center [303, 58] width 298 height 11
type input "*****"
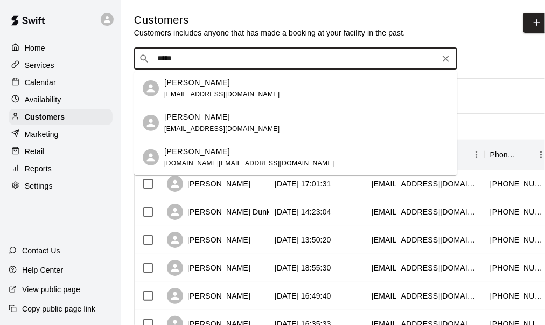
click at [201, 86] on p "[PERSON_NAME]" at bounding box center [197, 82] width 66 height 11
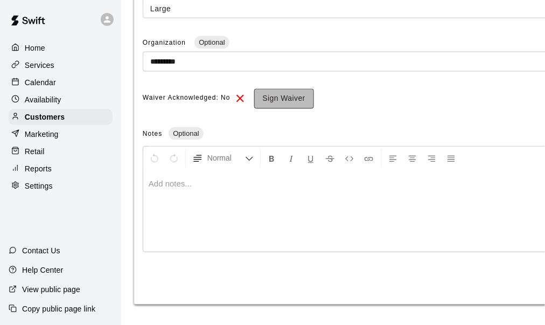
click at [280, 96] on button "Sign Waiver" at bounding box center [284, 99] width 60 height 20
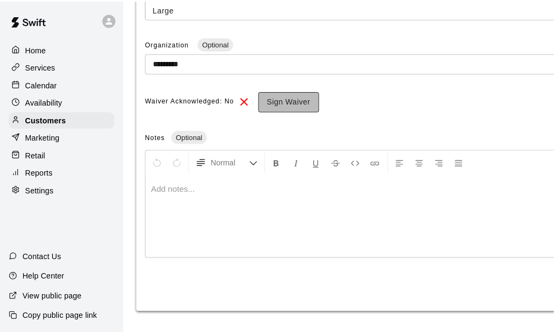
scroll to position [396, 0]
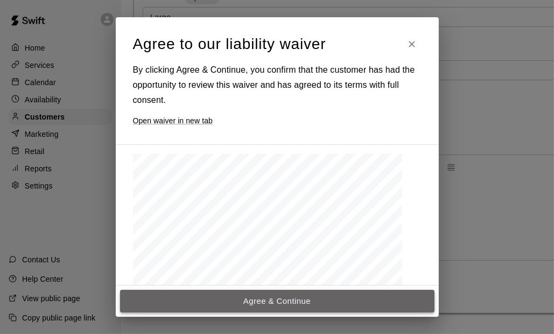
click at [287, 299] on button "Agree & Continue" at bounding box center [277, 301] width 314 height 23
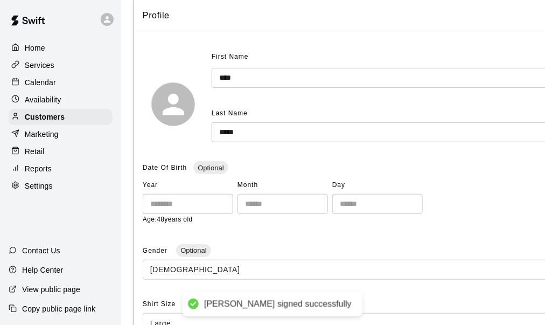
scroll to position [17, 0]
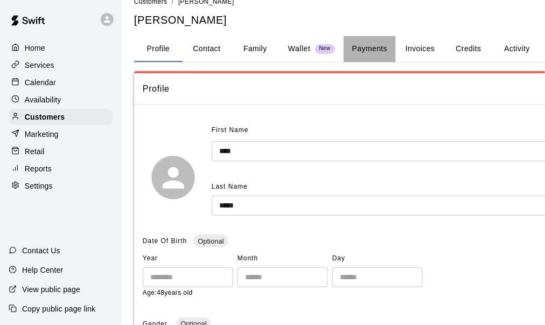
click at [369, 48] on button "Payments" at bounding box center [369, 49] width 52 height 26
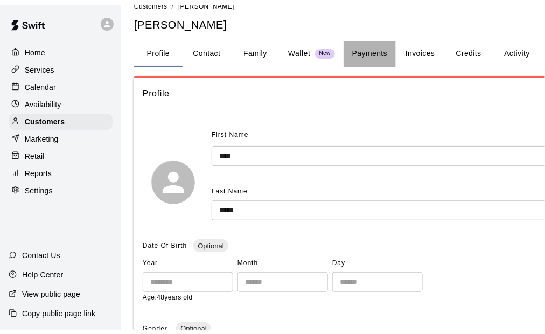
scroll to position [0, 0]
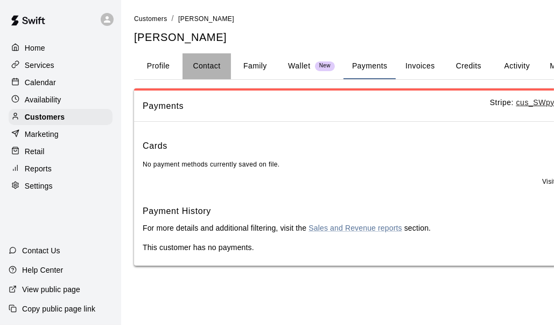
click at [217, 66] on button "Contact" at bounding box center [206, 66] width 48 height 26
select select "**"
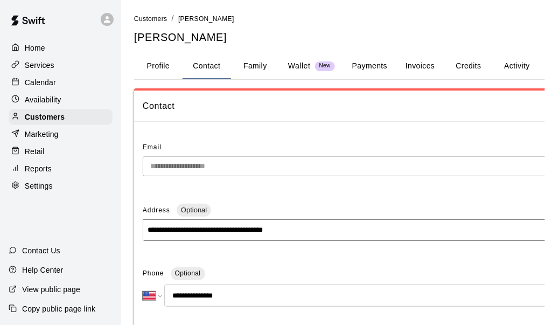
click at [419, 67] on button "Invoices" at bounding box center [420, 66] width 48 height 26
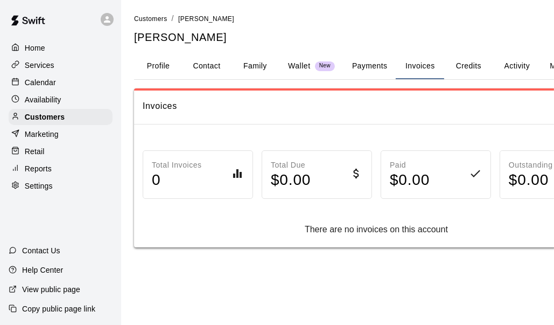
click at [166, 68] on button "Profile" at bounding box center [158, 66] width 48 height 26
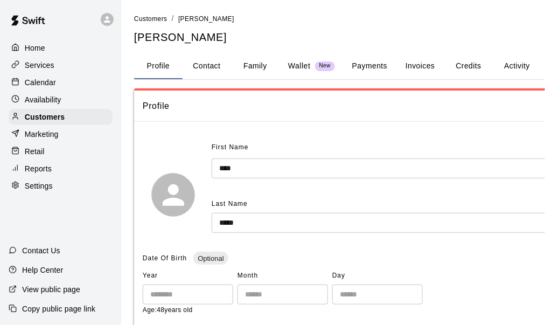
click at [37, 78] on div "Calendar" at bounding box center [61, 82] width 104 height 16
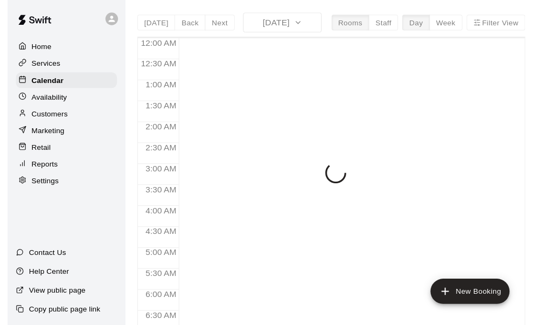
scroll to position [726, 0]
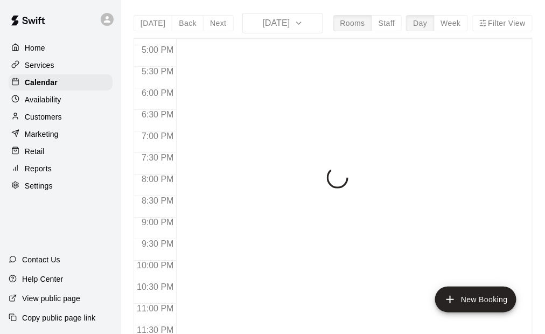
click at [43, 67] on p "Services" at bounding box center [40, 65] width 30 height 11
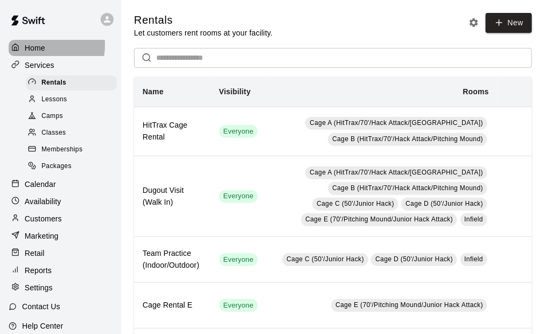
click at [37, 45] on p "Home" at bounding box center [35, 48] width 20 height 11
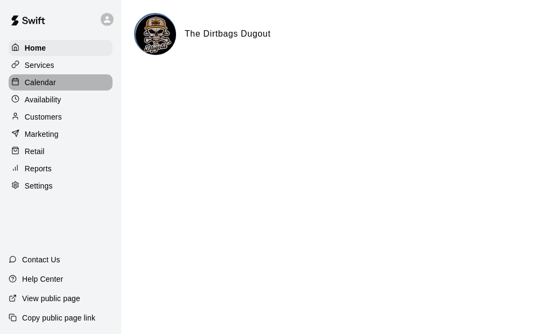
click at [51, 87] on p "Calendar" at bounding box center [40, 82] width 31 height 11
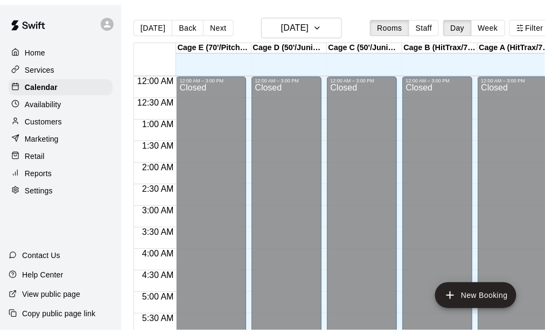
scroll to position [726, 0]
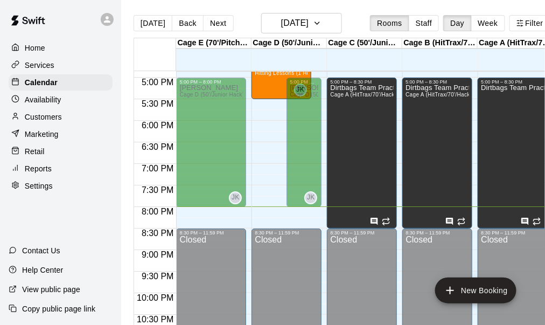
click at [39, 67] on p "Services" at bounding box center [40, 65] width 30 height 11
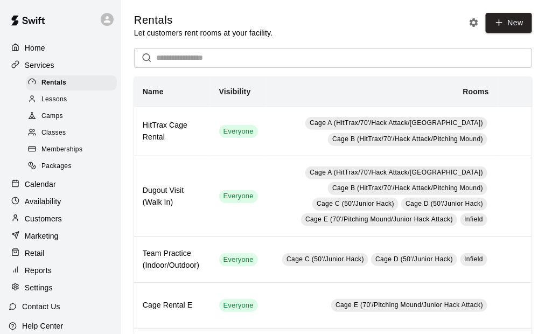
click at [80, 152] on span "Memberships" at bounding box center [61, 149] width 41 height 11
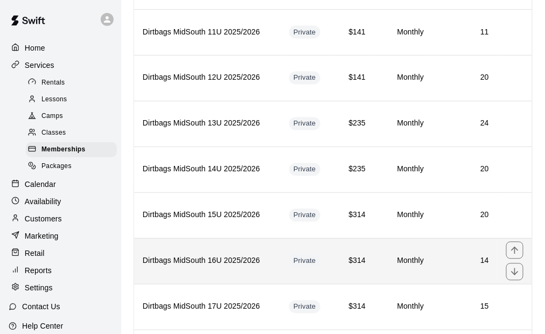
scroll to position [484, 0]
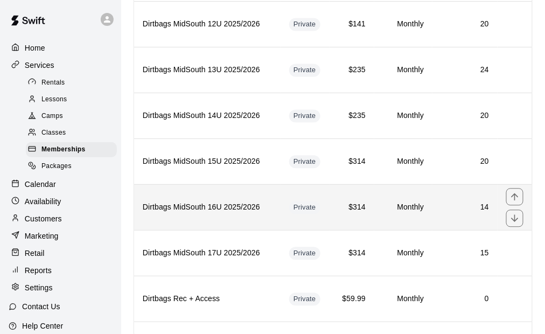
click at [248, 206] on th "Dirtbags MidSouth 16U 2025/2026" at bounding box center [207, 207] width 146 height 46
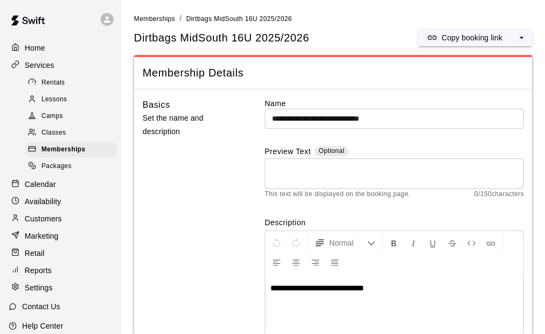
click at [50, 224] on p "Customers" at bounding box center [43, 218] width 37 height 11
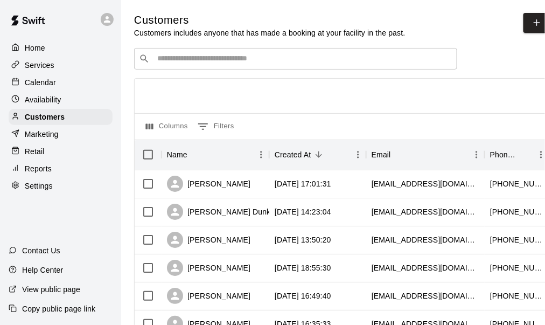
click at [192, 60] on input "Search customers by name or email" at bounding box center [303, 58] width 298 height 11
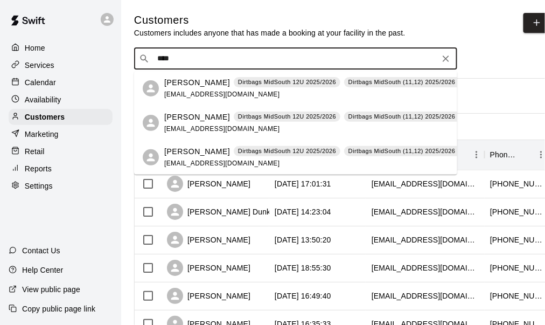
type input "****"
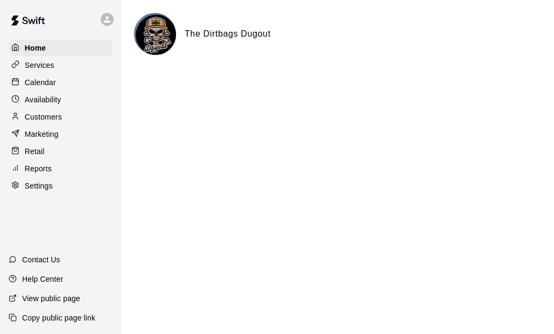
click at [59, 122] on p "Customers" at bounding box center [43, 116] width 37 height 11
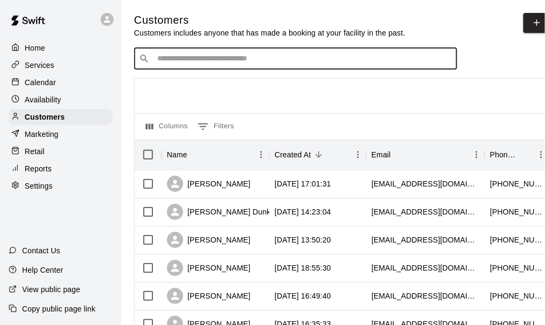
click at [215, 64] on input "Search customers by name or email" at bounding box center [303, 58] width 298 height 11
click at [40, 157] on p "Retail" at bounding box center [35, 151] width 20 height 11
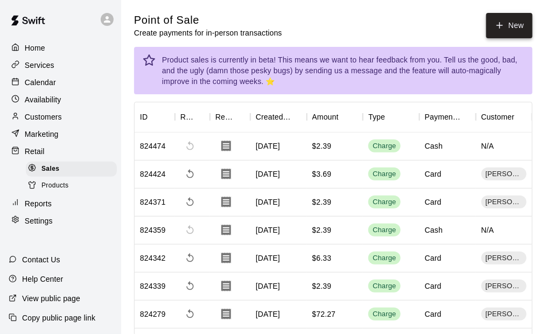
click at [495, 21] on icon "button" at bounding box center [500, 25] width 10 height 10
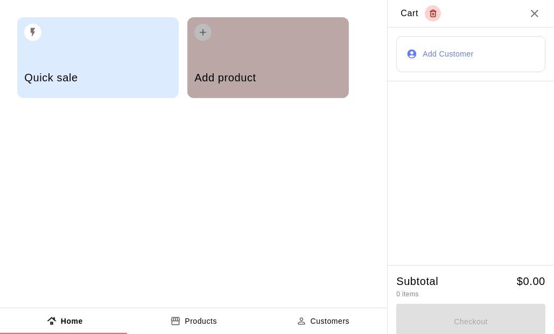
drag, startPoint x: 231, startPoint y: 71, endPoint x: 201, endPoint y: 154, distance: 88.0
click at [231, 71] on h5 "Add product" at bounding box center [267, 78] width 147 height 15
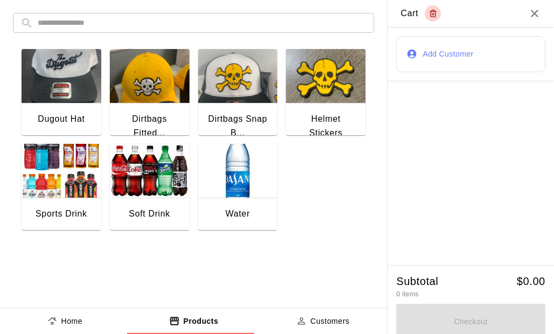
click at [62, 191] on img "button" at bounding box center [62, 171] width 80 height 54
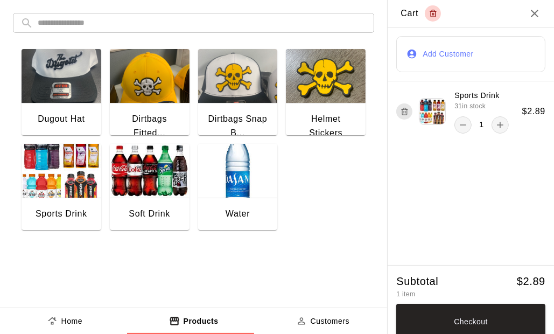
click at [462, 55] on button "Add Customer" at bounding box center [470, 54] width 149 height 36
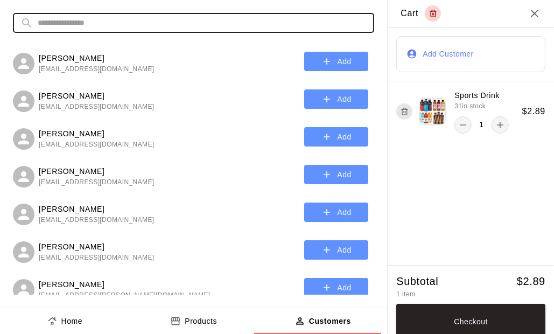
click at [124, 27] on input "text" at bounding box center [202, 23] width 329 height 20
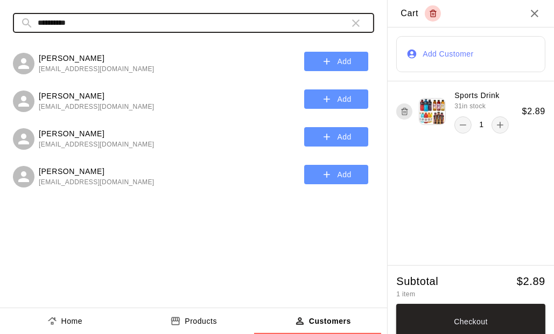
type input "**********"
click at [347, 133] on button "Add" at bounding box center [336, 137] width 64 height 20
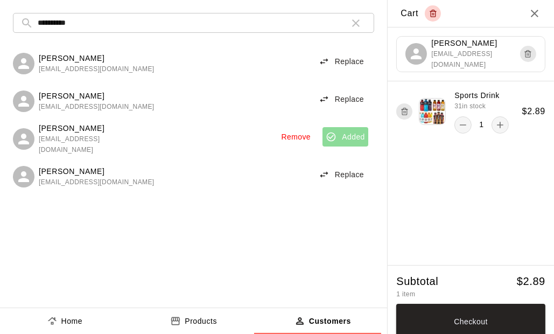
scroll to position [7, 0]
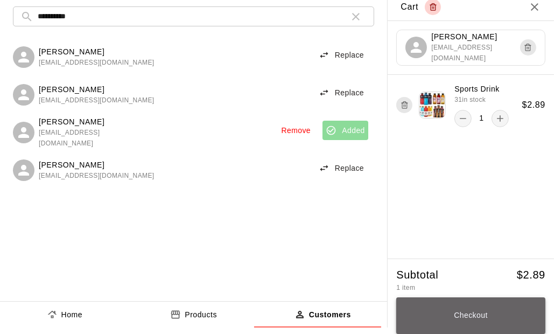
click at [473, 309] on button "Checkout" at bounding box center [470, 315] width 149 height 37
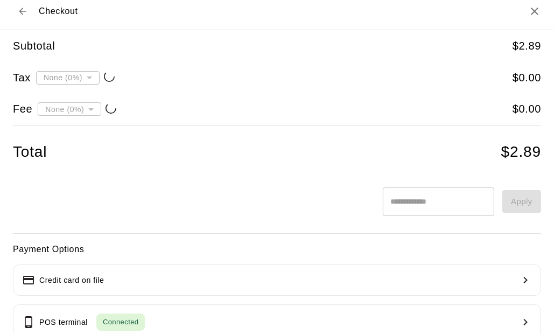
type input "**********"
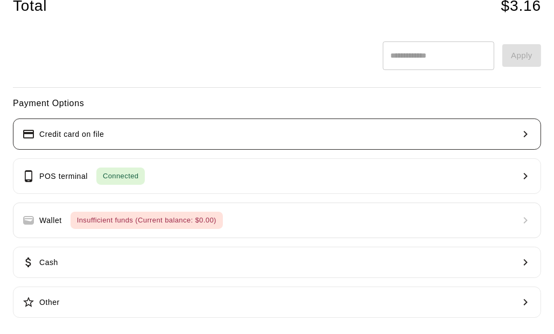
click at [114, 133] on button "Credit card on file" at bounding box center [277, 133] width 528 height 31
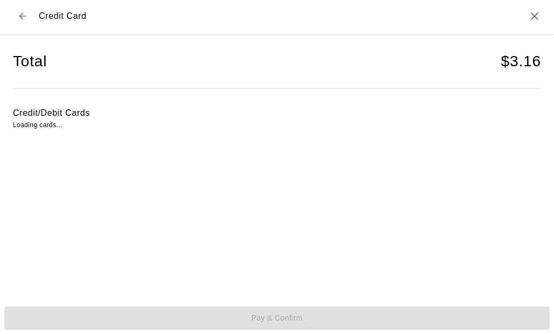
scroll to position [2, 0]
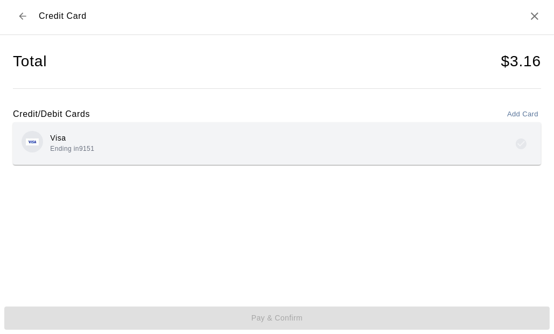
click at [202, 132] on div "Visa Ending in 9151" at bounding box center [277, 143] width 511 height 25
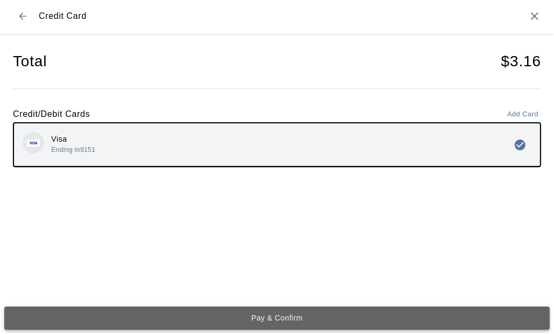
click at [294, 313] on button "Pay & Confirm" at bounding box center [276, 317] width 545 height 23
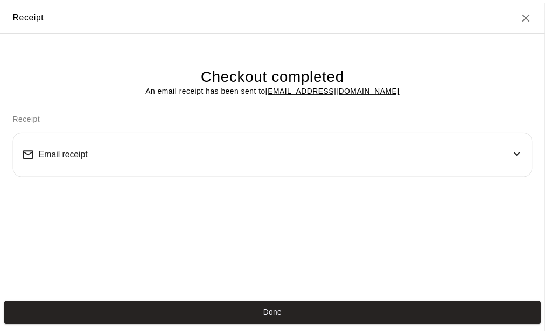
scroll to position [0, 0]
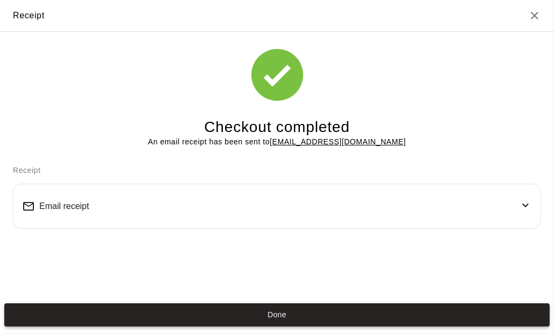
click at [297, 312] on button "Done" at bounding box center [276, 314] width 545 height 23
